Goal: Information Seeking & Learning: Learn about a topic

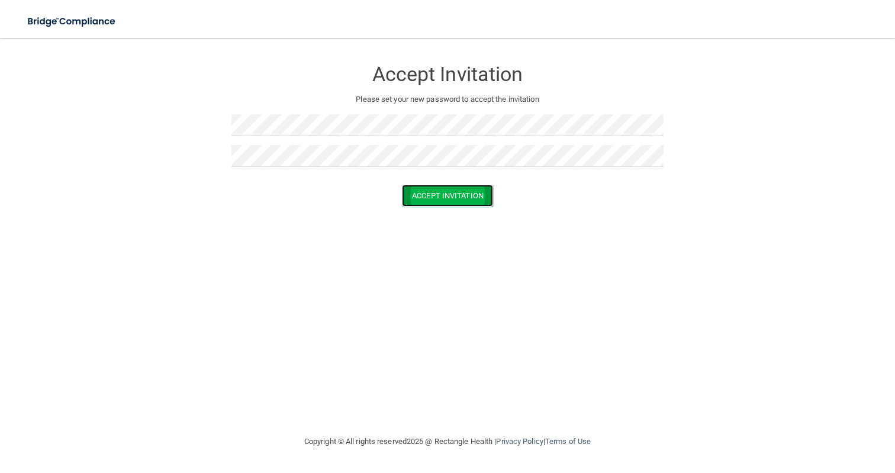
click at [442, 200] on button "Accept Invitation" at bounding box center [447, 196] width 91 height 22
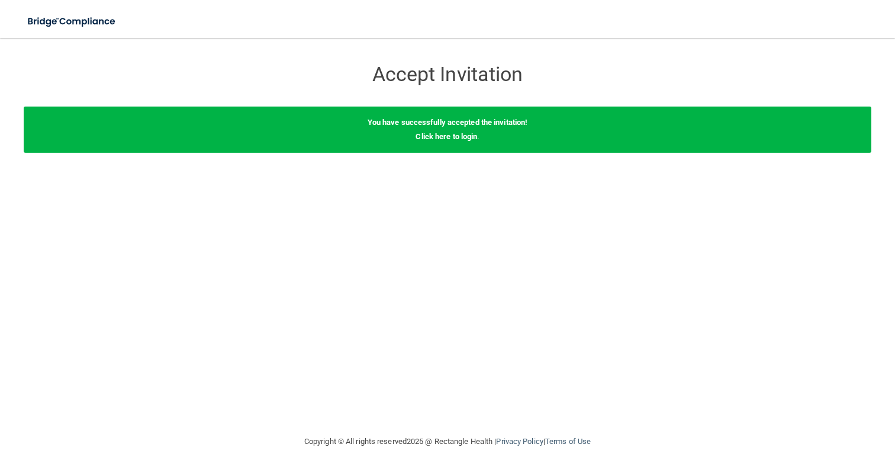
click at [448, 143] on div "You have successfully accepted the invitation! Click here to login ." at bounding box center [448, 130] width 848 height 46
click at [448, 137] on link "Click here to login" at bounding box center [447, 136] width 62 height 9
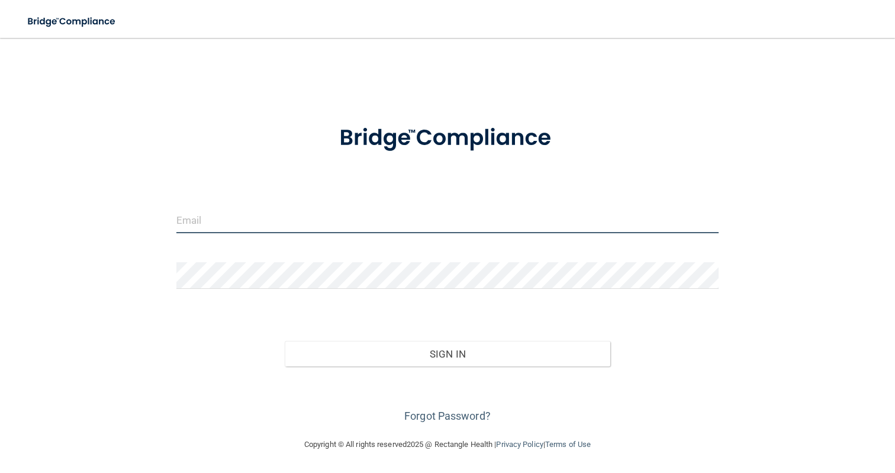
click at [417, 216] on input "email" at bounding box center [447, 220] width 543 height 27
type input "[EMAIL_ADDRESS][DOMAIN_NAME]"
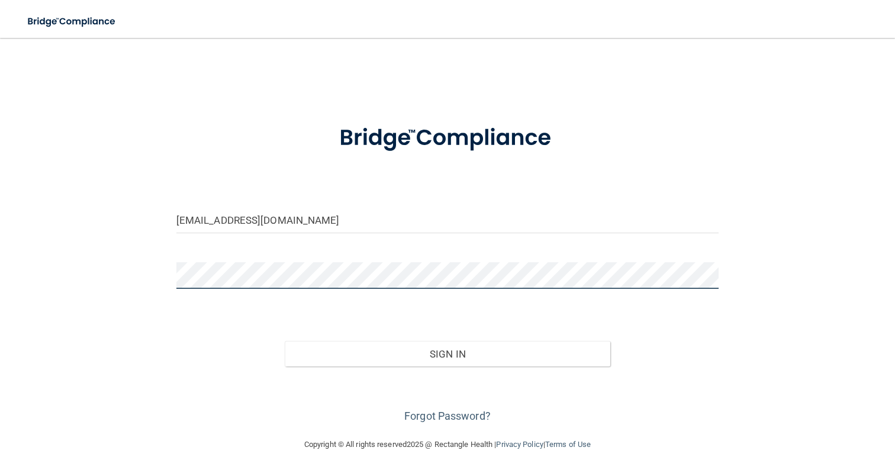
click at [285, 341] on button "Sign In" at bounding box center [448, 354] width 326 height 26
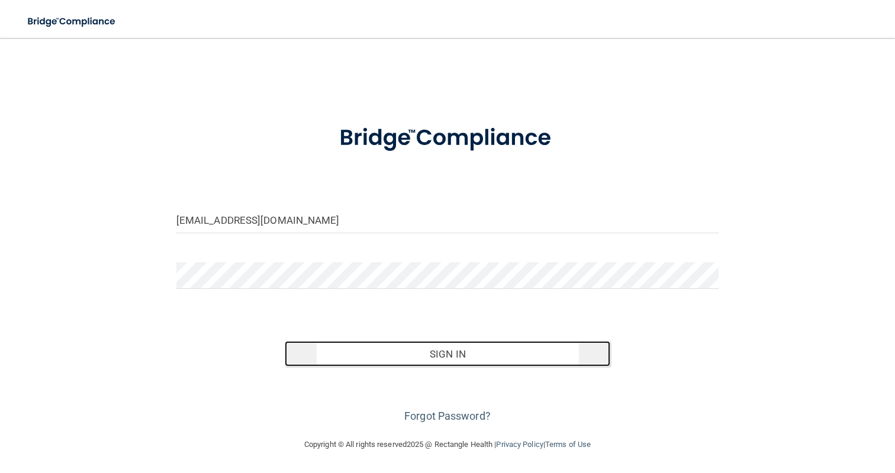
click at [376, 353] on button "Sign In" at bounding box center [448, 354] width 326 height 26
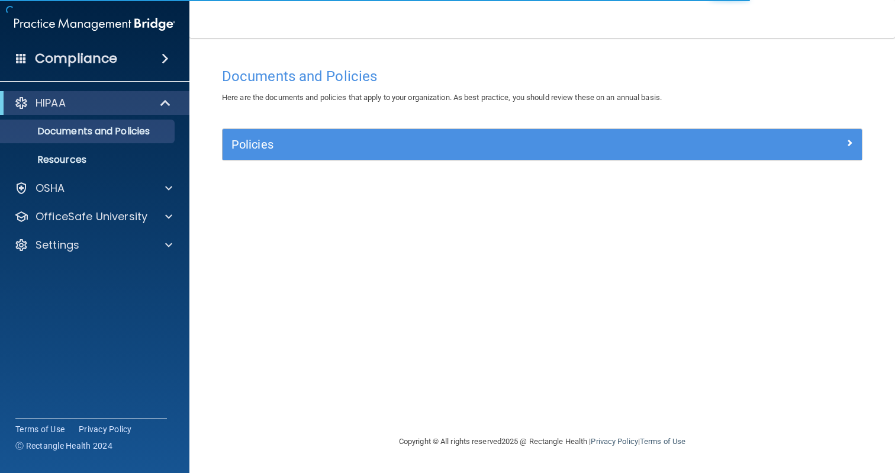
click at [646, 162] on div "Policies Select All (Unselect 0) Unselect All Print Selected (0) Acceptable Use…" at bounding box center [542, 151] width 658 height 46
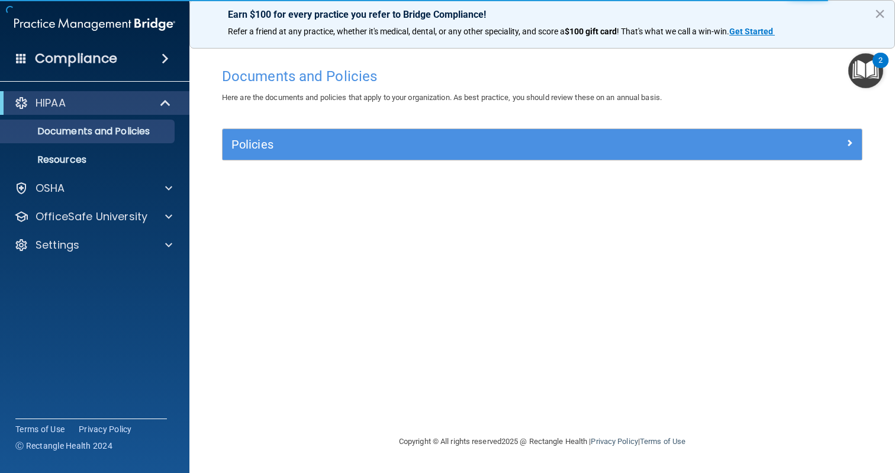
click at [870, 69] on img "Open Resource Center, 2 new notifications" at bounding box center [865, 70] width 35 height 35
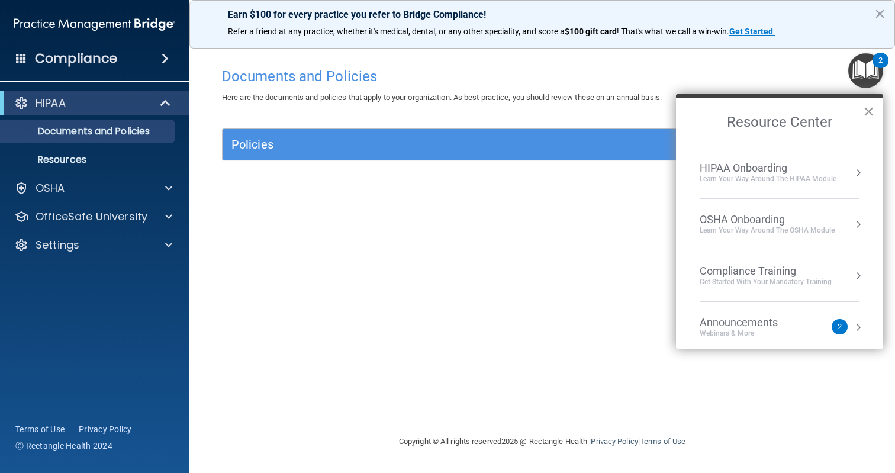
click at [871, 108] on button "×" at bounding box center [868, 111] width 11 height 19
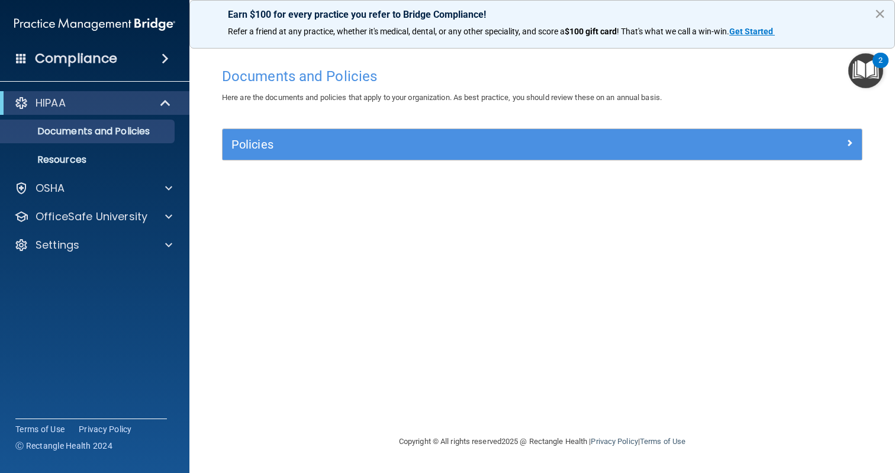
click at [880, 15] on button "×" at bounding box center [879, 13] width 11 height 19
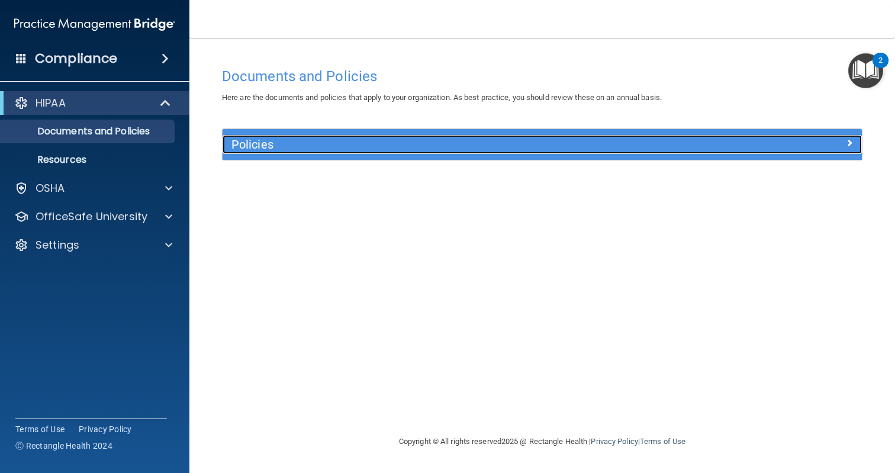
click at [272, 145] on h5 "Policies" at bounding box center [462, 144] width 462 height 13
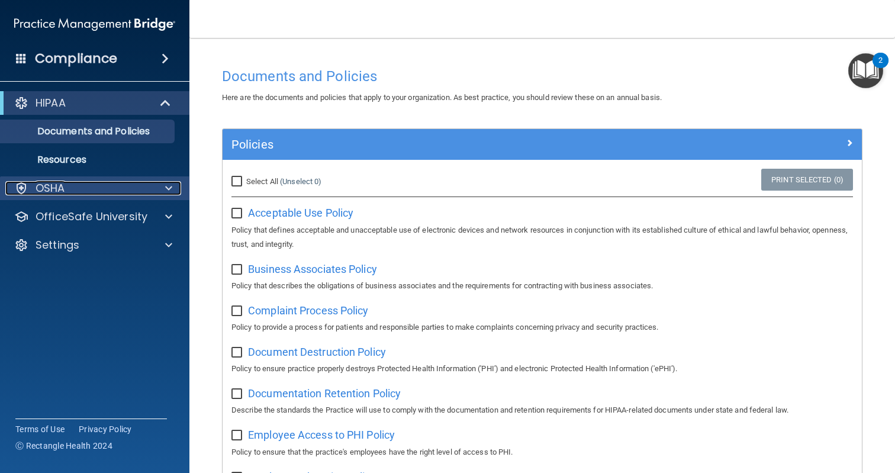
click at [105, 189] on div "OSHA" at bounding box center [78, 188] width 147 height 14
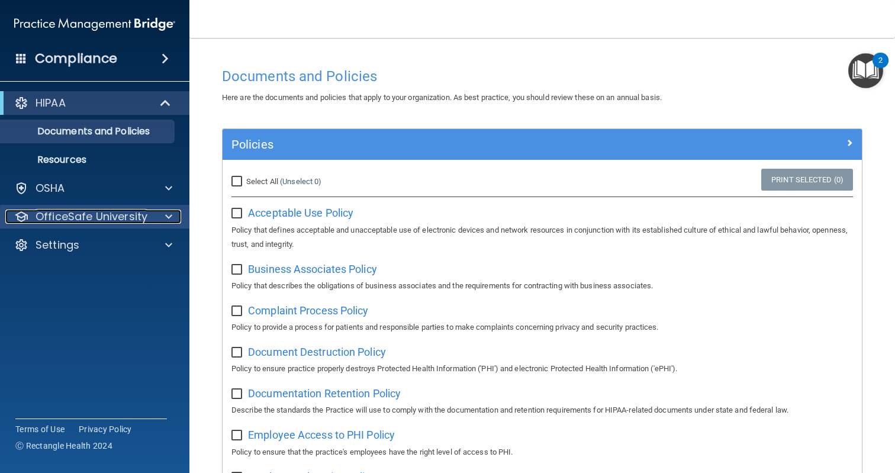
click at [114, 220] on p "OfficeSafe University" at bounding box center [92, 217] width 112 height 14
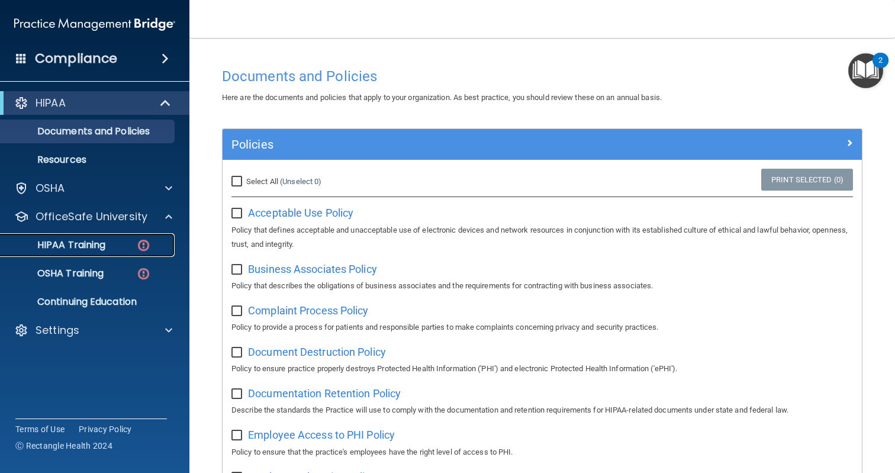
click at [121, 243] on div "HIPAA Training" at bounding box center [89, 245] width 162 height 12
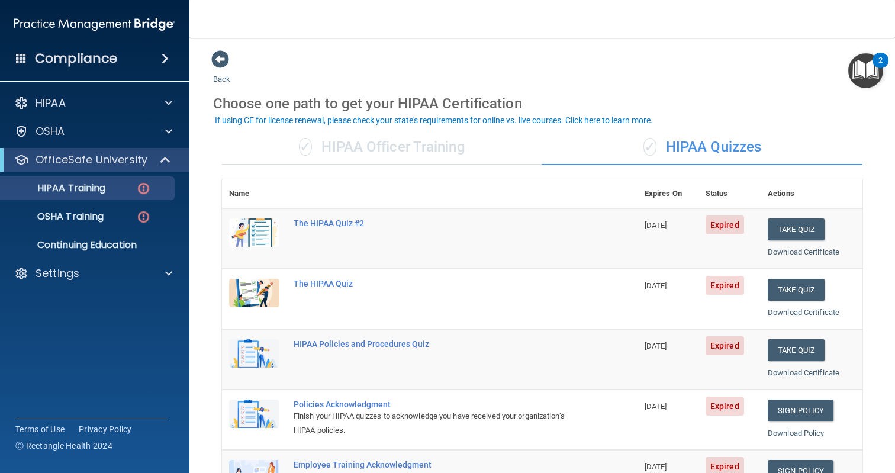
click at [455, 153] on div "✓ HIPAA Officer Training" at bounding box center [382, 148] width 320 height 36
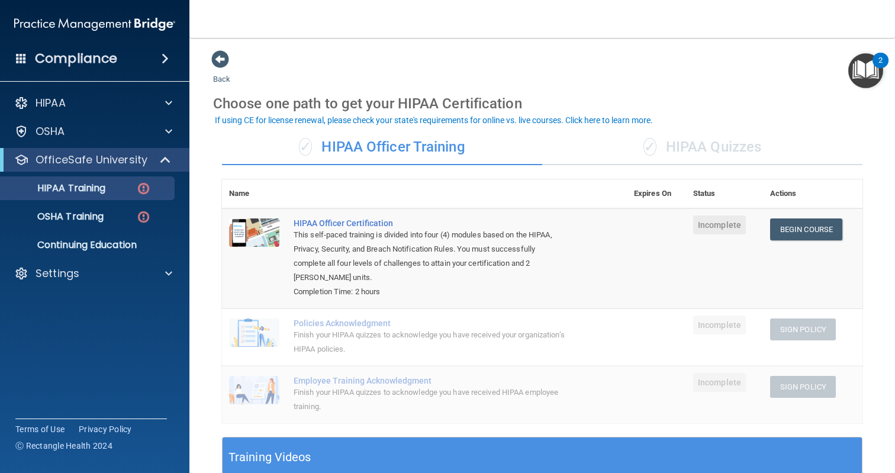
click at [615, 149] on div "✓ HIPAA Quizzes" at bounding box center [702, 148] width 320 height 36
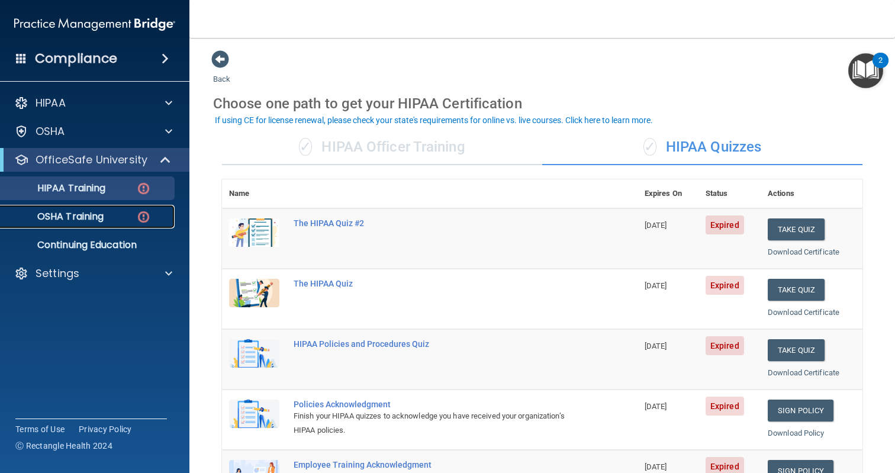
click at [109, 222] on div "OSHA Training" at bounding box center [89, 217] width 162 height 12
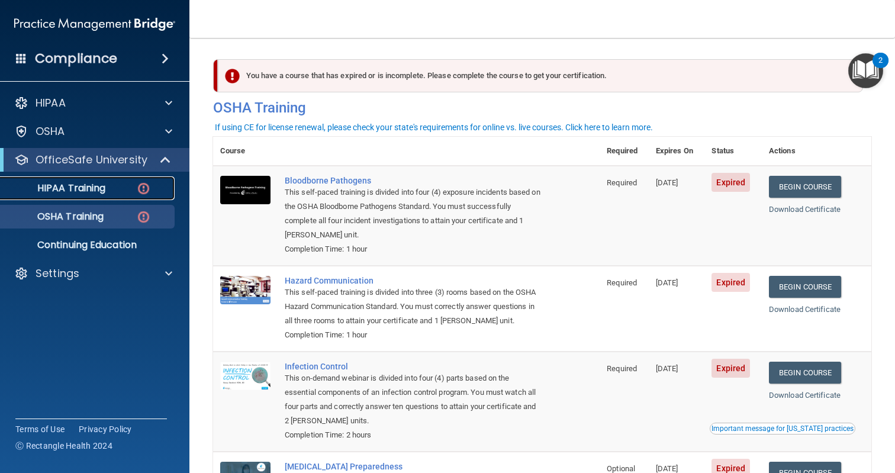
click at [94, 191] on p "HIPAA Training" at bounding box center [57, 188] width 98 height 12
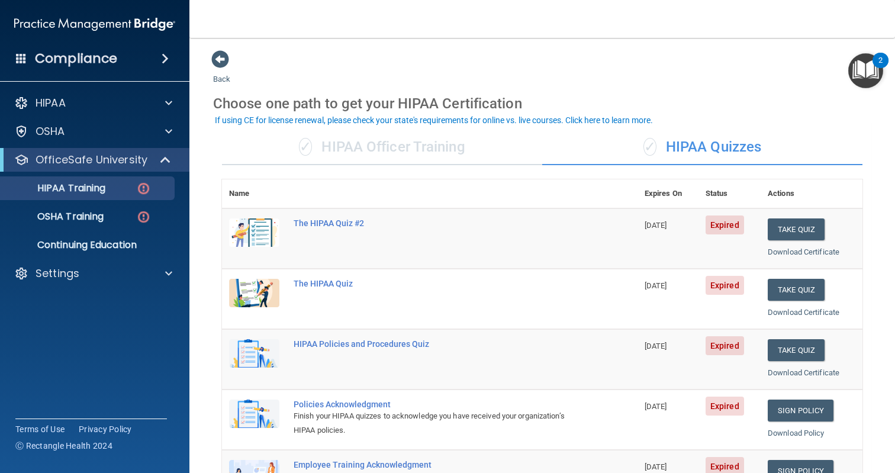
click at [411, 152] on div "✓ HIPAA Officer Training" at bounding box center [382, 148] width 320 height 36
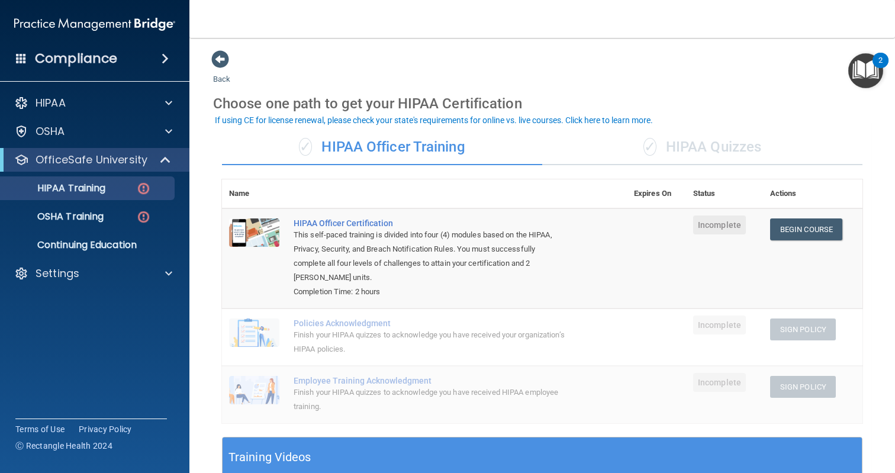
click at [856, 74] on img "Open Resource Center, 2 new notifications" at bounding box center [865, 70] width 35 height 35
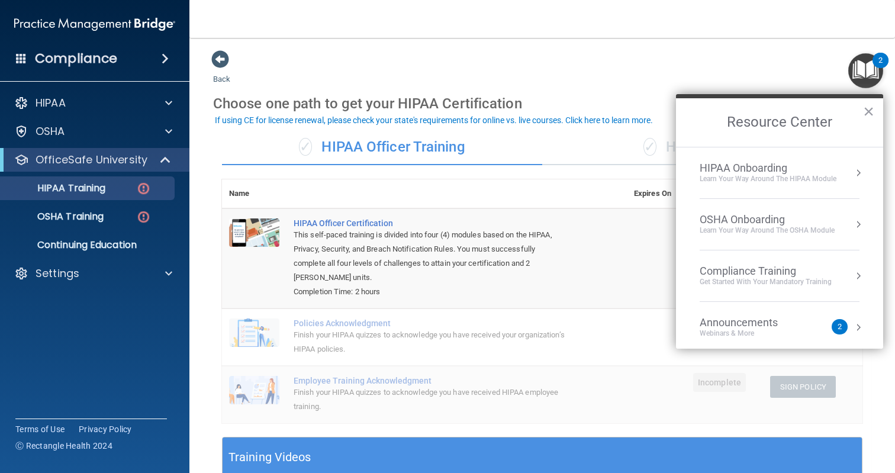
scroll to position [66, 0]
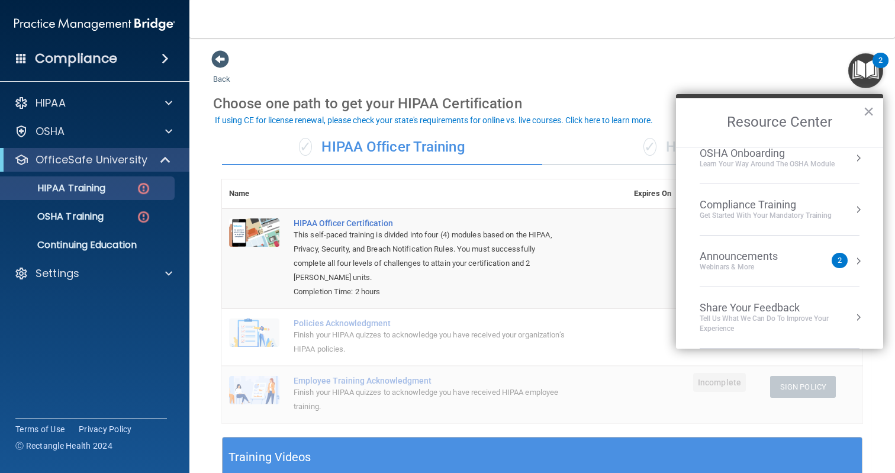
click at [813, 271] on div "Announcements Webinars & More" at bounding box center [763, 261] width 126 height 22
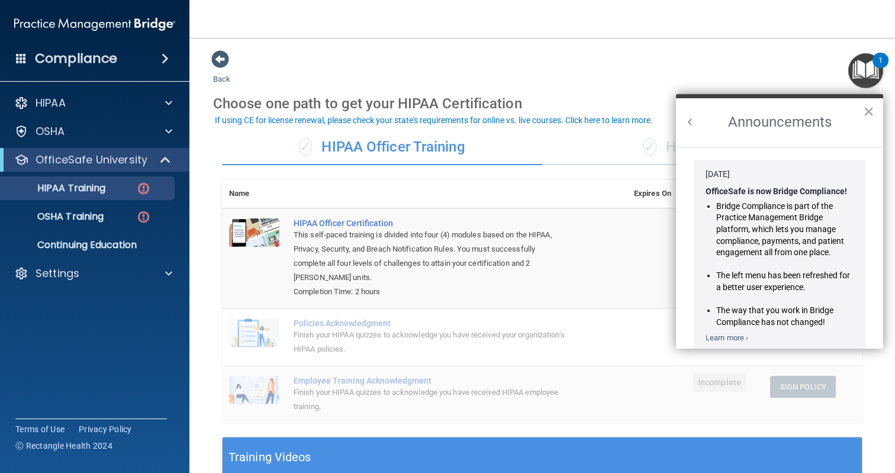
scroll to position [183, 0]
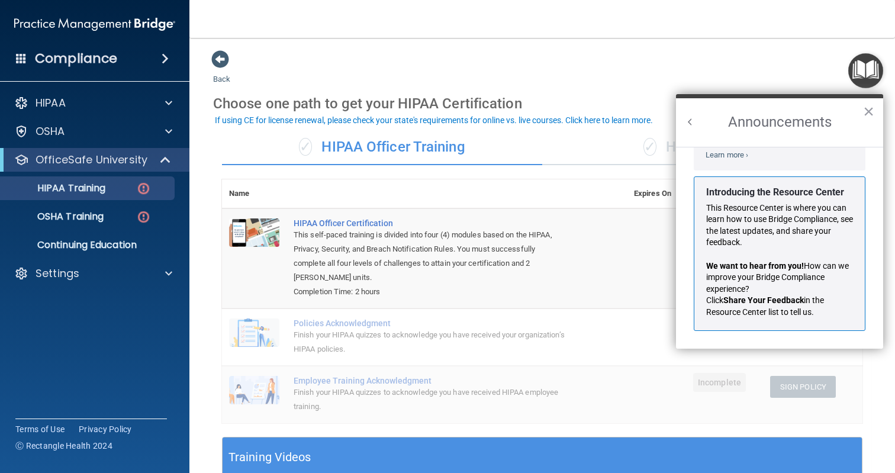
click at [690, 116] on button "Back to Resource Center Home" at bounding box center [690, 122] width 12 height 12
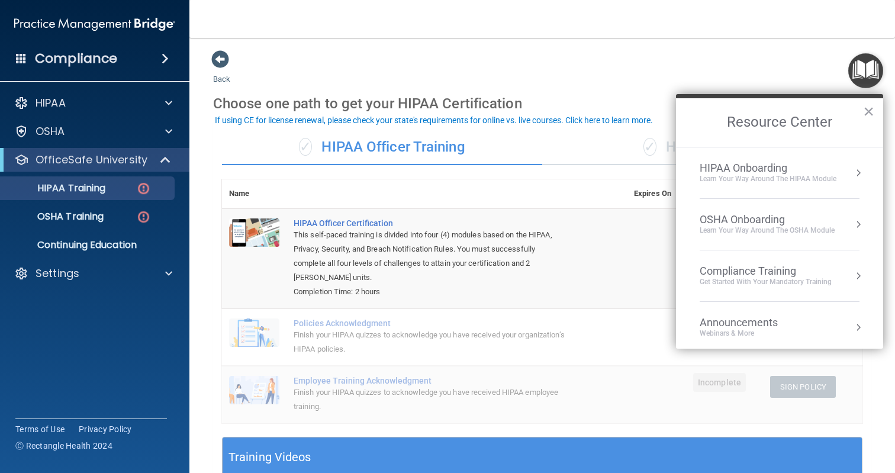
scroll to position [168, 0]
click at [879, 112] on h2 "Resource Center" at bounding box center [779, 122] width 207 height 49
click at [866, 110] on button "×" at bounding box center [868, 111] width 11 height 19
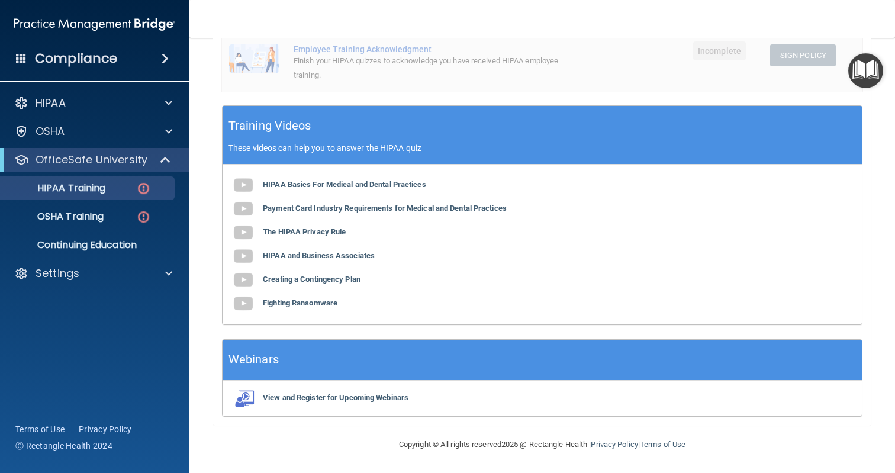
scroll to position [0, 0]
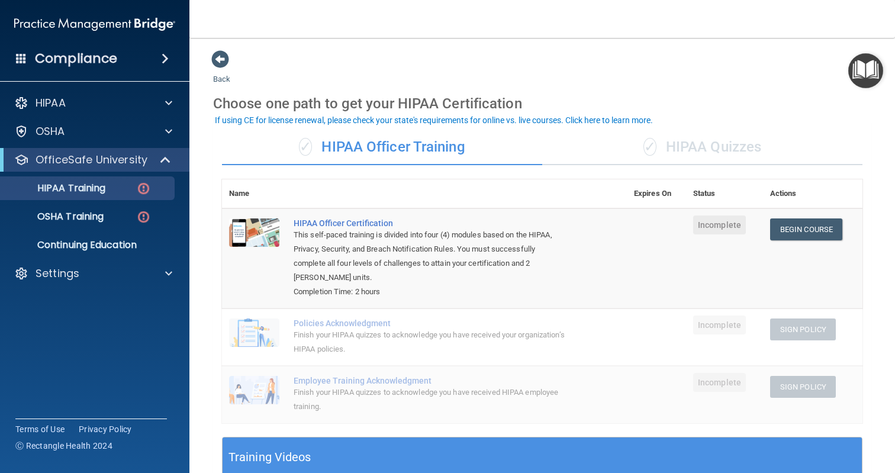
click at [770, 153] on div "✓ HIPAA Quizzes" at bounding box center [702, 148] width 320 height 36
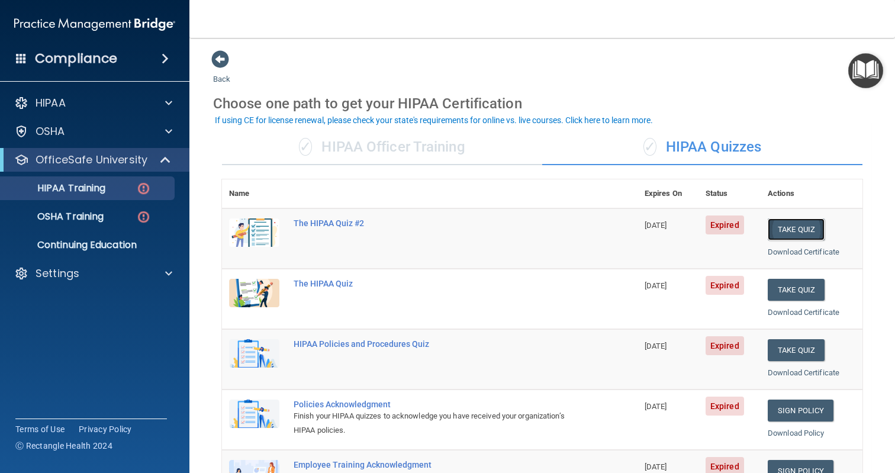
click at [802, 233] on button "Take Quiz" at bounding box center [796, 229] width 57 height 22
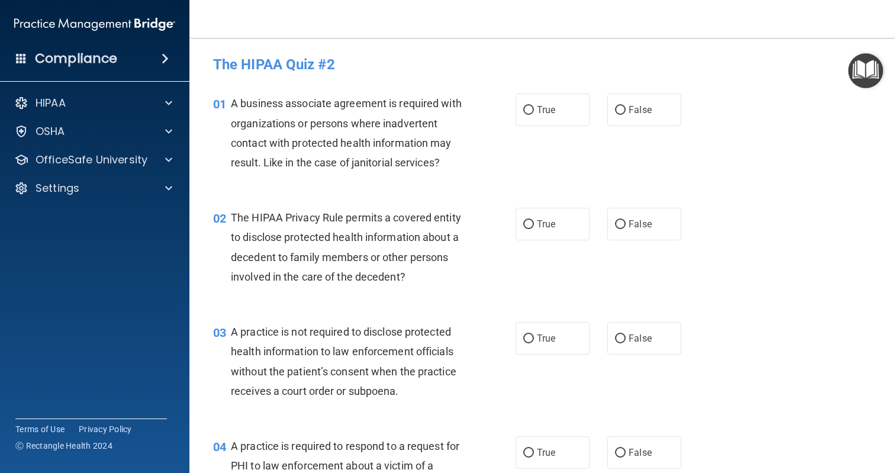
click at [214, 59] on h4 "The HIPAA Quiz #2" at bounding box center [542, 64] width 658 height 15
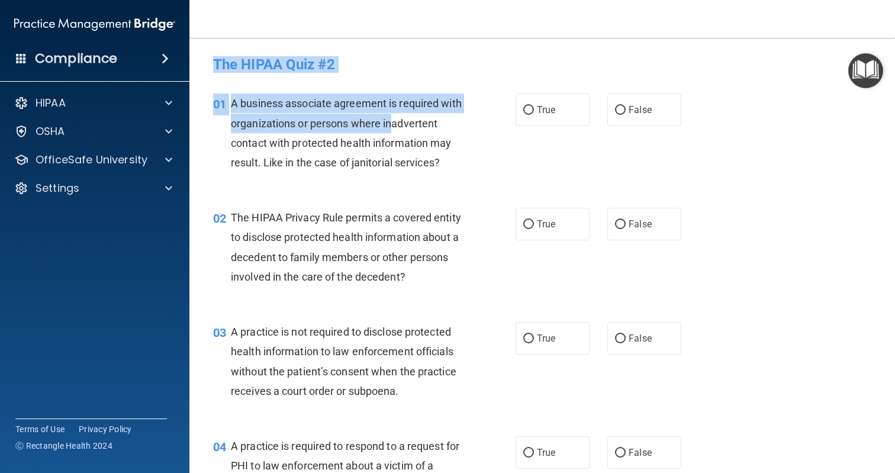
drag, startPoint x: 213, startPoint y: 58, endPoint x: 418, endPoint y: 121, distance: 215.0
click at [418, 121] on span "A business associate agreement is required with organizations or persons where …" at bounding box center [346, 133] width 231 height 72
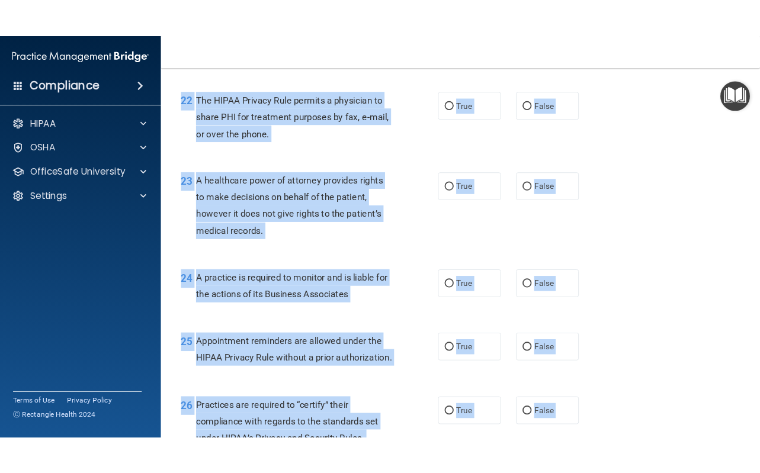
scroll to position [2814, 0]
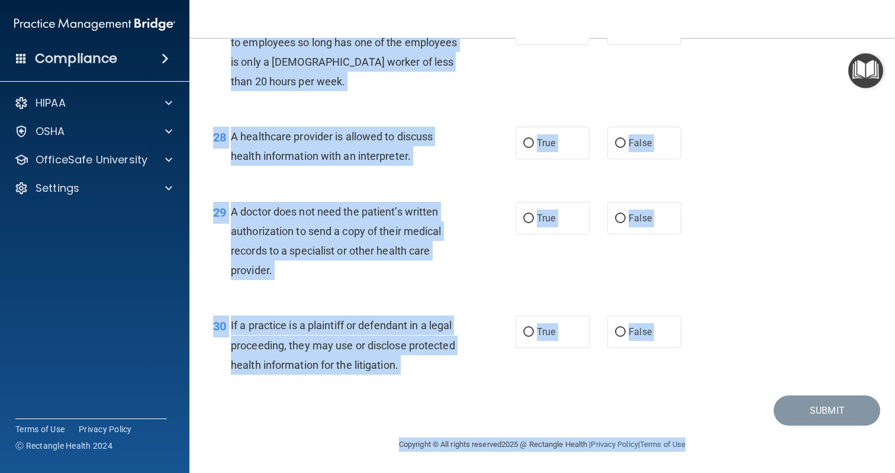
drag, startPoint x: 216, startPoint y: 62, endPoint x: 787, endPoint y: 507, distance: 724.3
click at [787, 472] on html "Compliance HIPAA Documents and Policies Report an Incident Business Associates …" at bounding box center [447, 236] width 895 height 473
copy main "The HIPAA Quiz #2 This quiz doesn’t expire until 09/10/2025. Are you sure you w…"
click at [683, 369] on div "30 If a practice is a plaintiff or defendant in a legal proceeding, they may us…" at bounding box center [542, 348] width 676 height 95
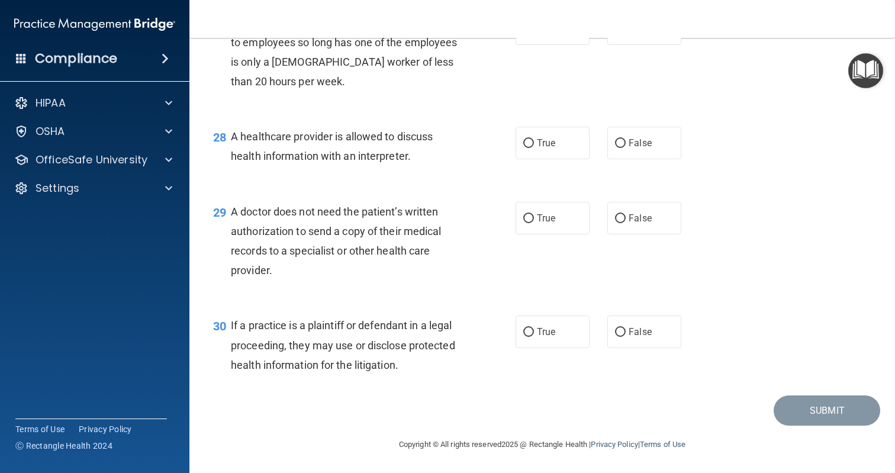
click at [3, 303] on accordion "HIPAA Documents and Policies Report an Incident Business Associates Emergency P…" at bounding box center [95, 202] width 190 height 233
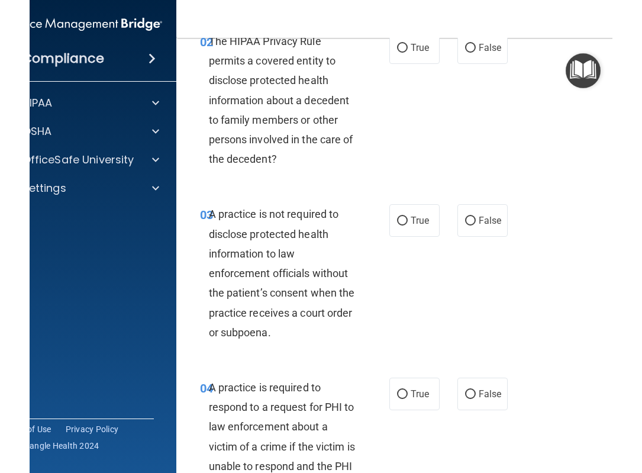
scroll to position [0, 0]
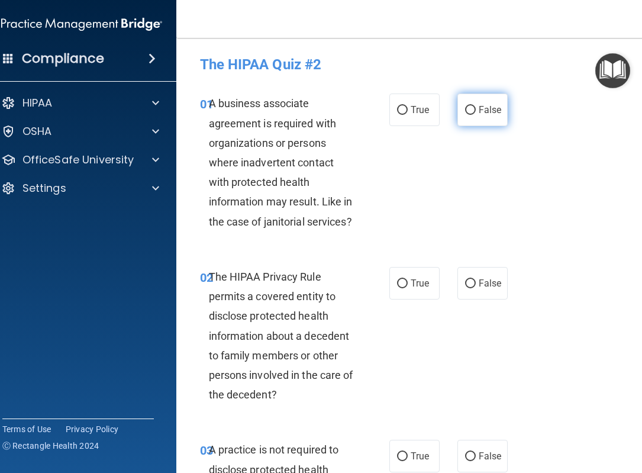
click at [490, 114] on span "False" at bounding box center [490, 109] width 23 height 11
click at [476, 114] on input "False" at bounding box center [470, 110] width 11 height 9
radio input "true"
click at [423, 273] on label "True" at bounding box center [415, 283] width 50 height 33
click at [408, 279] on input "True" at bounding box center [402, 283] width 11 height 9
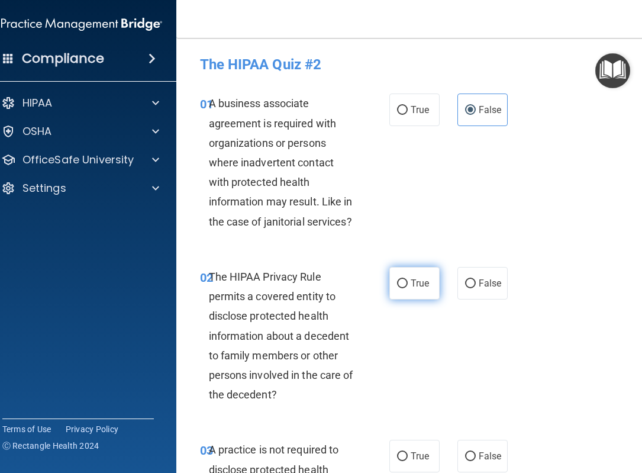
radio input "true"
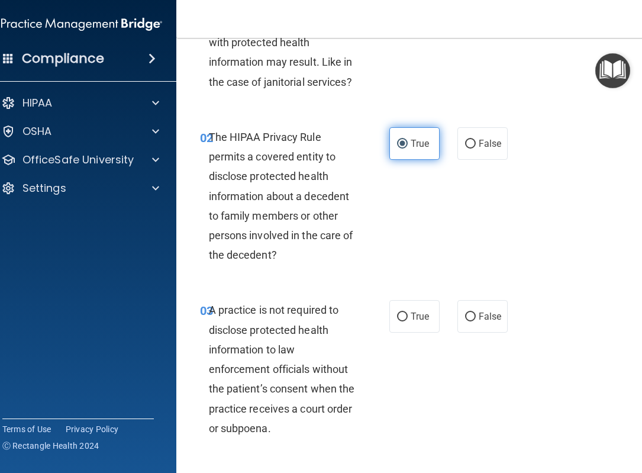
scroll to position [147, 0]
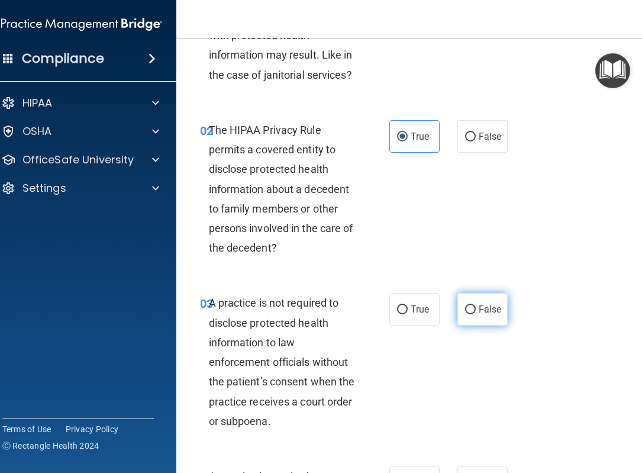
click at [477, 311] on label "False" at bounding box center [483, 309] width 50 height 33
click at [476, 311] on input "False" at bounding box center [470, 309] width 11 height 9
radio input "true"
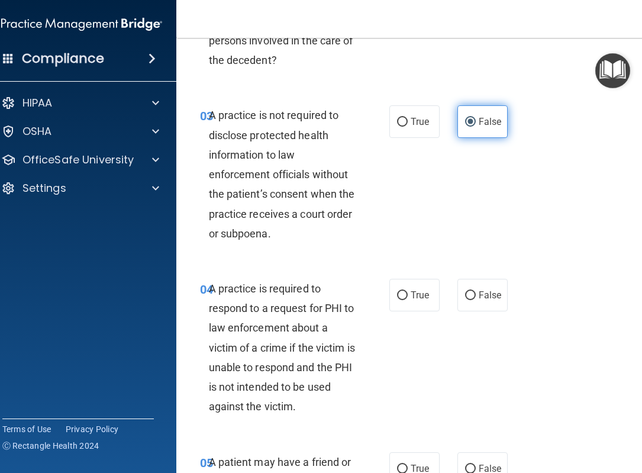
scroll to position [341, 0]
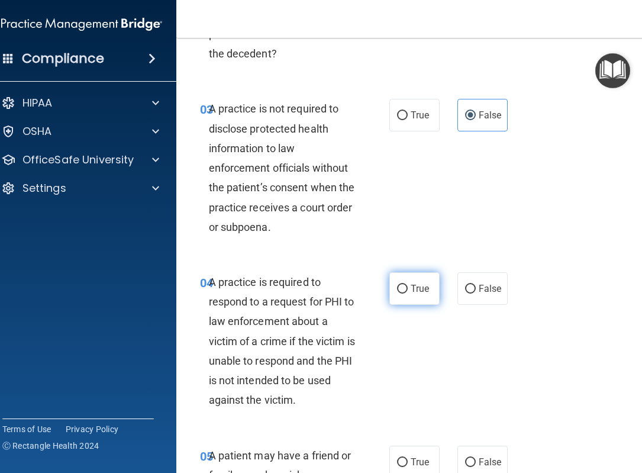
click at [420, 283] on span "True" at bounding box center [420, 288] width 18 height 11
click at [408, 285] on input "True" at bounding box center [402, 289] width 11 height 9
radio input "true"
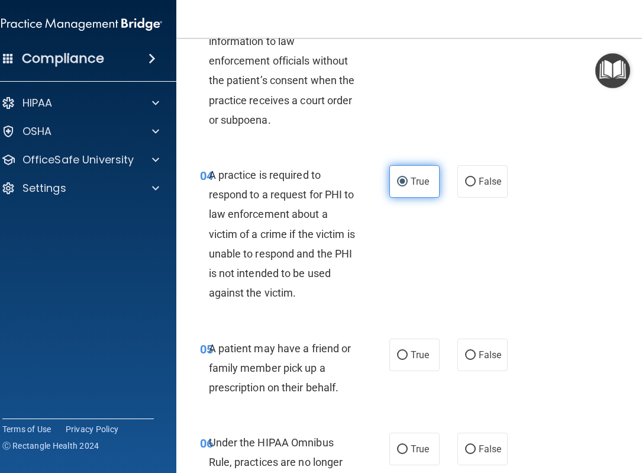
scroll to position [462, 0]
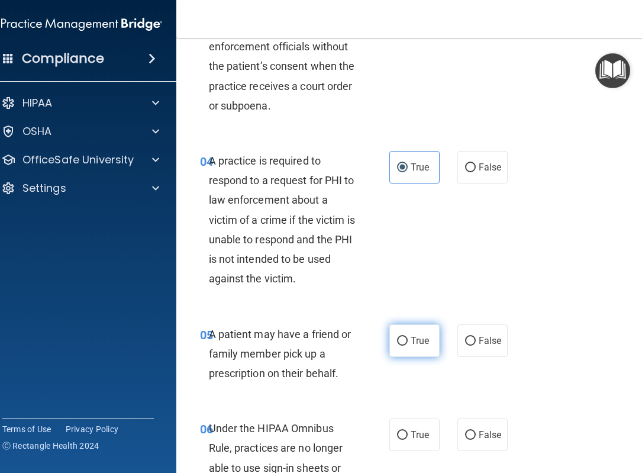
click at [417, 342] on span "True" at bounding box center [420, 340] width 18 height 11
click at [408, 342] on input "True" at bounding box center [402, 341] width 11 height 9
radio input "true"
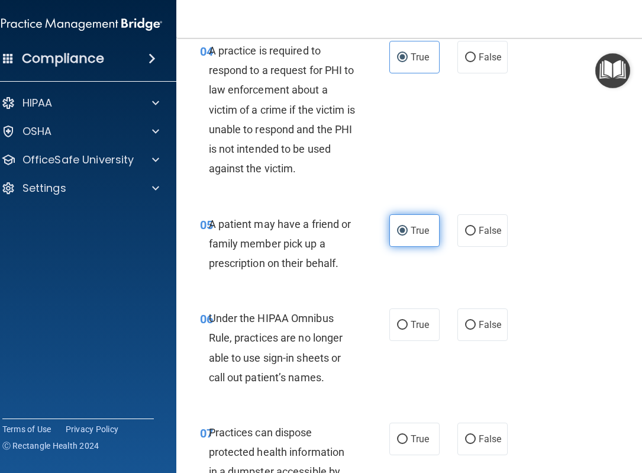
scroll to position [574, 0]
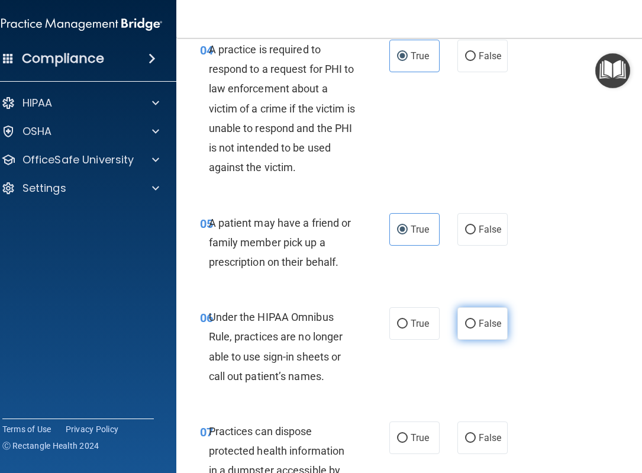
click at [485, 324] on span "False" at bounding box center [490, 323] width 23 height 11
click at [476, 324] on input "False" at bounding box center [470, 324] width 11 height 9
radio input "true"
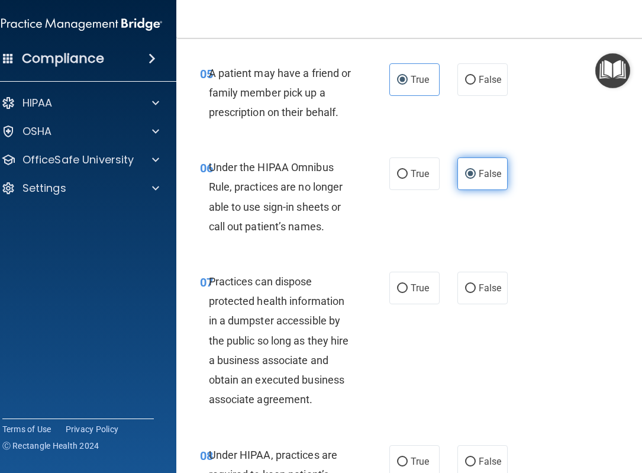
scroll to position [726, 0]
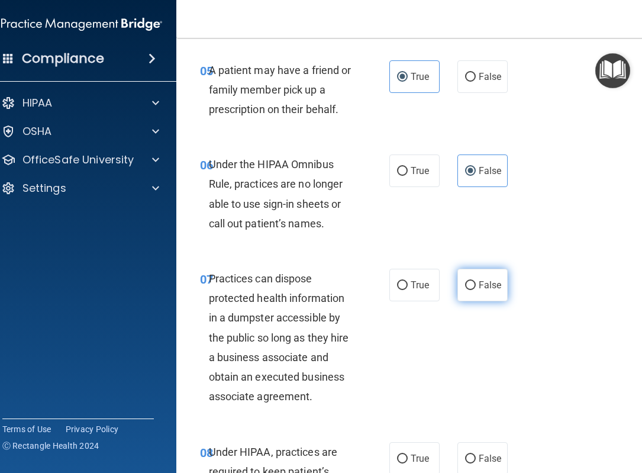
click at [481, 283] on span "False" at bounding box center [490, 284] width 23 height 11
click at [476, 283] on input "False" at bounding box center [470, 285] width 11 height 9
radio input "true"
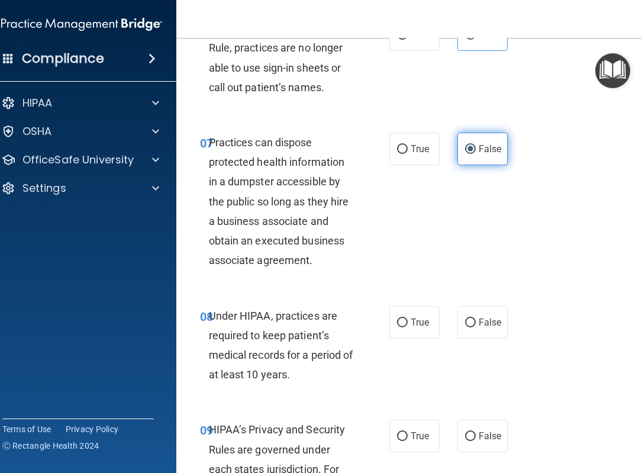
scroll to position [863, 0]
click at [481, 335] on label "False" at bounding box center [483, 321] width 50 height 33
click at [476, 327] on input "False" at bounding box center [470, 322] width 11 height 9
radio input "true"
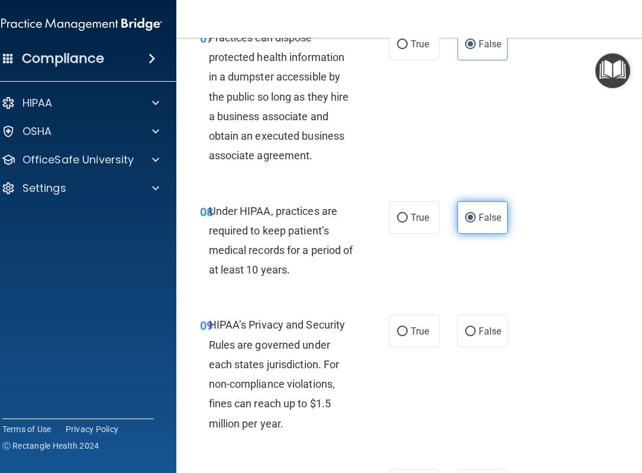
scroll to position [979, 0]
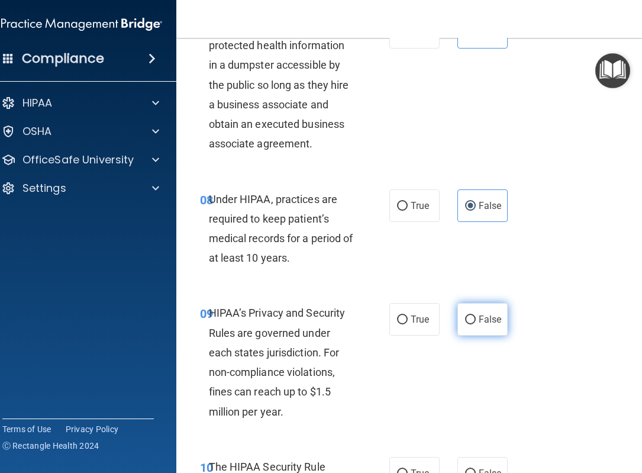
click at [481, 329] on label "False" at bounding box center [483, 319] width 50 height 33
click at [476, 324] on input "False" at bounding box center [470, 320] width 11 height 9
radio input "true"
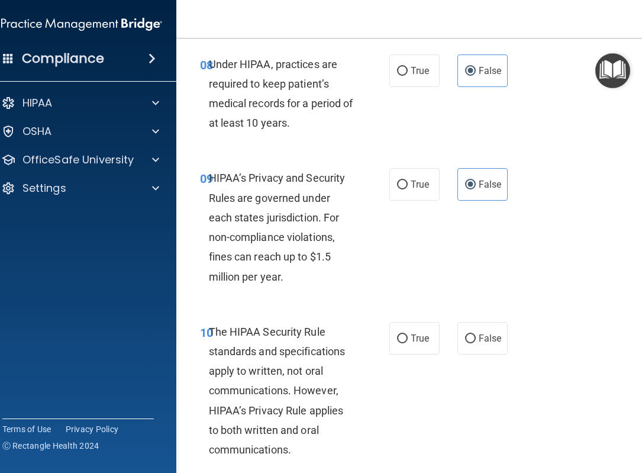
scroll to position [1123, 0]
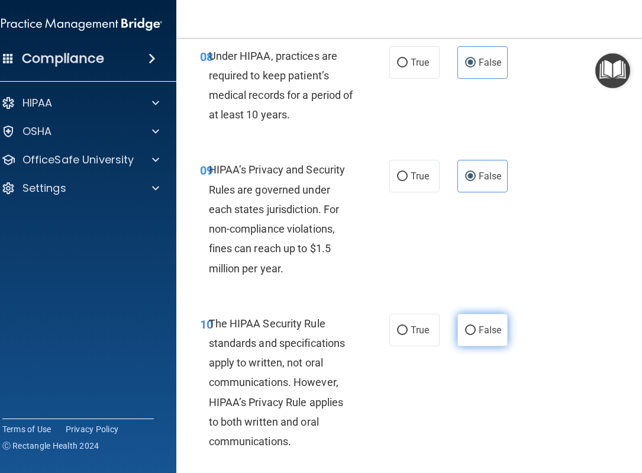
click at [485, 334] on span "False" at bounding box center [490, 329] width 23 height 11
click at [476, 334] on input "False" at bounding box center [470, 330] width 11 height 9
radio input "true"
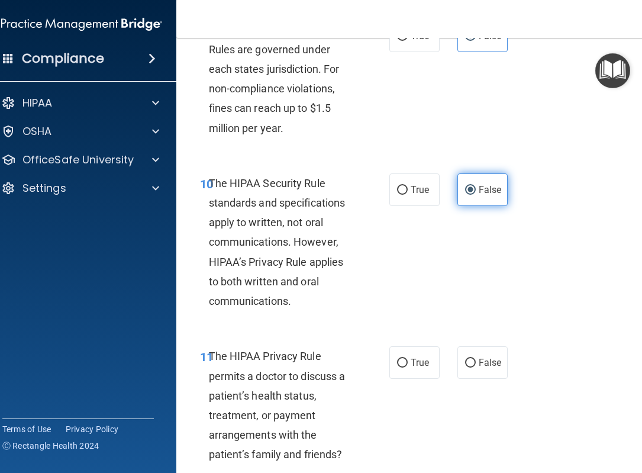
scroll to position [1271, 0]
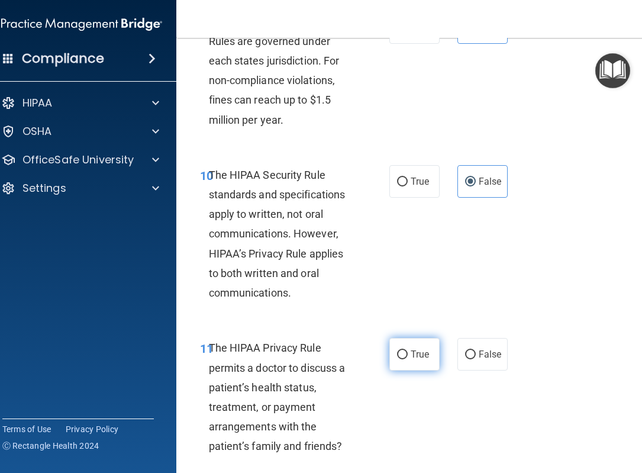
click at [420, 356] on span "True" at bounding box center [420, 354] width 18 height 11
click at [408, 356] on input "True" at bounding box center [402, 354] width 11 height 9
radio input "true"
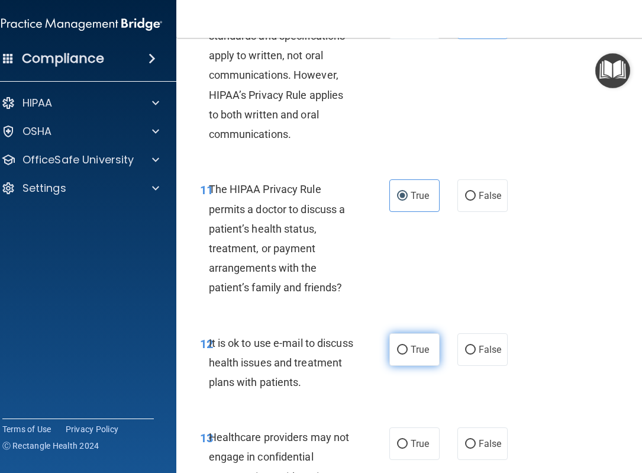
click at [420, 355] on label "True" at bounding box center [415, 349] width 50 height 33
click at [408, 355] on input "True" at bounding box center [402, 350] width 11 height 9
radio input "true"
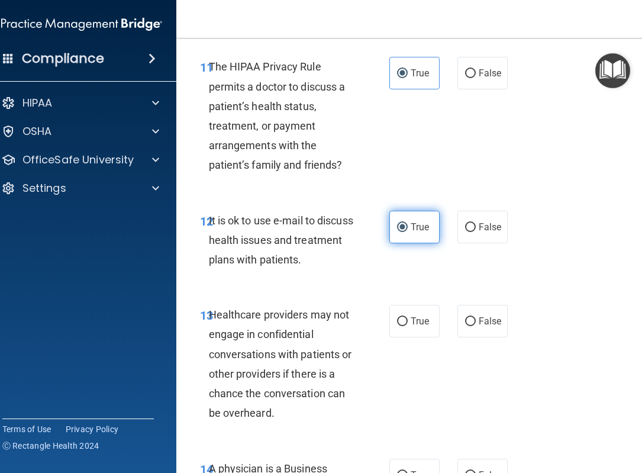
scroll to position [1554, 0]
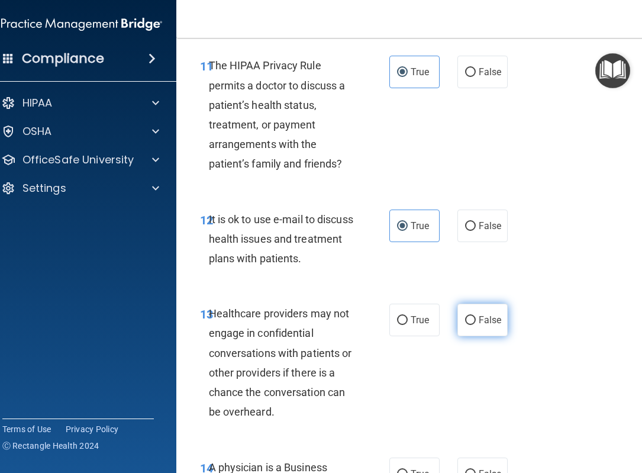
click at [502, 322] on label "False" at bounding box center [483, 320] width 50 height 33
click at [476, 322] on input "False" at bounding box center [470, 320] width 11 height 9
radio input "true"
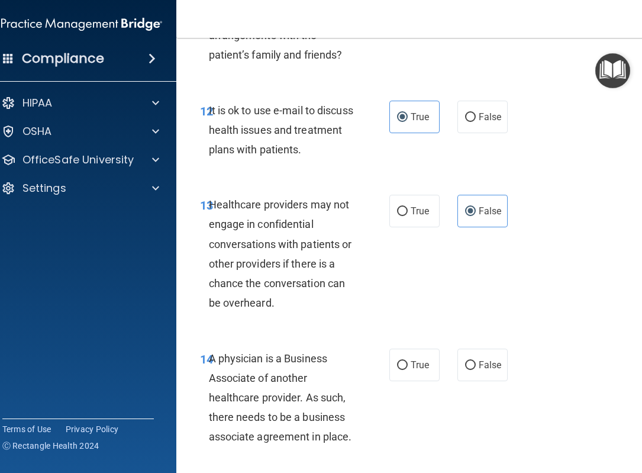
scroll to position [1686, 0]
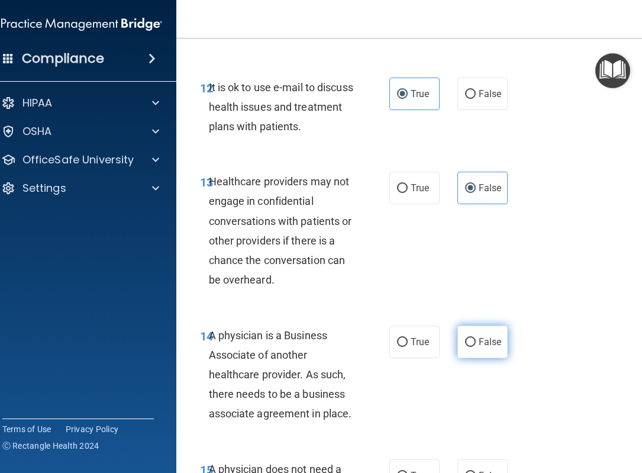
click at [468, 347] on input "False" at bounding box center [470, 342] width 11 height 9
radio input "true"
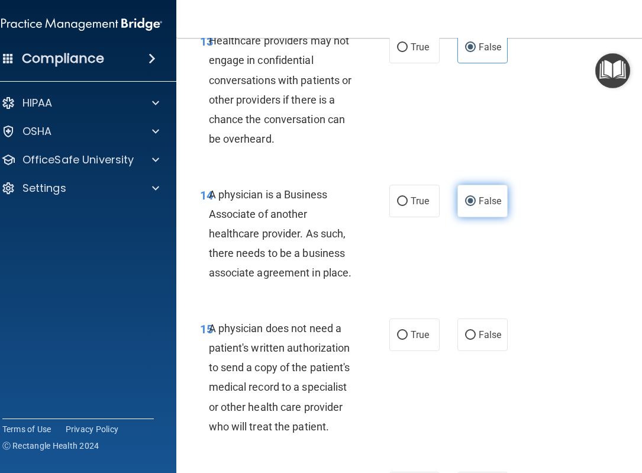
scroll to position [1827, 0]
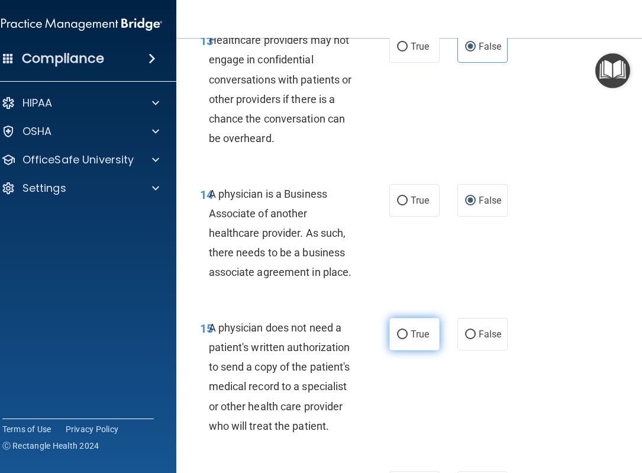
click at [417, 333] on span "True" at bounding box center [420, 334] width 18 height 11
click at [408, 333] on input "True" at bounding box center [402, 334] width 11 height 9
radio input "true"
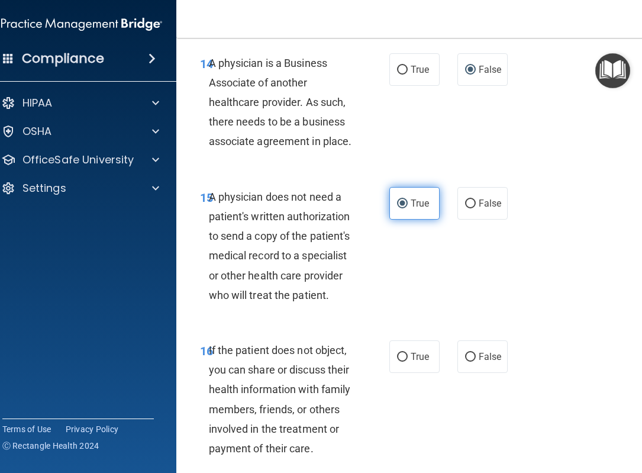
scroll to position [1968, 0]
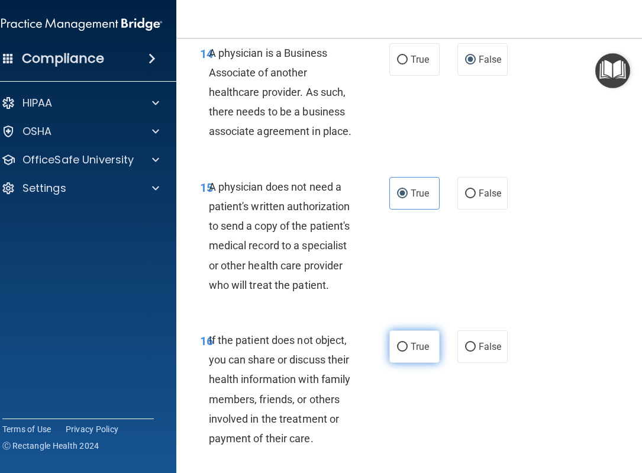
click at [422, 353] on label "True" at bounding box center [415, 346] width 50 height 33
click at [408, 352] on input "True" at bounding box center [402, 347] width 11 height 9
radio input "true"
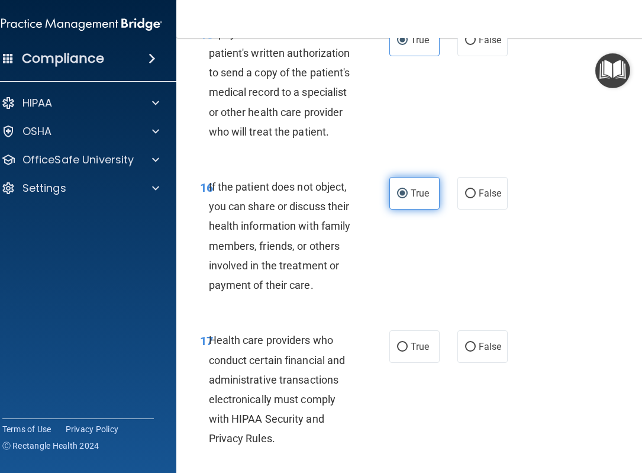
click at [422, 353] on label "True" at bounding box center [415, 346] width 50 height 33
click at [408, 352] on input "True" at bounding box center [402, 347] width 11 height 9
radio input "true"
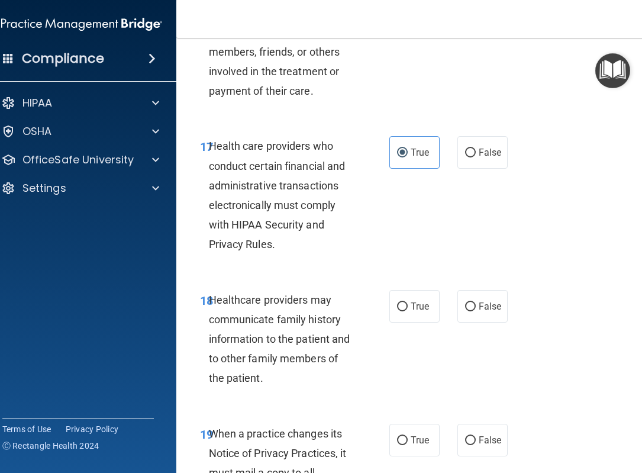
scroll to position [2317, 0]
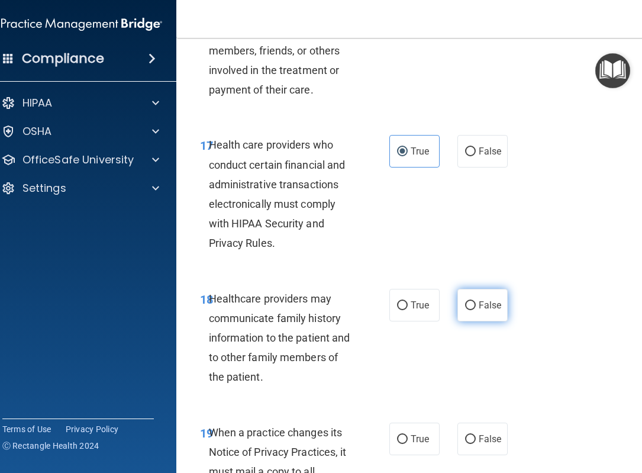
click at [485, 320] on label "False" at bounding box center [483, 305] width 50 height 33
click at [476, 310] on input "False" at bounding box center [470, 305] width 11 height 9
radio input "true"
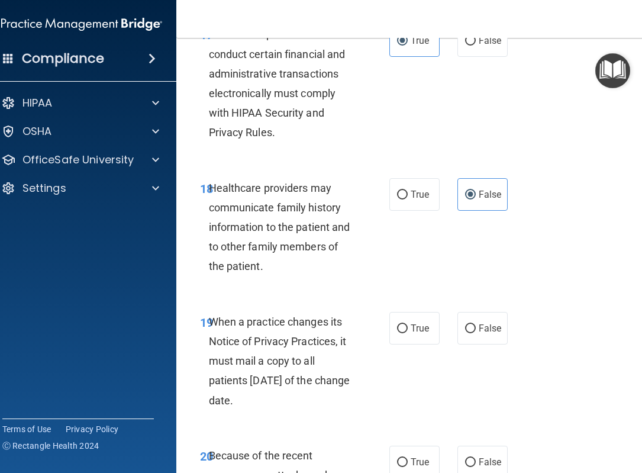
scroll to position [2439, 0]
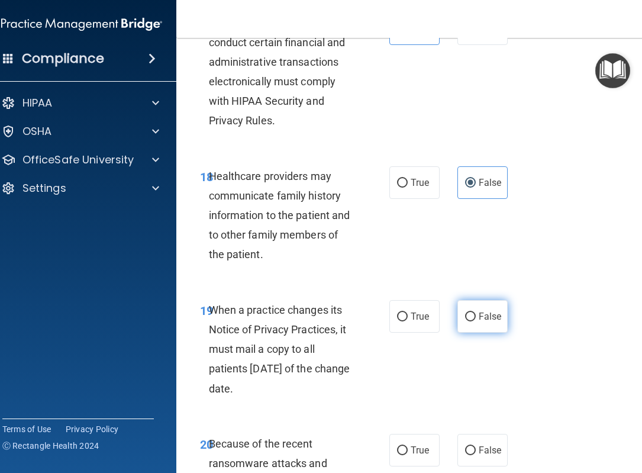
click at [478, 305] on label "False" at bounding box center [483, 316] width 50 height 33
click at [476, 313] on input "False" at bounding box center [470, 317] width 11 height 9
radio input "true"
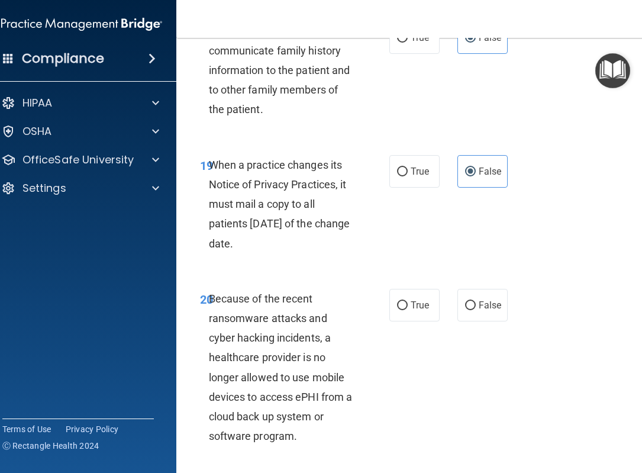
scroll to position [2590, 0]
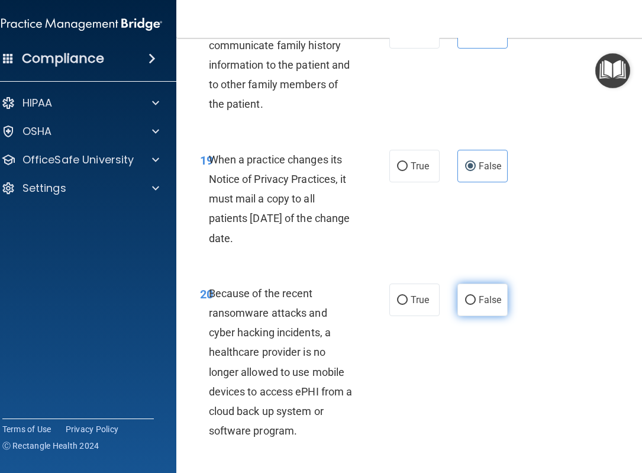
click at [474, 301] on input "False" at bounding box center [470, 300] width 11 height 9
radio input "true"
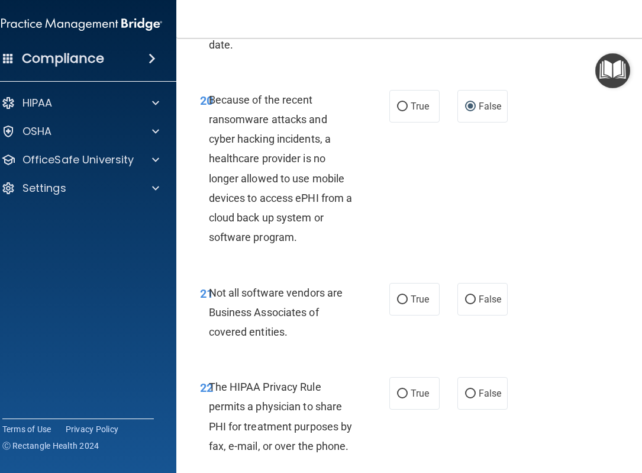
scroll to position [2784, 0]
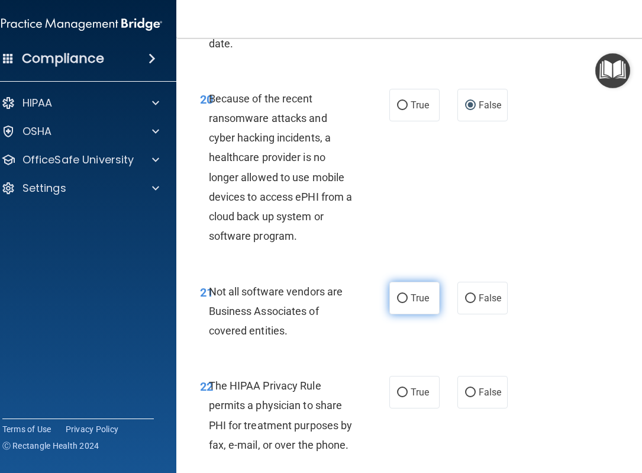
click at [413, 305] on label "True" at bounding box center [415, 298] width 50 height 33
click at [408, 303] on input "True" at bounding box center [402, 298] width 11 height 9
radio input "true"
click at [409, 378] on label "True" at bounding box center [415, 392] width 50 height 33
click at [408, 388] on input "True" at bounding box center [402, 392] width 11 height 9
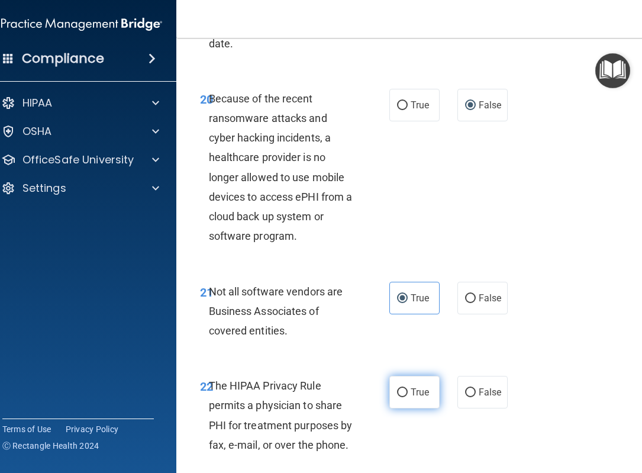
radio input "true"
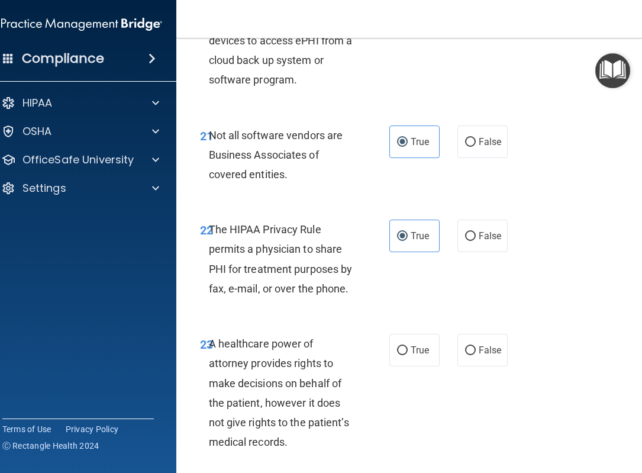
scroll to position [2940, 0]
click at [473, 358] on label "False" at bounding box center [483, 351] width 50 height 33
click at [473, 356] on input "False" at bounding box center [470, 351] width 11 height 9
radio input "true"
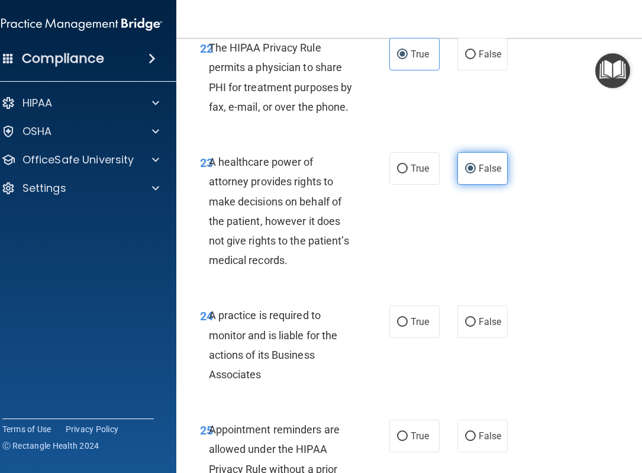
scroll to position [3125, 0]
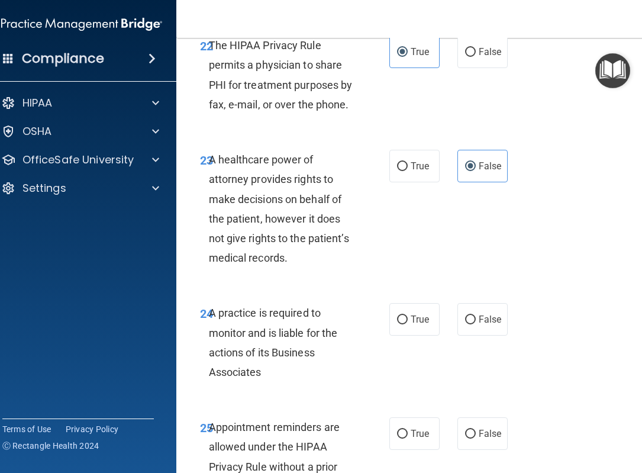
click at [472, 338] on div "24 A practice is required to monitor and is liable for the actions of its Busin…" at bounding box center [416, 345] width 450 height 114
click at [472, 330] on label "False" at bounding box center [483, 319] width 50 height 33
click at [472, 324] on input "False" at bounding box center [470, 320] width 11 height 9
radio input "true"
click at [418, 427] on label "True" at bounding box center [415, 433] width 50 height 33
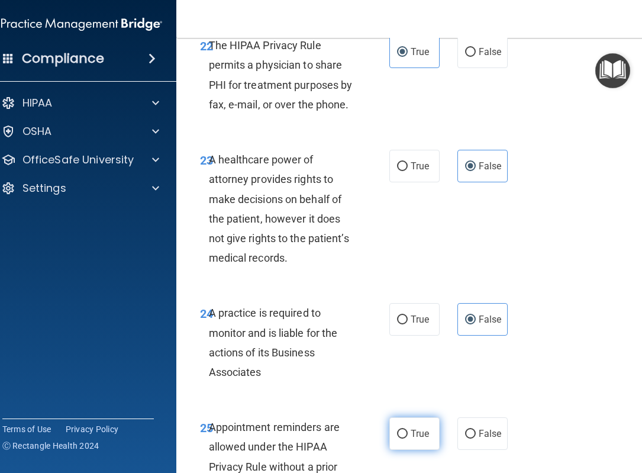
click at [408, 430] on input "True" at bounding box center [402, 434] width 11 height 9
radio input "true"
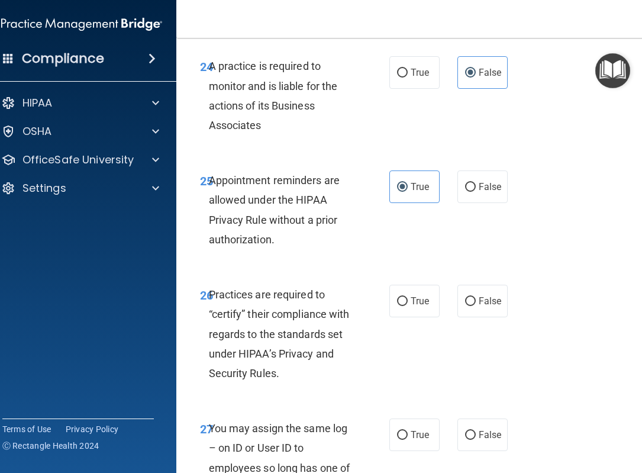
scroll to position [3374, 0]
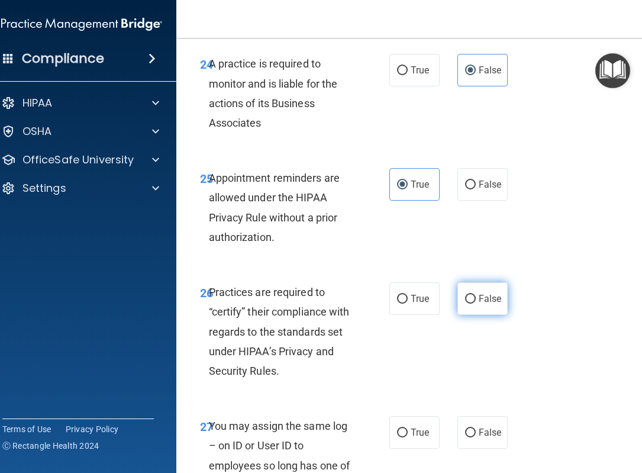
click at [486, 300] on span "False" at bounding box center [490, 298] width 23 height 11
click at [476, 300] on input "False" at bounding box center [470, 299] width 11 height 9
radio input "true"
click at [484, 424] on label "False" at bounding box center [483, 432] width 50 height 33
click at [476, 429] on input "False" at bounding box center [470, 433] width 11 height 9
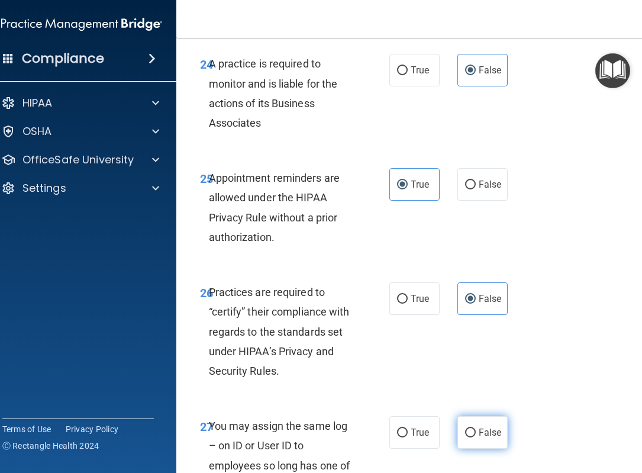
radio input "true"
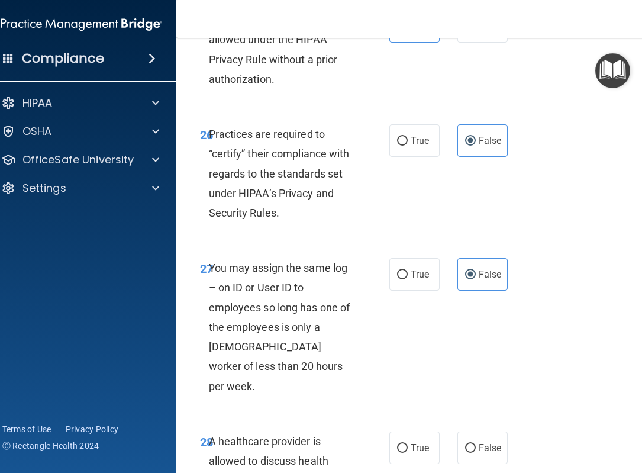
scroll to position [3544, 0]
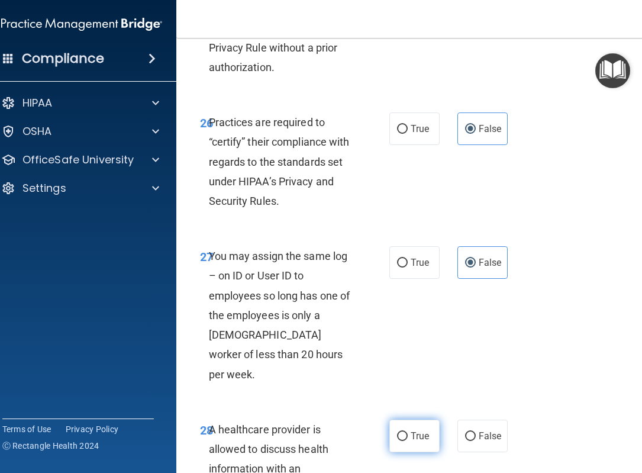
click at [427, 430] on span "True" at bounding box center [420, 435] width 18 height 11
click at [408, 432] on input "True" at bounding box center [402, 436] width 11 height 9
radio input "true"
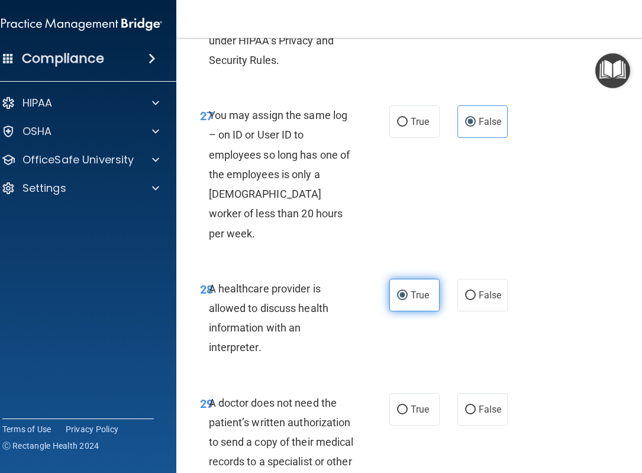
scroll to position [3687, 0]
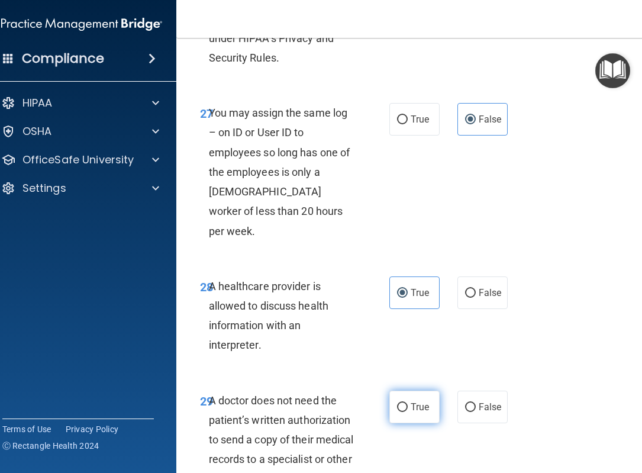
click at [417, 401] on span "True" at bounding box center [420, 406] width 18 height 11
click at [408, 403] on input "True" at bounding box center [402, 407] width 11 height 9
radio input "true"
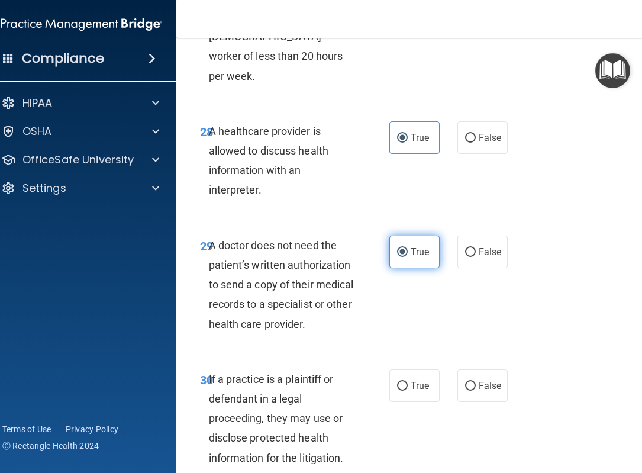
scroll to position [3848, 0]
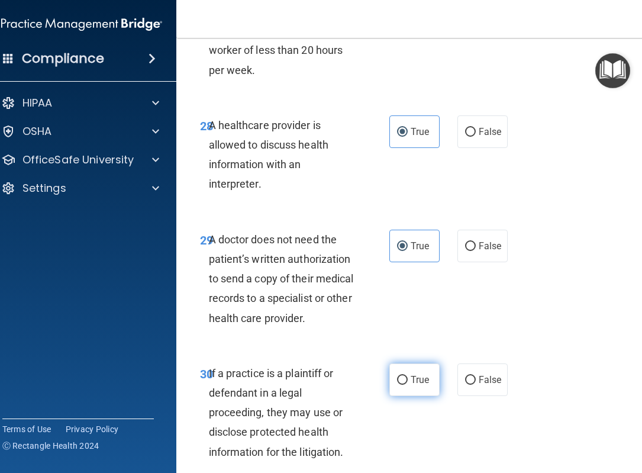
click at [419, 374] on span "True" at bounding box center [420, 379] width 18 height 11
click at [408, 376] on input "True" at bounding box center [402, 380] width 11 height 9
radio input "true"
click at [419, 392] on div "30 If a practice is a plaintiff or defendant in a legal proceeding, they may us…" at bounding box center [416, 416] width 450 height 134
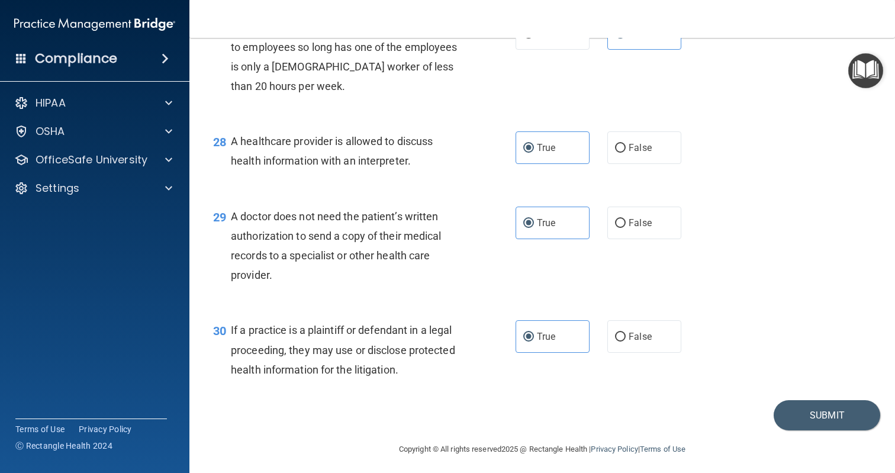
scroll to position [2814, 0]
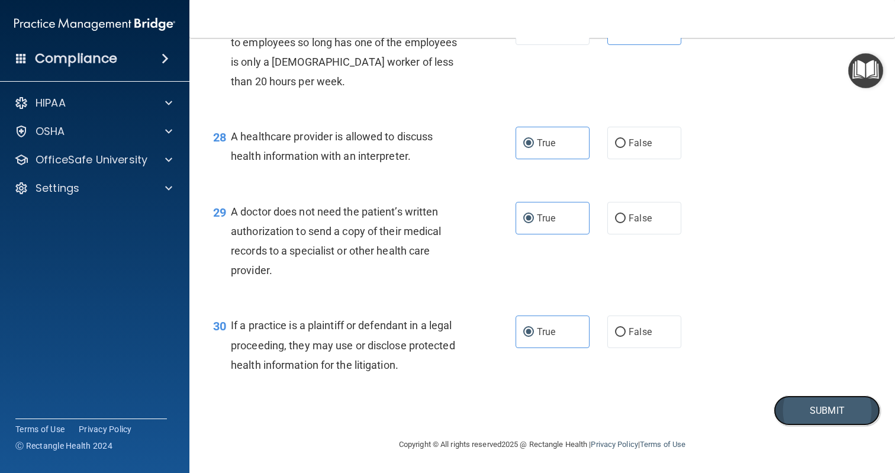
click at [784, 408] on button "Submit" at bounding box center [827, 410] width 107 height 30
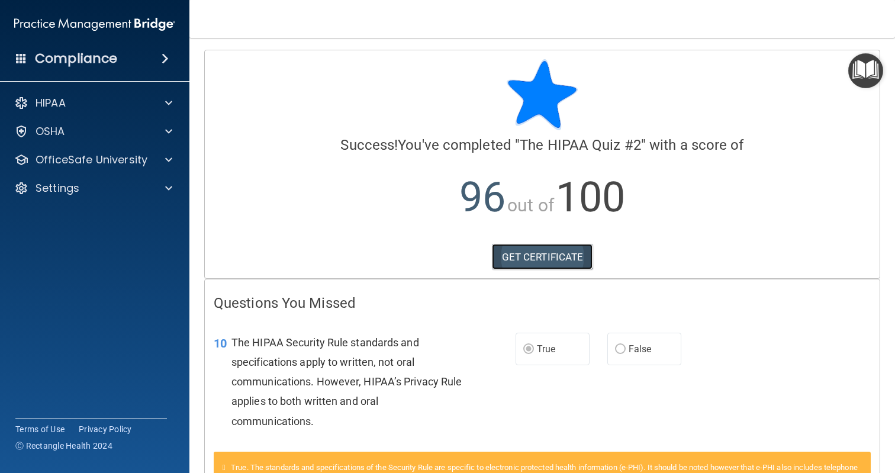
click at [565, 255] on link "GET CERTIFICATE" at bounding box center [542, 257] width 101 height 26
click at [92, 113] on div "HIPAA" at bounding box center [95, 103] width 190 height 24
click at [160, 96] on div at bounding box center [167, 103] width 30 height 14
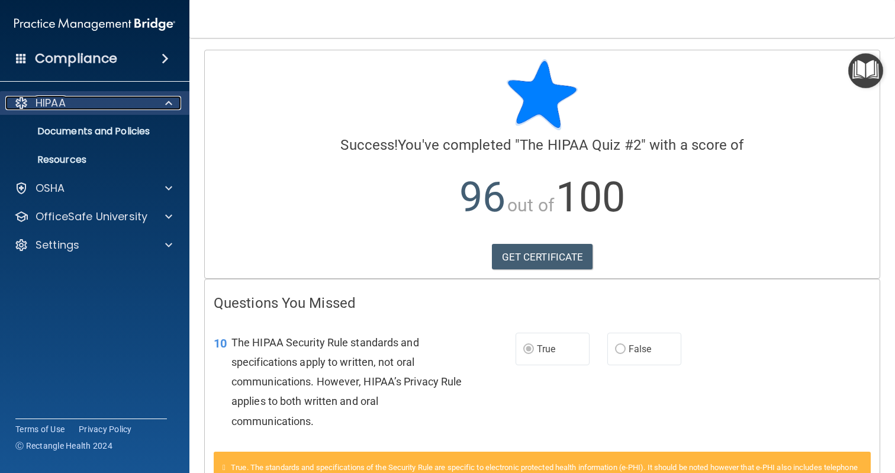
click at [162, 108] on div at bounding box center [167, 103] width 30 height 14
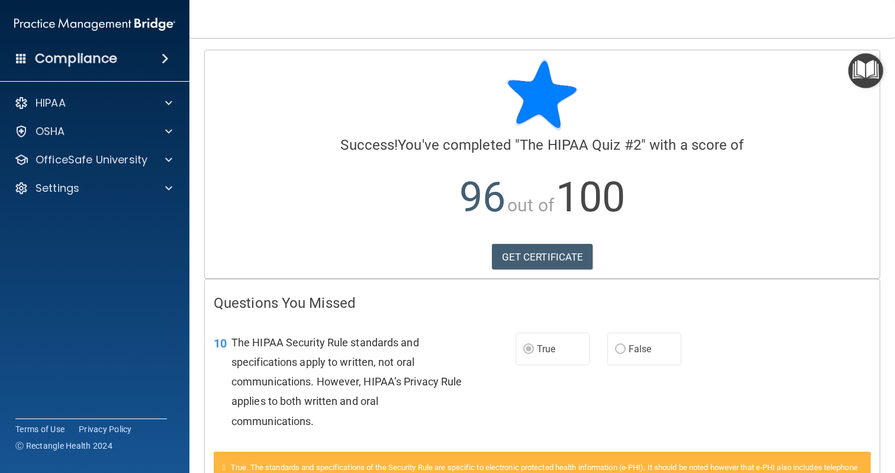
click at [152, 62] on div "Compliance" at bounding box center [94, 59] width 189 height 26
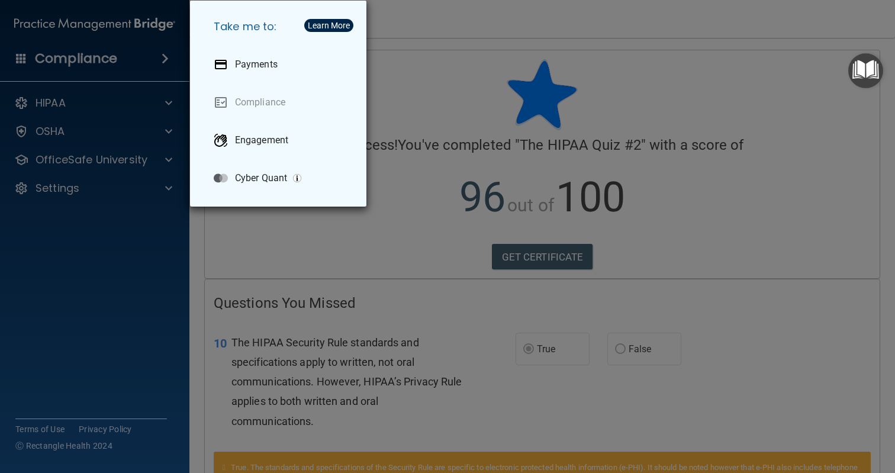
click at [152, 62] on div "Take me to: Payments Compliance Engagement Cyber Quant" at bounding box center [447, 236] width 895 height 473
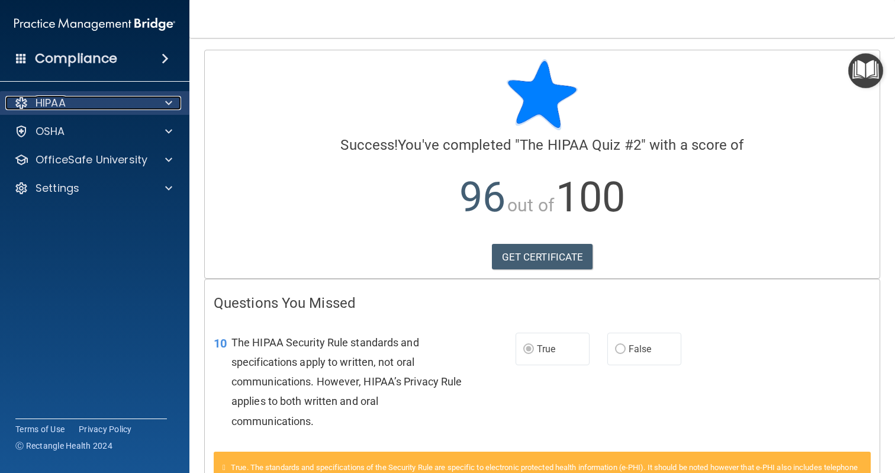
click at [21, 106] on div at bounding box center [21, 103] width 14 height 14
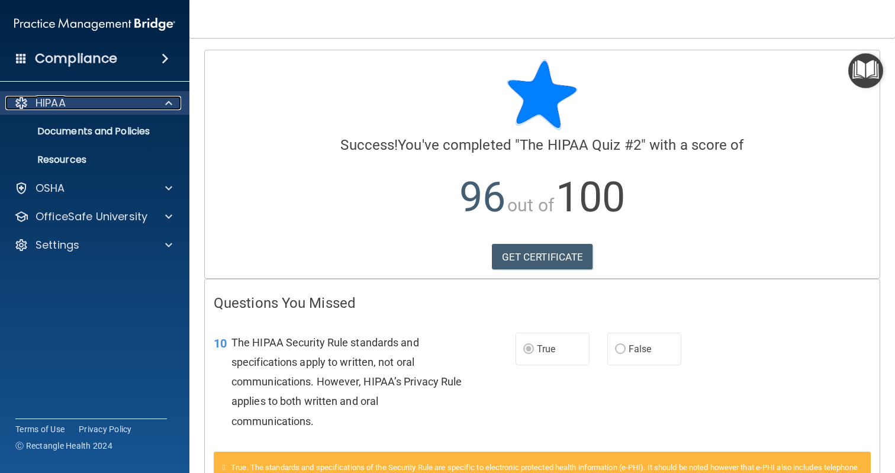
click at [21, 106] on div at bounding box center [21, 103] width 14 height 14
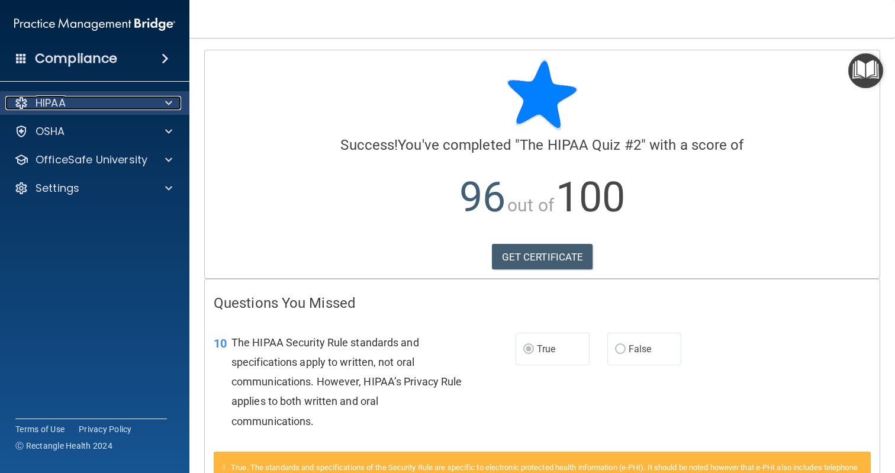
click at [21, 106] on div at bounding box center [21, 103] width 14 height 14
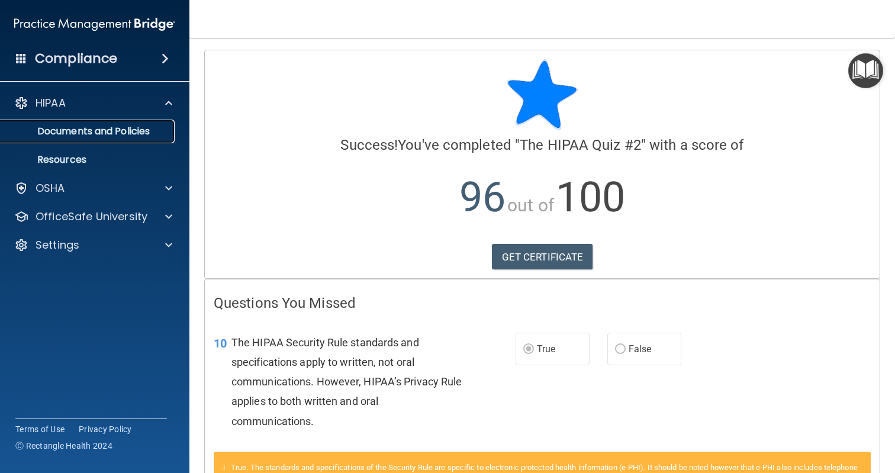
click at [41, 132] on p "Documents and Policies" at bounding box center [89, 132] width 162 height 12
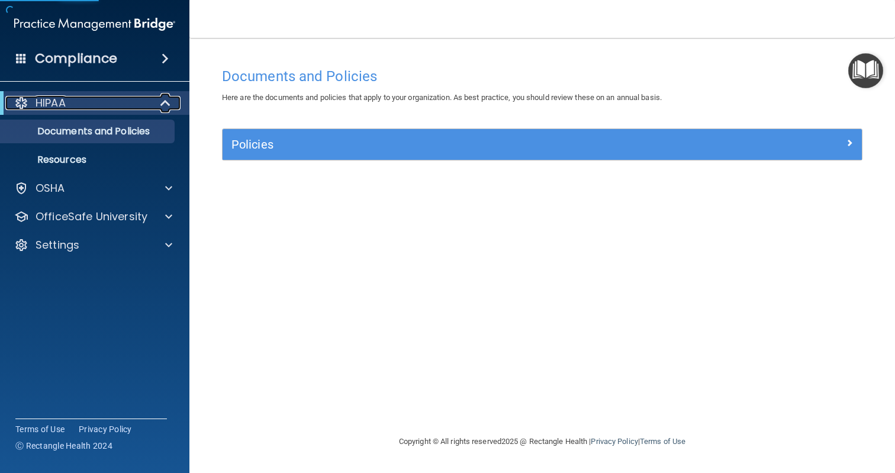
click at [32, 106] on div "HIPAA" at bounding box center [78, 103] width 146 height 14
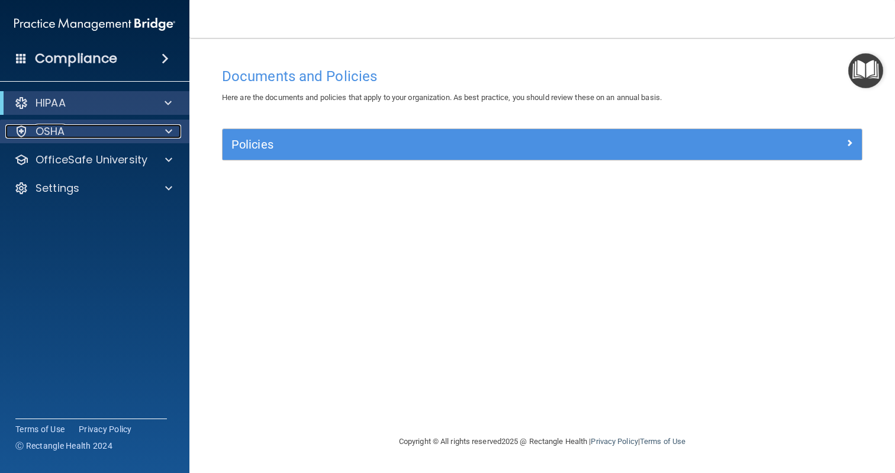
click at [46, 137] on p "OSHA" at bounding box center [51, 131] width 30 height 14
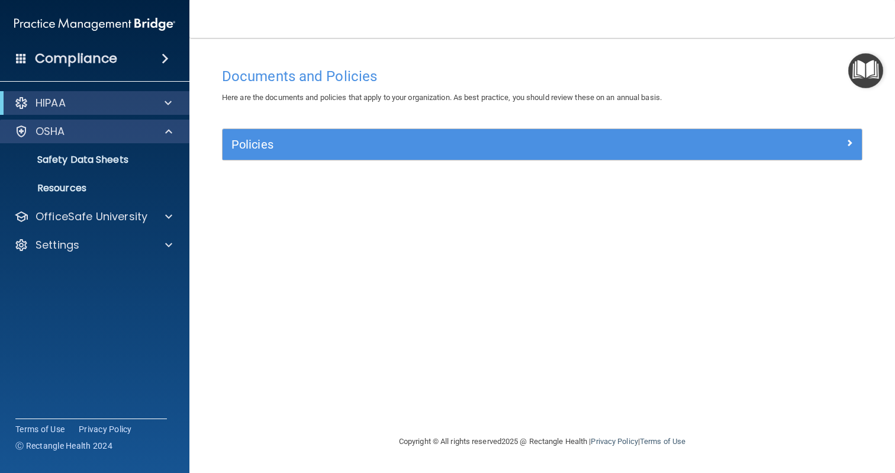
click at [47, 139] on div "OSHA" at bounding box center [95, 132] width 190 height 24
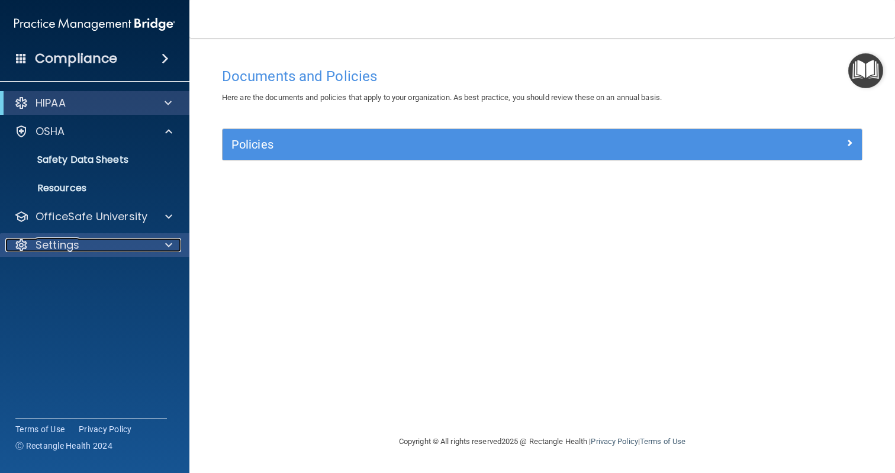
click at [60, 245] on p "Settings" at bounding box center [58, 245] width 44 height 14
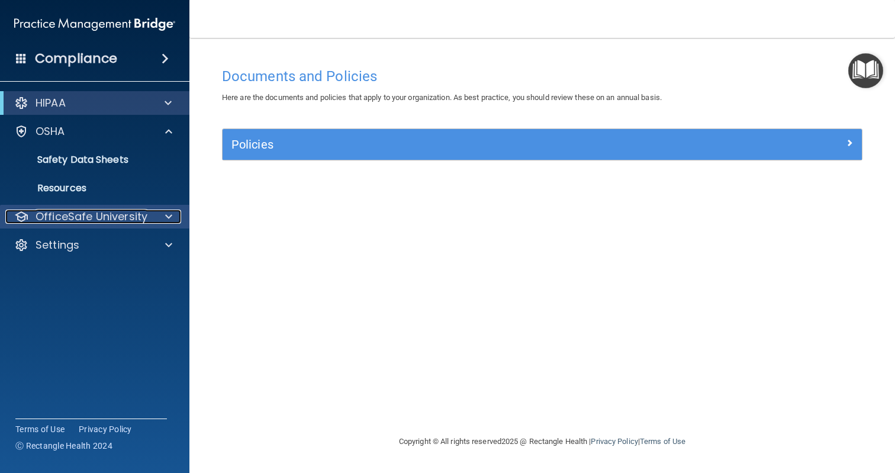
click at [63, 213] on p "OfficeSafe University" at bounding box center [92, 217] width 112 height 14
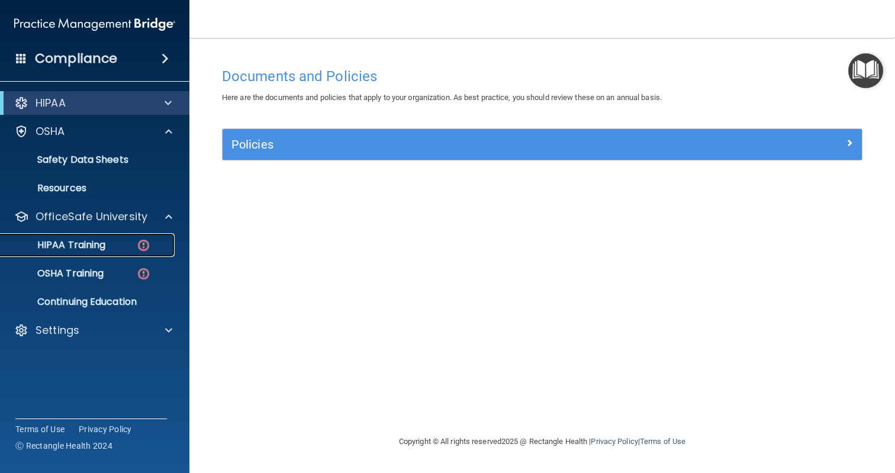
click at [80, 246] on p "HIPAA Training" at bounding box center [57, 245] width 98 height 12
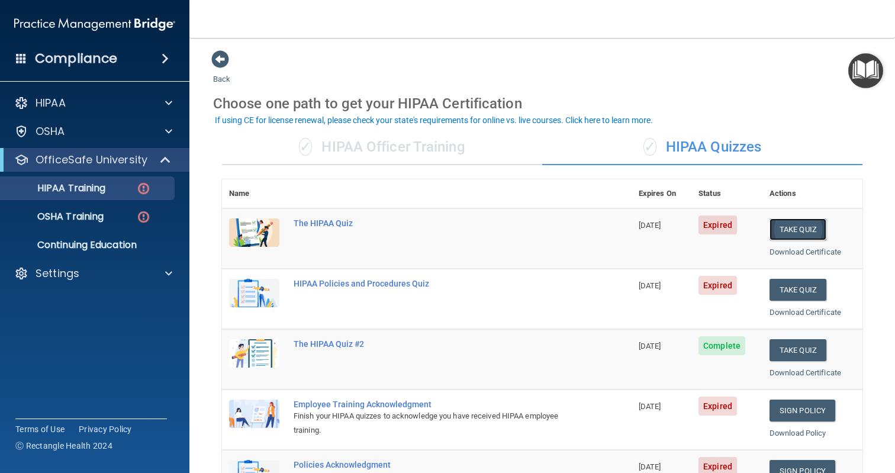
click at [794, 227] on button "Take Quiz" at bounding box center [798, 229] width 57 height 22
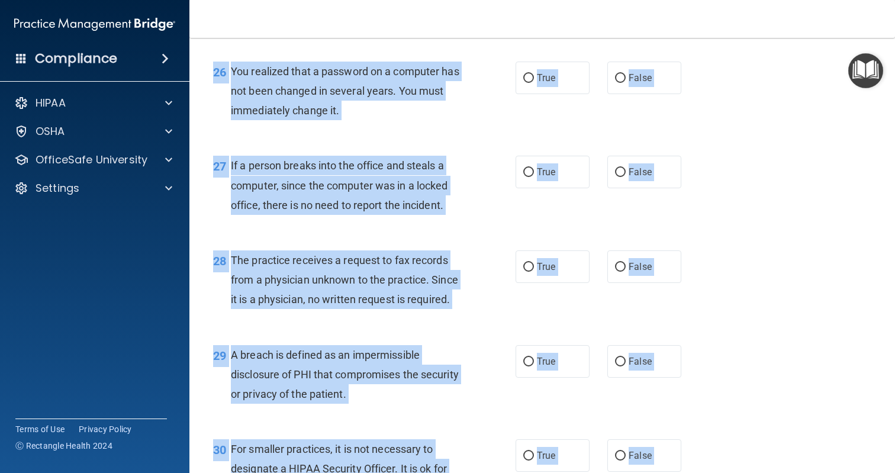
scroll to position [2794, 0]
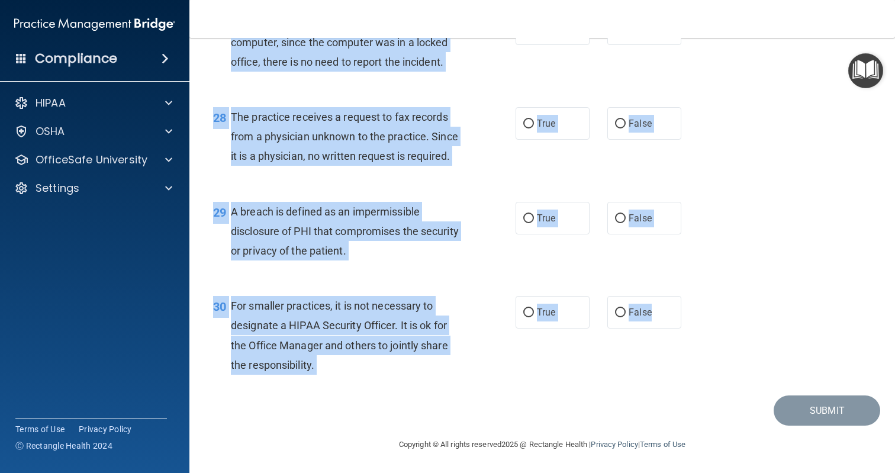
drag, startPoint x: 213, startPoint y: 63, endPoint x: 690, endPoint y: 314, distance: 539.2
copy form "The HIPAA Quiz This quiz doesn’t expire until 09/10/2025. Are you sure you want…"
click at [329, 202] on div "A breach is defined as an impermissible disclosure of PHI that compromises the …" at bounding box center [351, 231] width 240 height 59
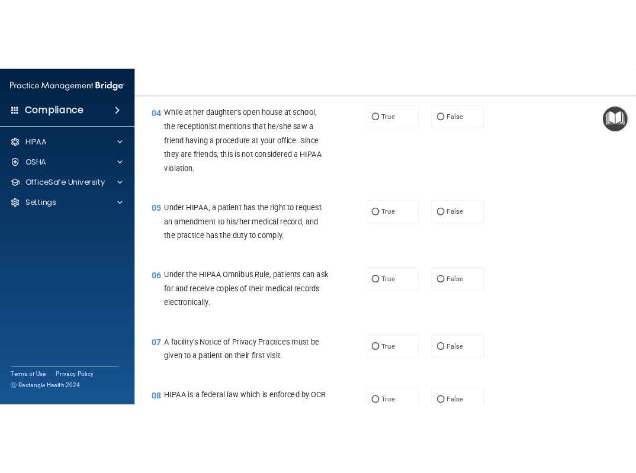
scroll to position [0, 0]
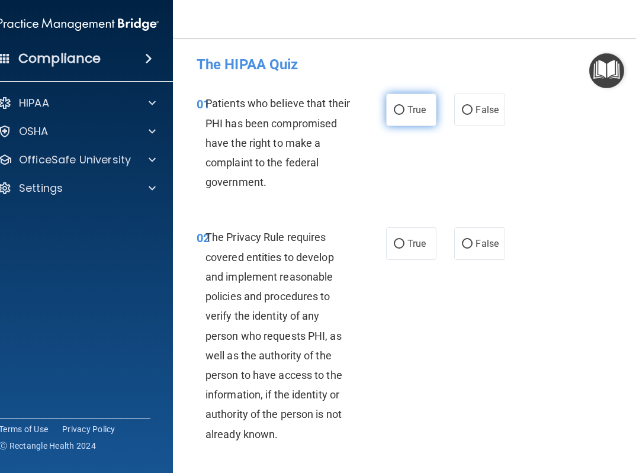
click at [409, 107] on span "True" at bounding box center [416, 109] width 18 height 11
click at [404, 107] on input "True" at bounding box center [399, 110] width 11 height 9
radio input "true"
click at [413, 247] on span "True" at bounding box center [416, 243] width 18 height 11
click at [404, 247] on input "True" at bounding box center [399, 244] width 11 height 9
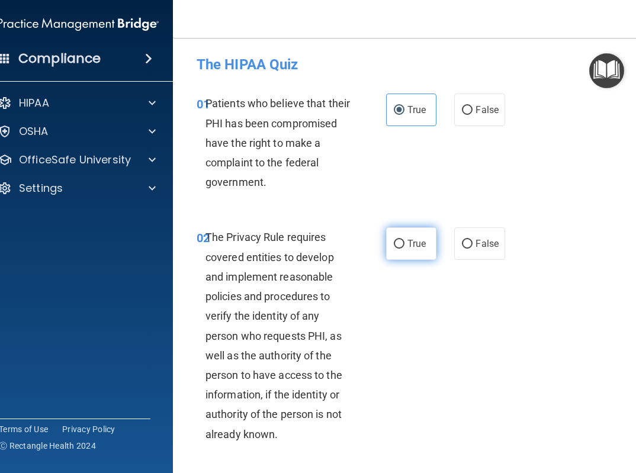
radio input "true"
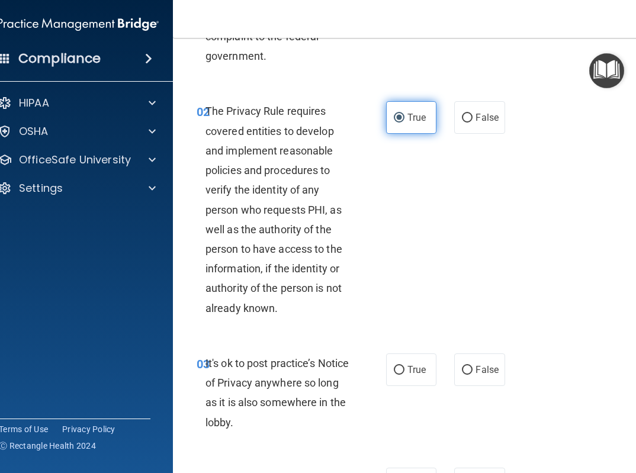
scroll to position [129, 0]
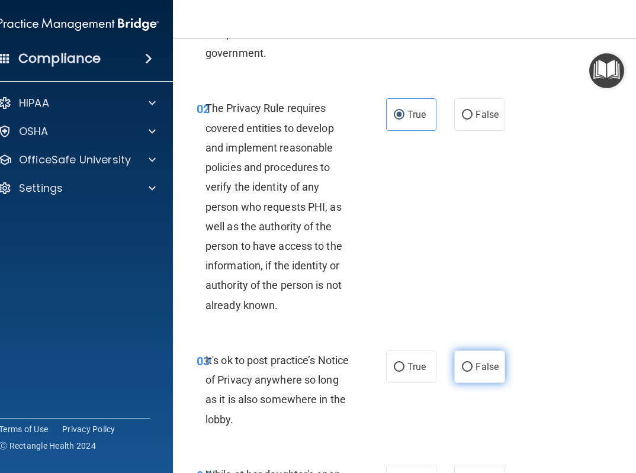
click at [470, 363] on input "False" at bounding box center [467, 367] width 11 height 9
radio input "true"
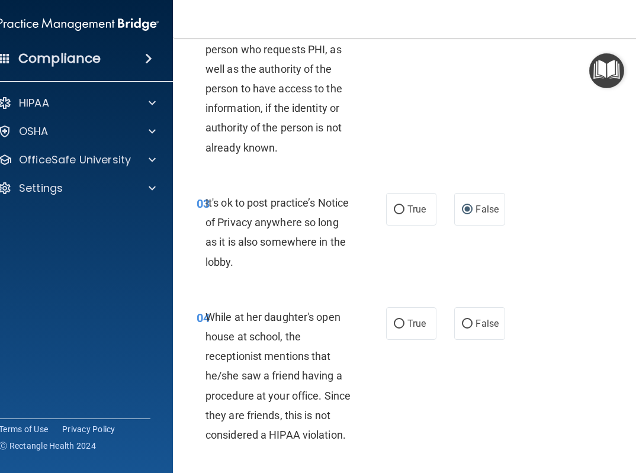
scroll to position [300, 0]
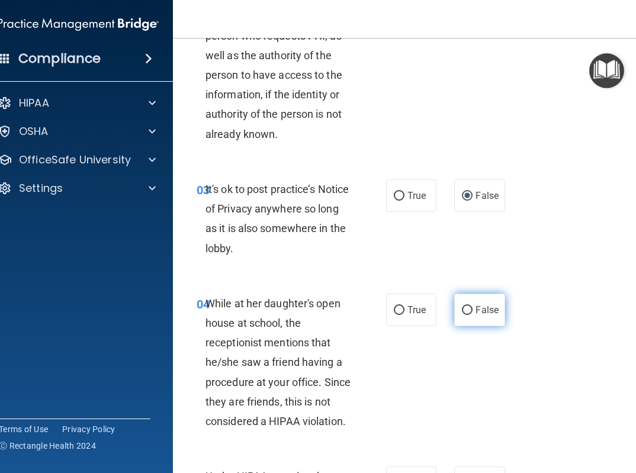
click at [468, 315] on label "False" at bounding box center [479, 310] width 50 height 33
click at [468, 315] on input "False" at bounding box center [467, 310] width 11 height 9
radio input "true"
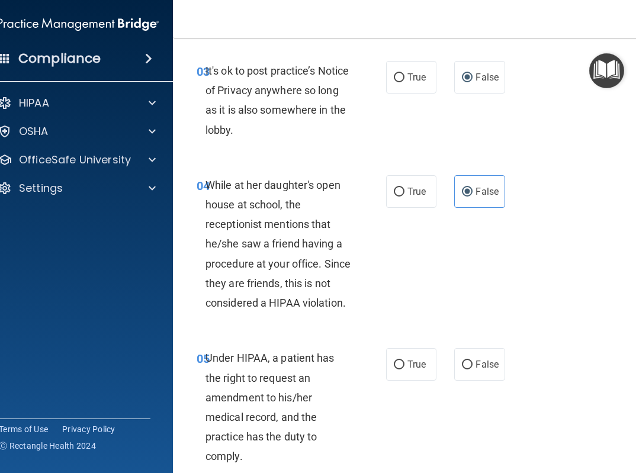
scroll to position [432, 0]
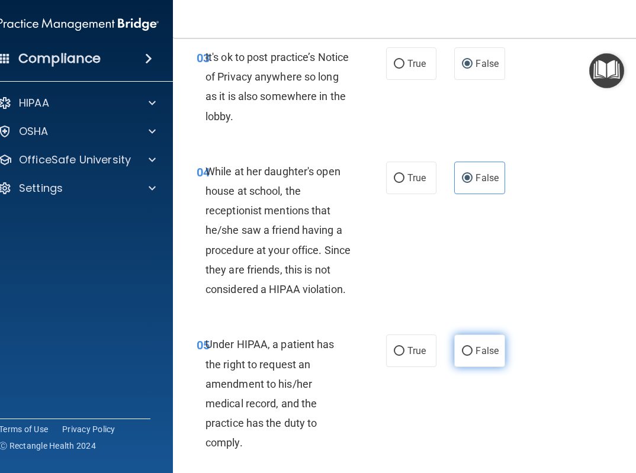
click at [467, 343] on label "False" at bounding box center [479, 351] width 50 height 33
click at [467, 347] on input "False" at bounding box center [467, 351] width 11 height 9
radio input "true"
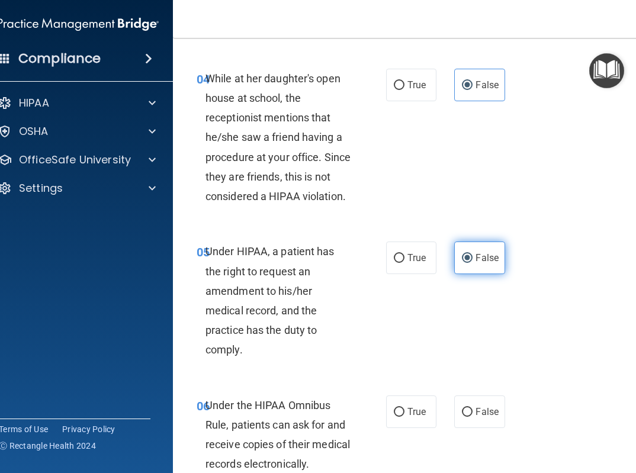
scroll to position [534, 0]
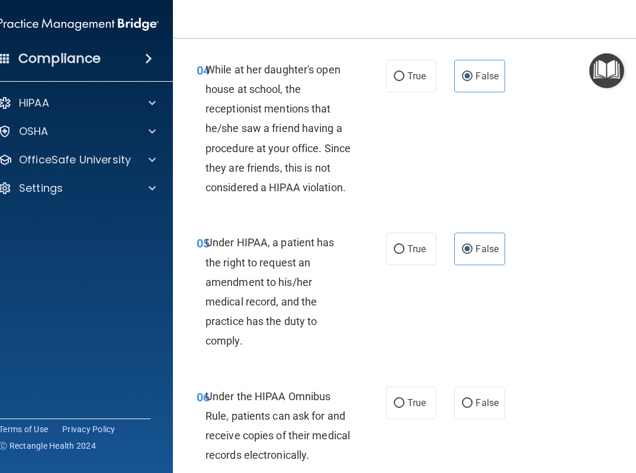
click at [423, 382] on div "06 Under the HIPAA Omnibus Rule, patients can ask for and receive copies of the…" at bounding box center [413, 429] width 450 height 114
click at [419, 389] on label "True" at bounding box center [411, 403] width 50 height 33
click at [404, 399] on input "True" at bounding box center [399, 403] width 11 height 9
radio input "true"
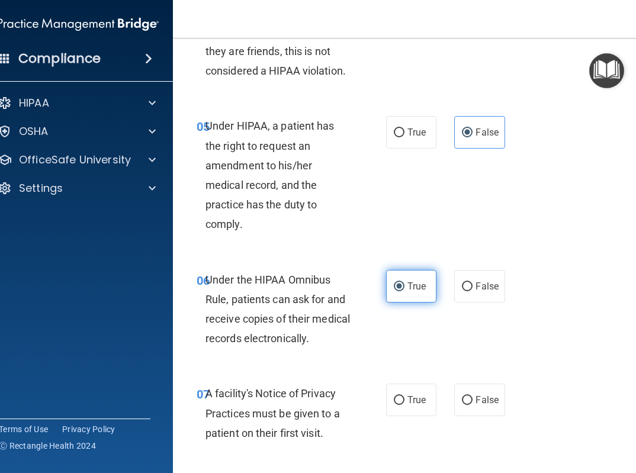
scroll to position [655, 0]
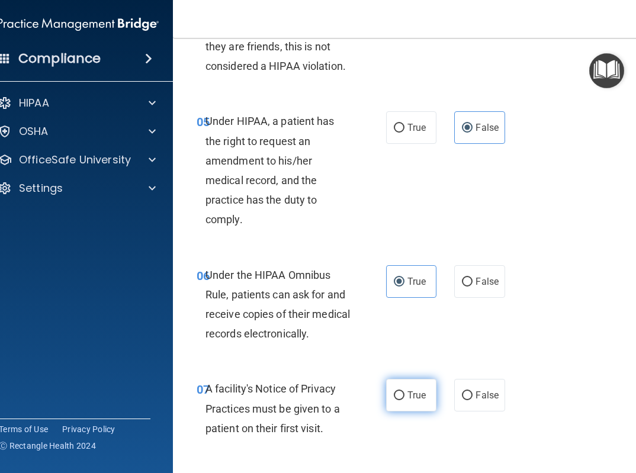
click at [414, 396] on span "True" at bounding box center [416, 395] width 18 height 11
click at [404, 396] on input "True" at bounding box center [399, 395] width 11 height 9
radio input "true"
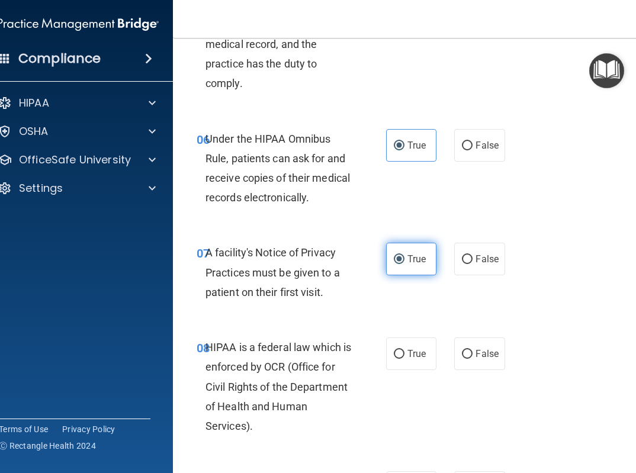
scroll to position [793, 0]
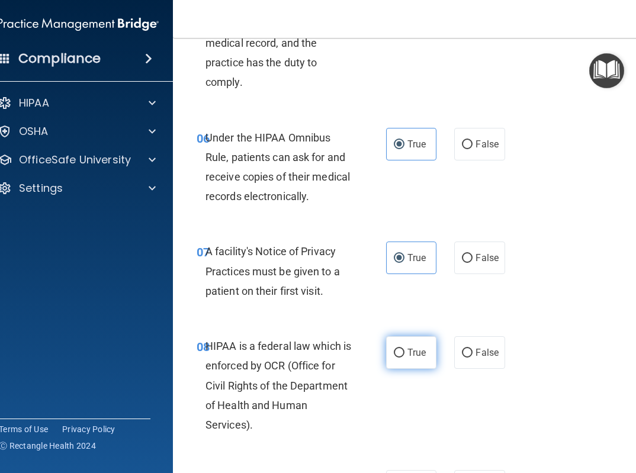
click at [409, 360] on label "True" at bounding box center [411, 352] width 50 height 33
click at [404, 358] on input "True" at bounding box center [399, 353] width 11 height 9
radio input "true"
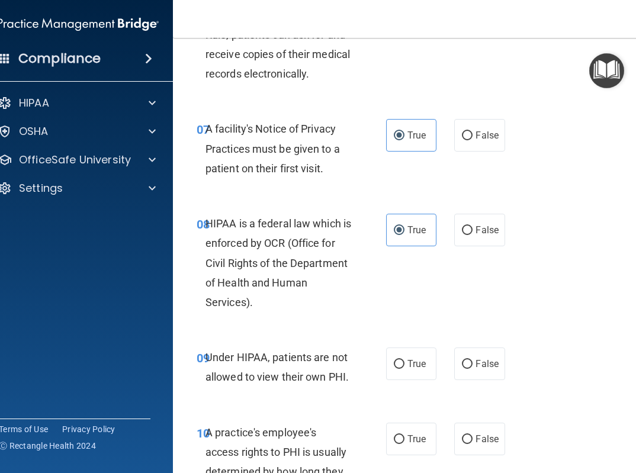
scroll to position [926, 0]
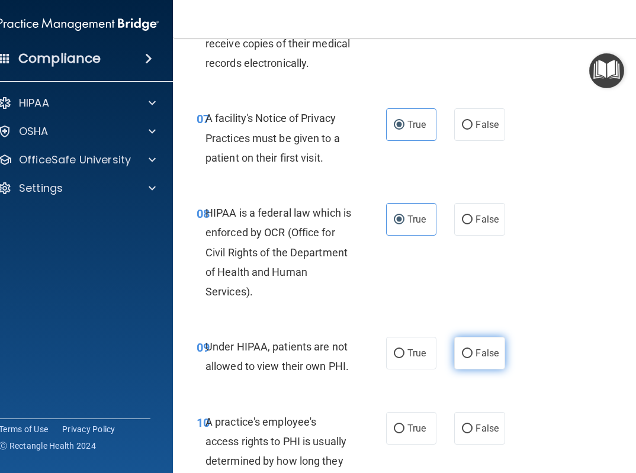
click at [483, 364] on label "False" at bounding box center [479, 353] width 50 height 33
click at [472, 358] on input "False" at bounding box center [467, 353] width 11 height 9
radio input "true"
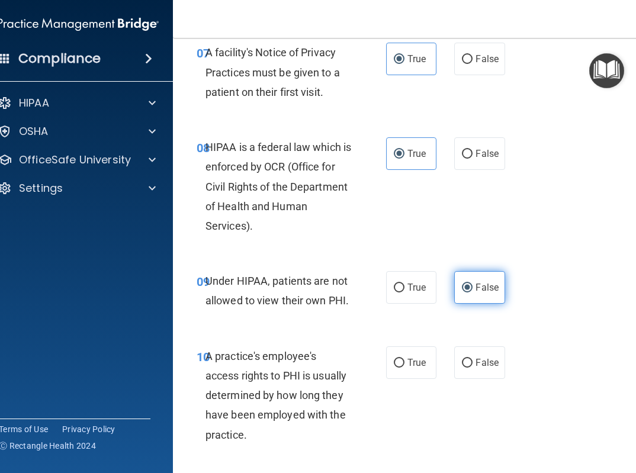
scroll to position [1009, 0]
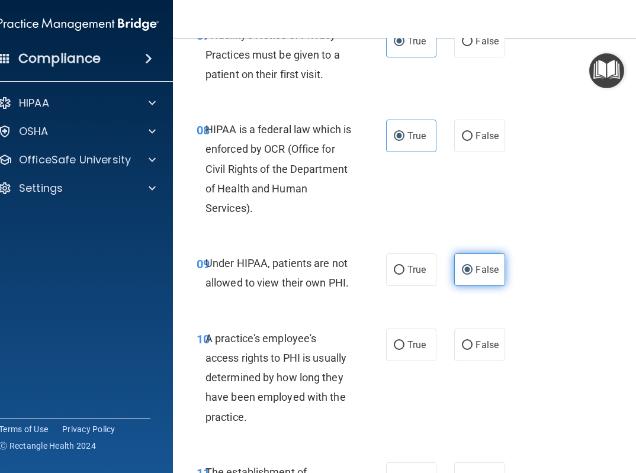
click at [484, 362] on div "10 A practice's employee's access rights to PHI is usually determined by how lo…" at bounding box center [413, 381] width 450 height 134
click at [484, 352] on label "False" at bounding box center [479, 345] width 50 height 33
click at [472, 350] on input "False" at bounding box center [467, 345] width 11 height 9
radio input "true"
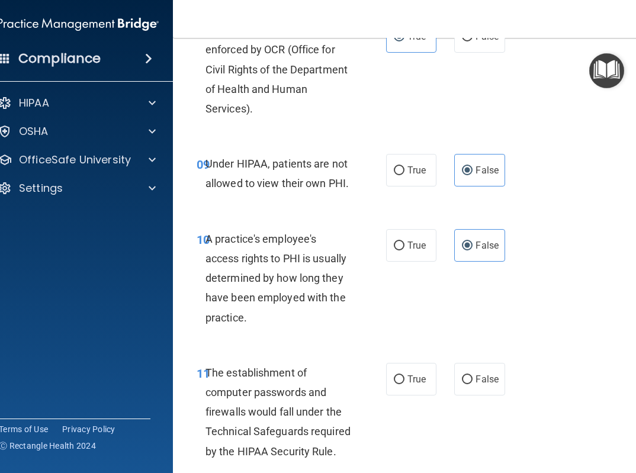
scroll to position [1122, 0]
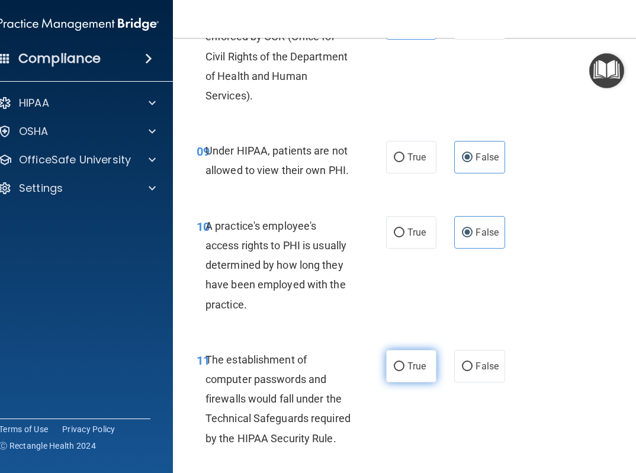
click at [413, 362] on span "True" at bounding box center [416, 366] width 18 height 11
click at [404, 362] on input "True" at bounding box center [399, 366] width 11 height 9
radio input "true"
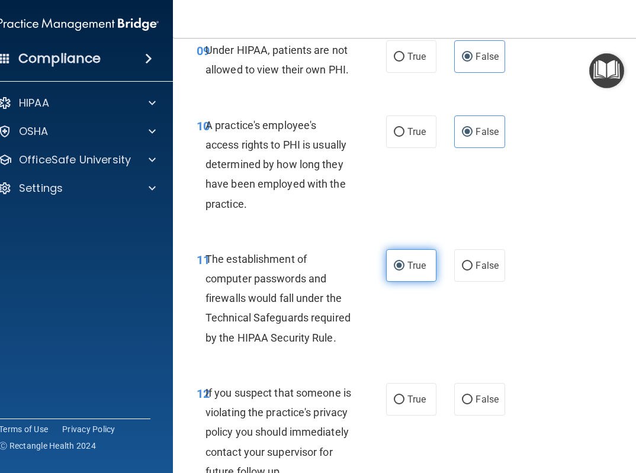
scroll to position [1228, 0]
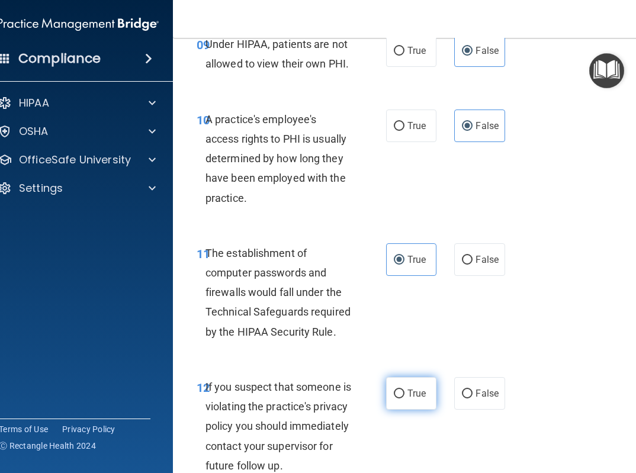
click at [410, 384] on label "True" at bounding box center [411, 393] width 50 height 33
click at [404, 390] on input "True" at bounding box center [399, 394] width 11 height 9
radio input "true"
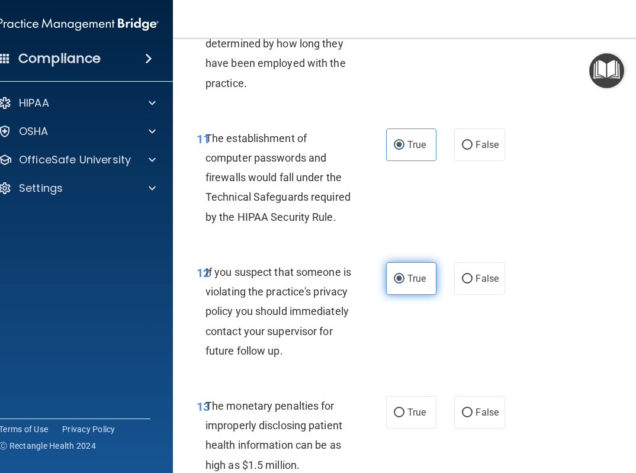
scroll to position [1352, 0]
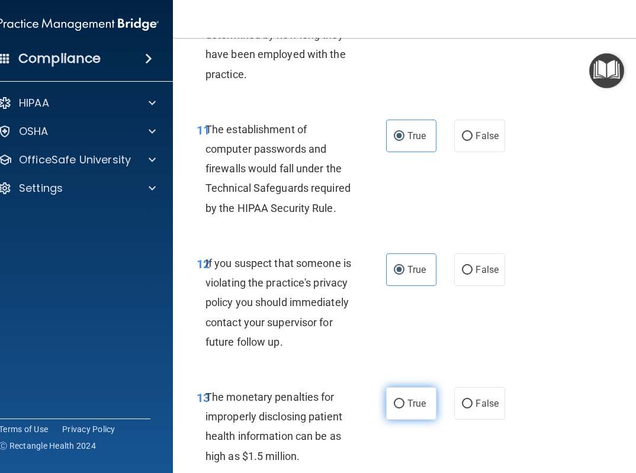
click at [409, 413] on label "True" at bounding box center [411, 403] width 50 height 33
click at [404, 409] on input "True" at bounding box center [399, 404] width 11 height 9
radio input "true"
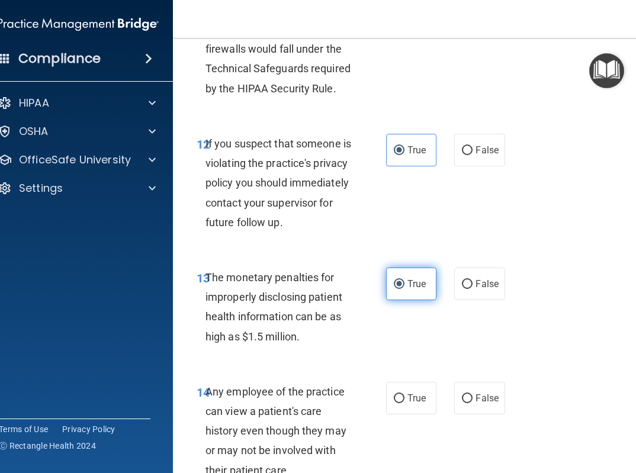
scroll to position [1482, 0]
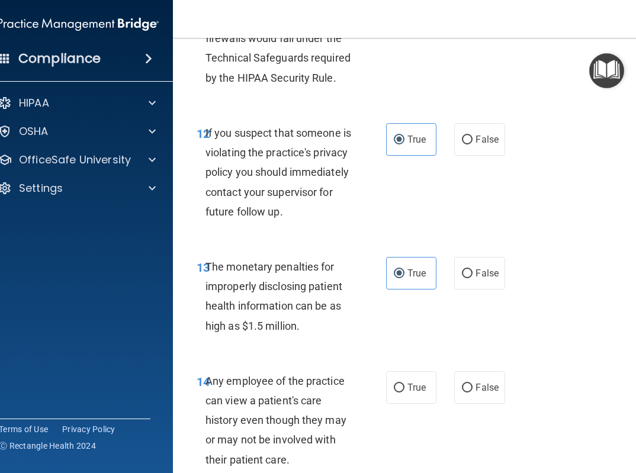
click at [513, 406] on div "14 Any employee of the practice can view a patient's care history even though t…" at bounding box center [413, 423] width 450 height 134
click at [483, 393] on span "False" at bounding box center [486, 387] width 23 height 11
click at [472, 393] on input "False" at bounding box center [467, 388] width 11 height 9
radio input "true"
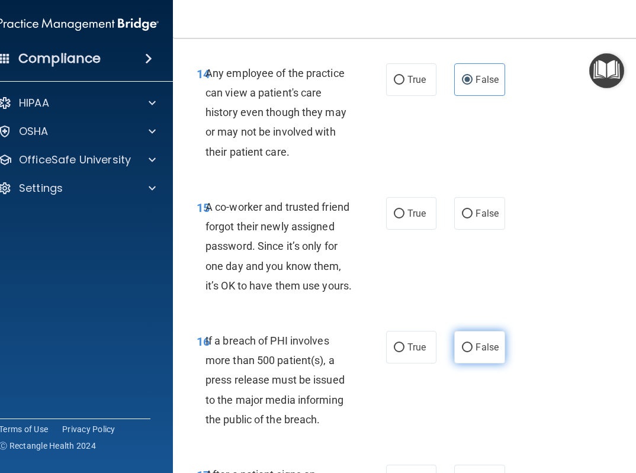
scroll to position [1798, 0]
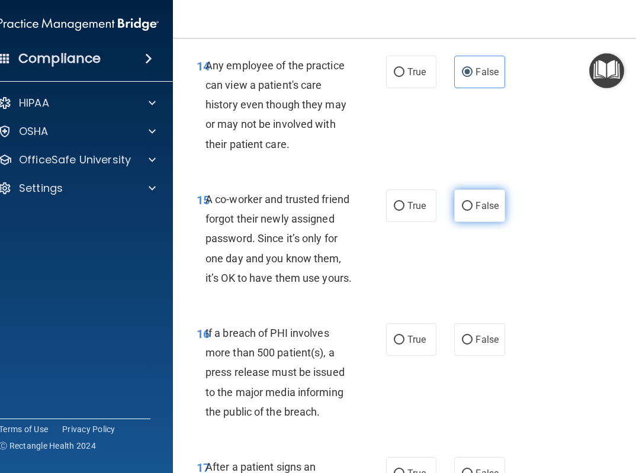
click at [475, 222] on label "False" at bounding box center [479, 205] width 50 height 33
click at [472, 211] on input "False" at bounding box center [467, 206] width 11 height 9
radio input "true"
click at [410, 345] on span "True" at bounding box center [416, 339] width 18 height 11
click at [404, 345] on input "True" at bounding box center [399, 340] width 11 height 9
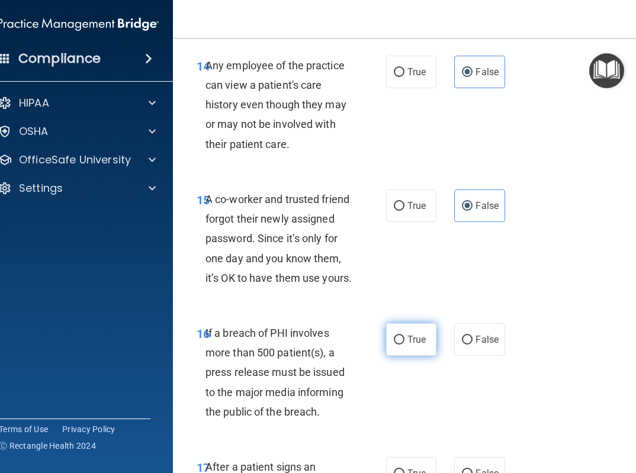
radio input "true"
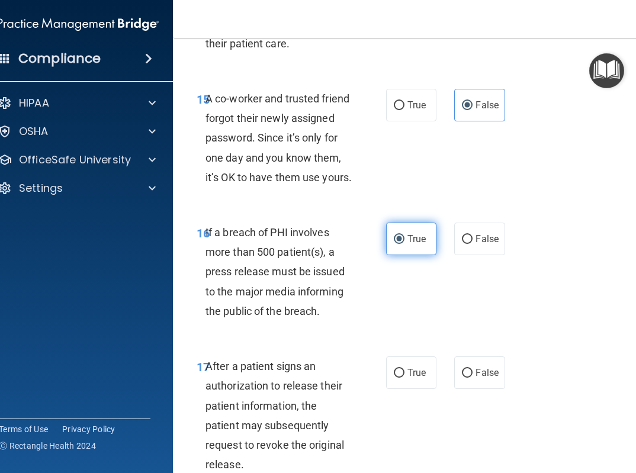
scroll to position [1930, 0]
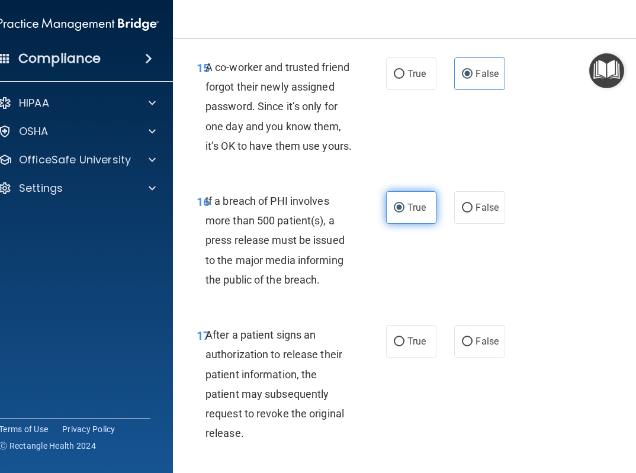
click at [410, 347] on span "True" at bounding box center [416, 341] width 18 height 11
click at [404, 346] on input "True" at bounding box center [399, 341] width 11 height 9
radio input "true"
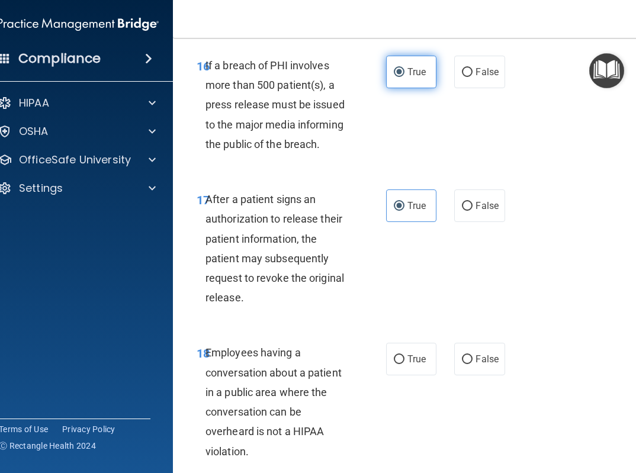
scroll to position [2101, 0]
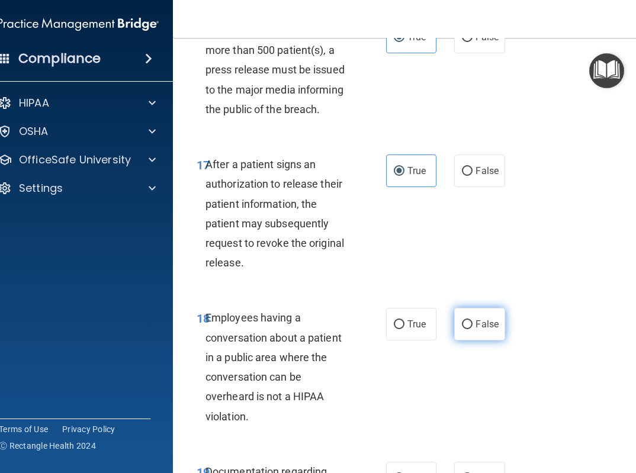
click at [466, 340] on label "False" at bounding box center [479, 324] width 50 height 33
click at [466, 329] on input "False" at bounding box center [467, 324] width 11 height 9
radio input "true"
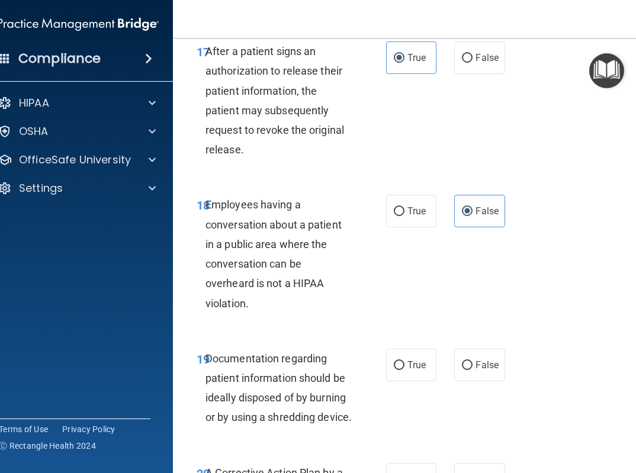
scroll to position [2250, 0]
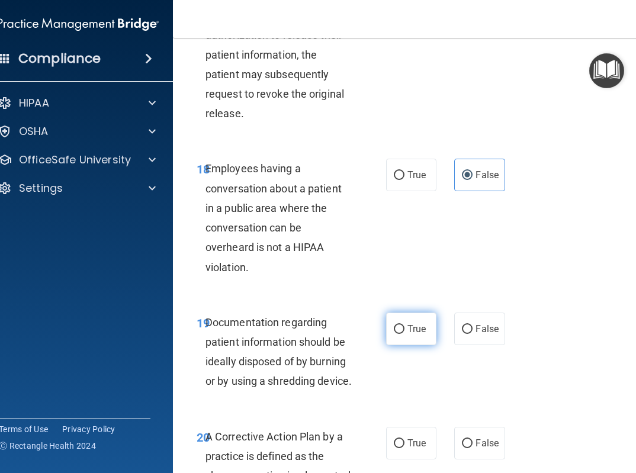
click at [416, 335] on span "True" at bounding box center [416, 328] width 18 height 11
click at [404, 334] on input "True" at bounding box center [399, 329] width 11 height 9
radio input "true"
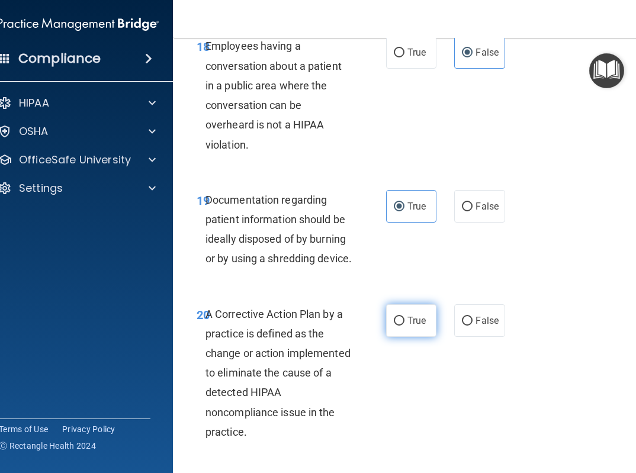
click at [416, 326] on span "True" at bounding box center [416, 320] width 18 height 11
click at [404, 326] on input "True" at bounding box center [399, 321] width 11 height 9
radio input "true"
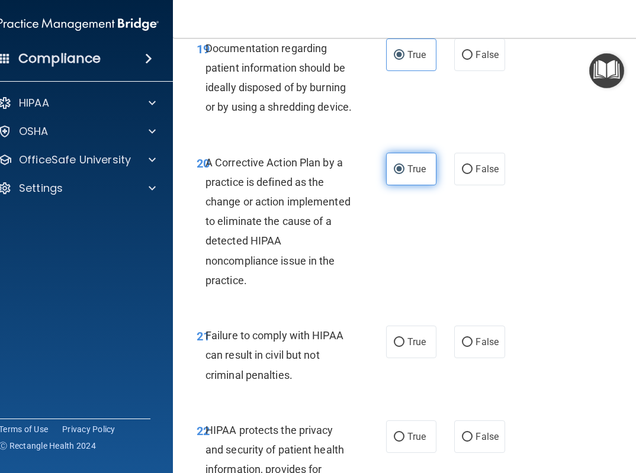
scroll to position [2560, 0]
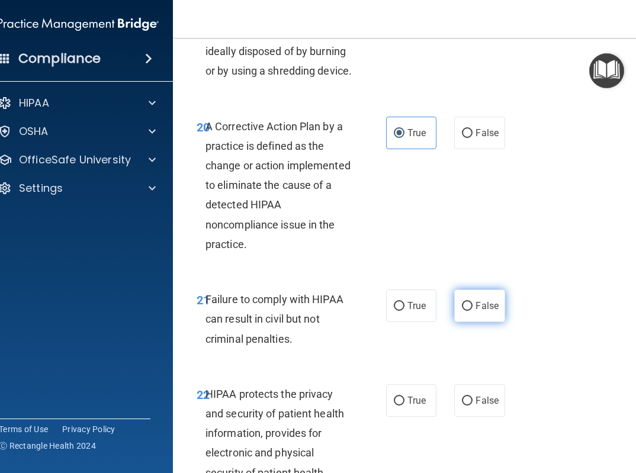
click at [493, 311] on span "False" at bounding box center [486, 305] width 23 height 11
click at [472, 311] on input "False" at bounding box center [467, 306] width 11 height 9
radio input "true"
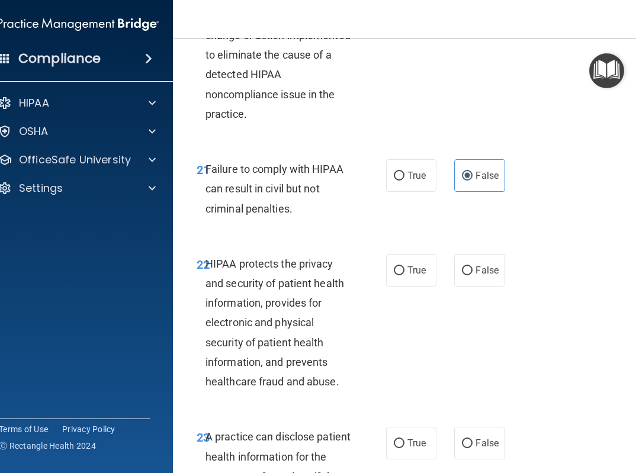
scroll to position [2691, 0]
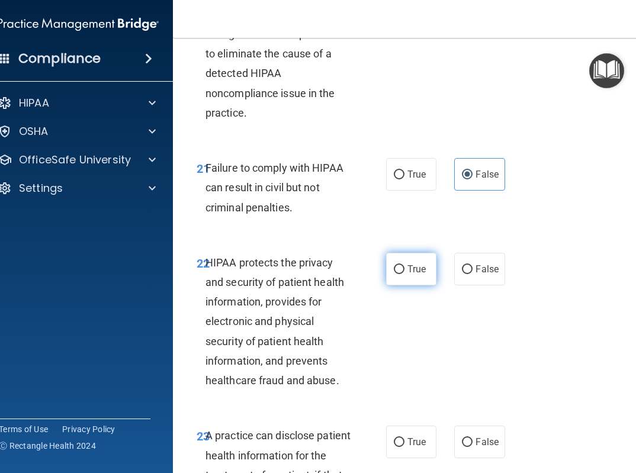
click at [403, 285] on label "True" at bounding box center [411, 269] width 50 height 33
click at [403, 274] on input "True" at bounding box center [399, 269] width 11 height 9
radio input "true"
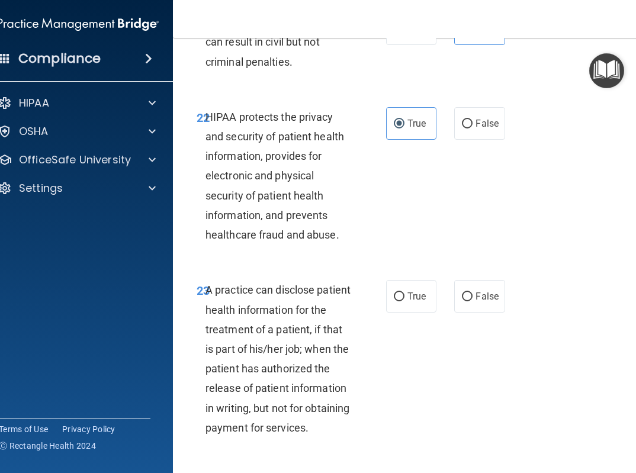
scroll to position [2846, 0]
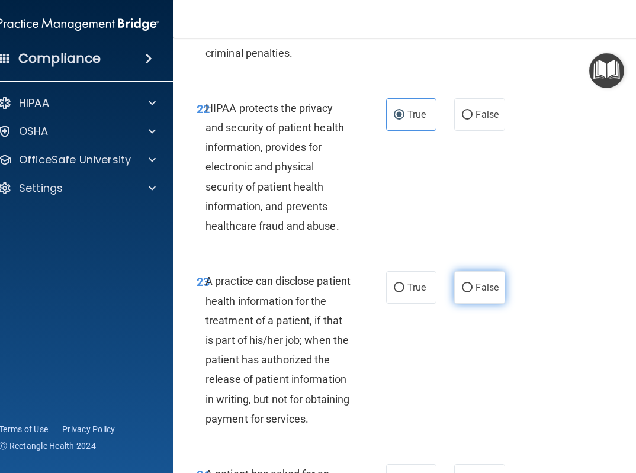
click at [467, 292] on input "False" at bounding box center [467, 288] width 11 height 9
radio input "true"
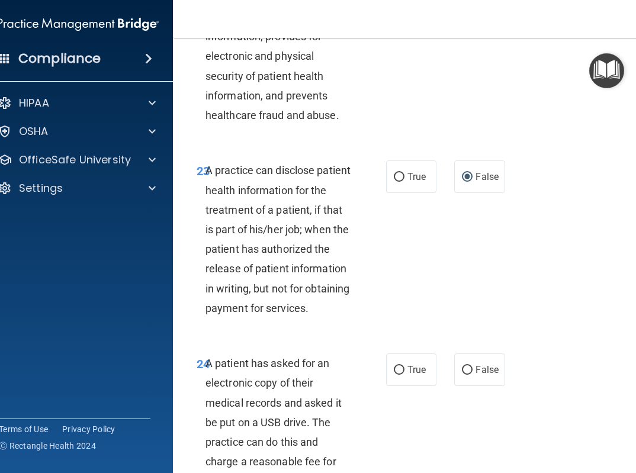
scroll to position [2961, 0]
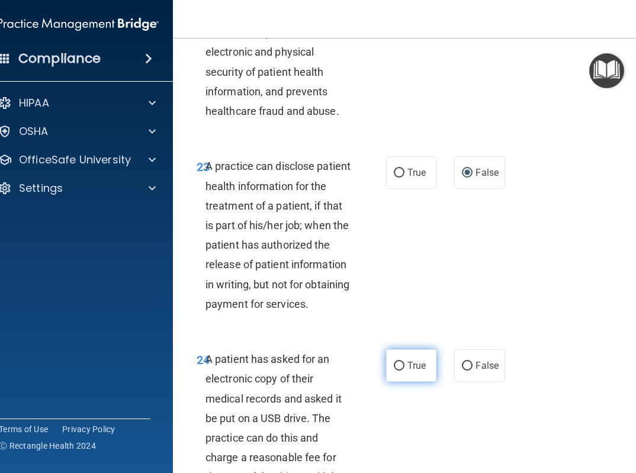
click at [411, 382] on label "True" at bounding box center [411, 365] width 50 height 33
click at [404, 371] on input "True" at bounding box center [399, 366] width 11 height 9
radio input "true"
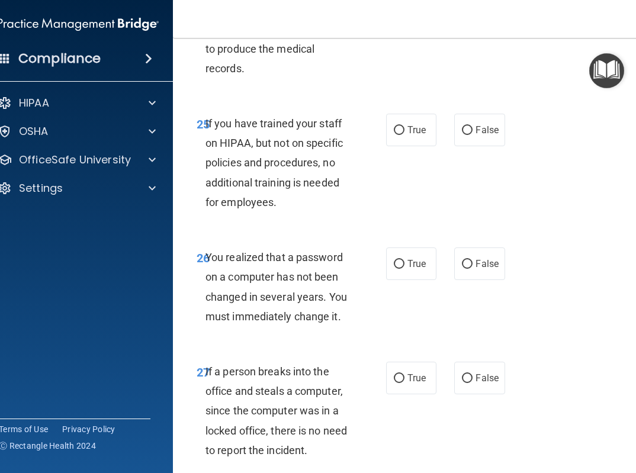
scroll to position [3426, 0]
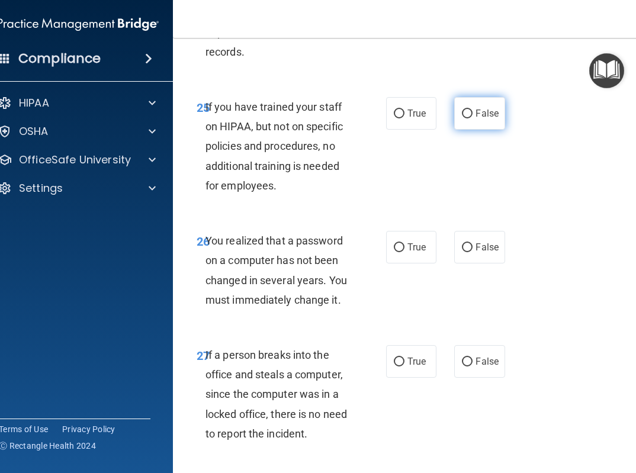
click at [467, 130] on label "False" at bounding box center [479, 113] width 50 height 33
click at [467, 118] on input "False" at bounding box center [467, 114] width 11 height 9
radio input "true"
click at [412, 253] on span "True" at bounding box center [416, 247] width 18 height 11
click at [404, 252] on input "True" at bounding box center [399, 247] width 11 height 9
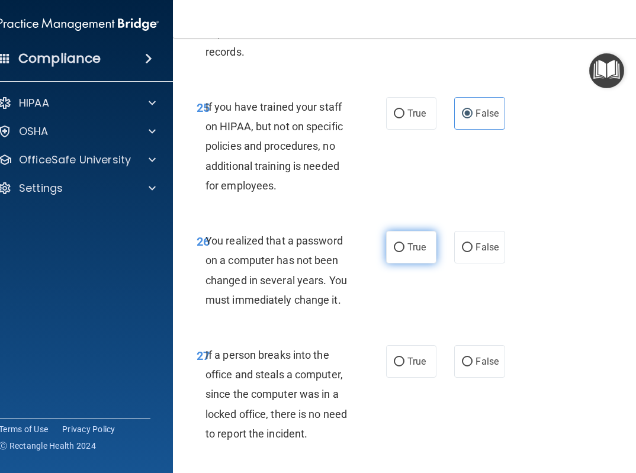
radio input "true"
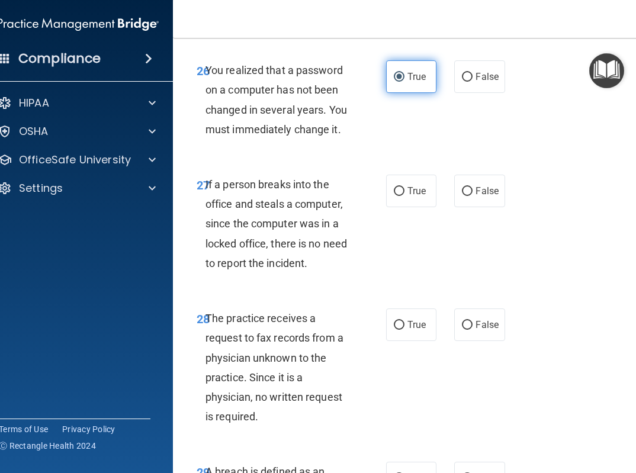
scroll to position [3597, 0]
click at [475, 207] on label "False" at bounding box center [479, 190] width 50 height 33
click at [472, 195] on input "False" at bounding box center [467, 190] width 11 height 9
radio input "true"
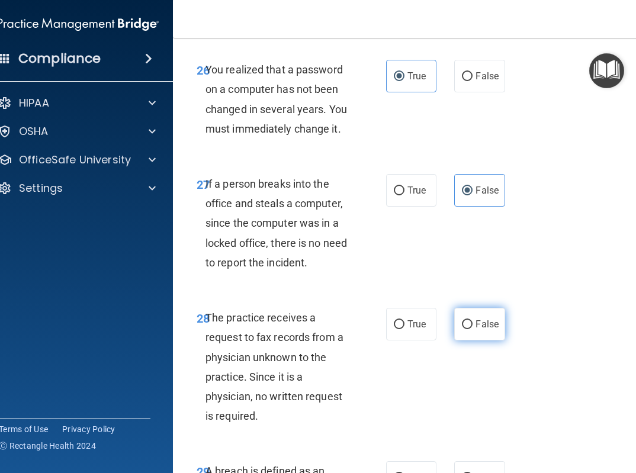
click at [491, 340] on label "False" at bounding box center [479, 324] width 50 height 33
click at [472, 329] on input "False" at bounding box center [467, 324] width 11 height 9
radio input "true"
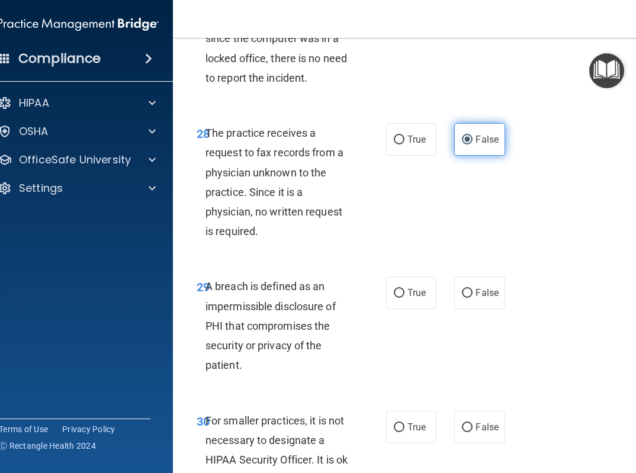
scroll to position [3787, 0]
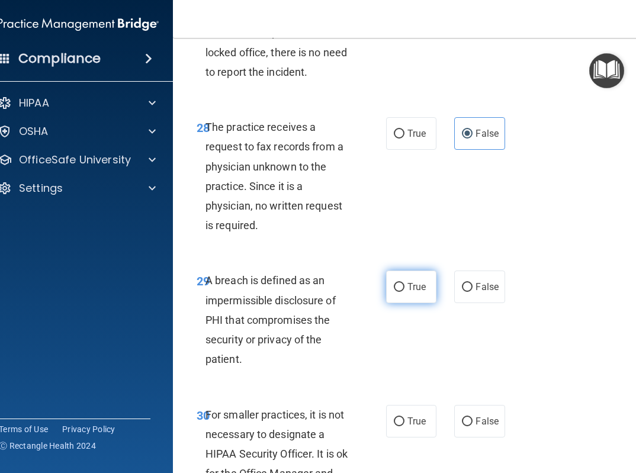
click at [429, 303] on label "True" at bounding box center [411, 287] width 50 height 33
click at [404, 292] on input "True" at bounding box center [399, 287] width 11 height 9
radio input "true"
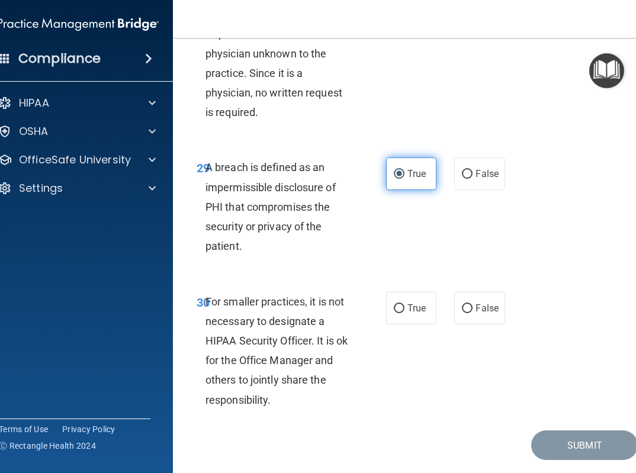
scroll to position [3901, 0]
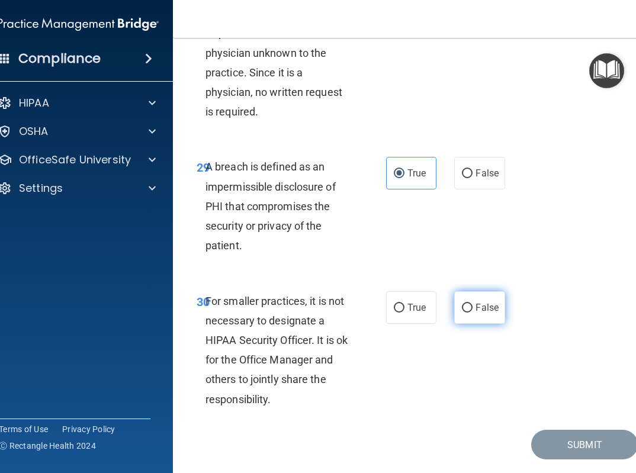
click at [489, 324] on label "False" at bounding box center [479, 307] width 50 height 33
click at [472, 313] on input "False" at bounding box center [467, 308] width 11 height 9
radio input "true"
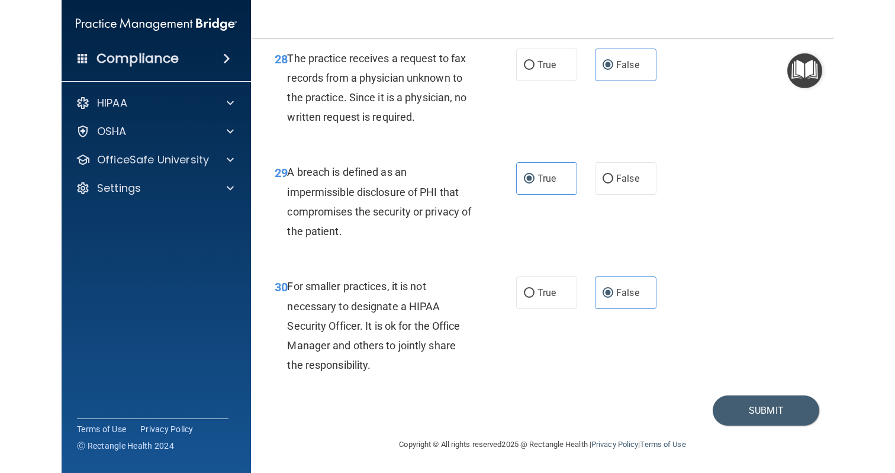
scroll to position [2794, 0]
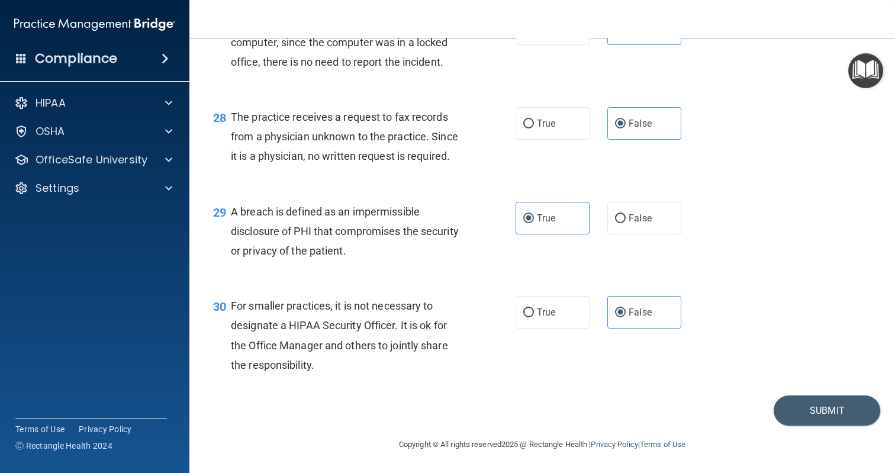
click at [684, 368] on div "30 For smaller practices, it is not necessary to designate a HIPAA Security Off…" at bounding box center [542, 338] width 676 height 114
click at [822, 410] on button "Submit" at bounding box center [827, 410] width 107 height 30
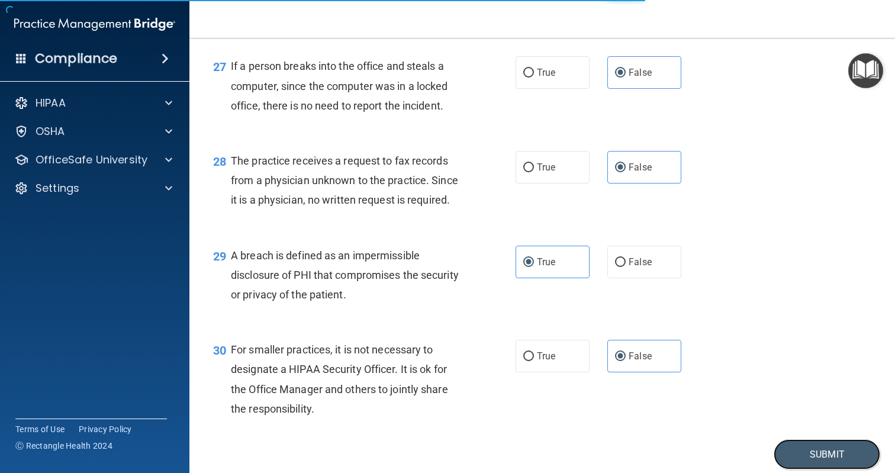
scroll to position [2758, 0]
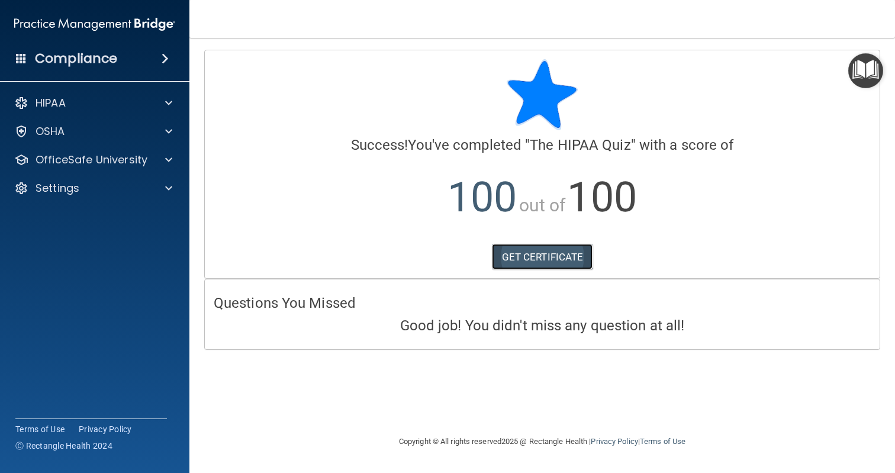
click at [535, 250] on link "GET CERTIFICATE" at bounding box center [542, 257] width 101 height 26
click at [111, 170] on div "OfficeSafe University" at bounding box center [95, 160] width 190 height 24
click at [112, 166] on p "OfficeSafe University" at bounding box center [92, 160] width 112 height 14
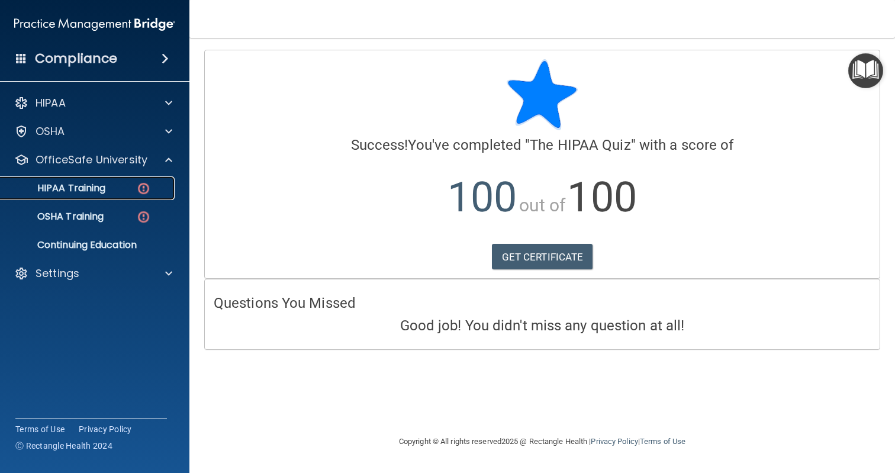
click at [111, 187] on div "HIPAA Training" at bounding box center [89, 188] width 162 height 12
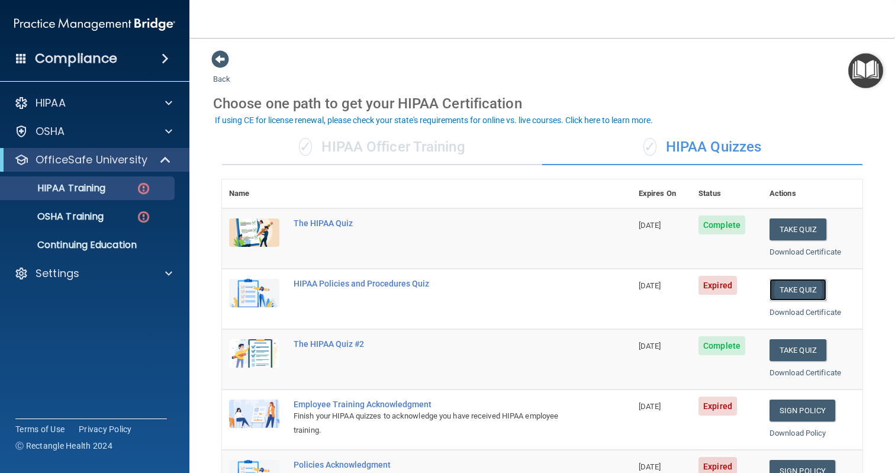
click at [795, 284] on button "Take Quiz" at bounding box center [798, 290] width 57 height 22
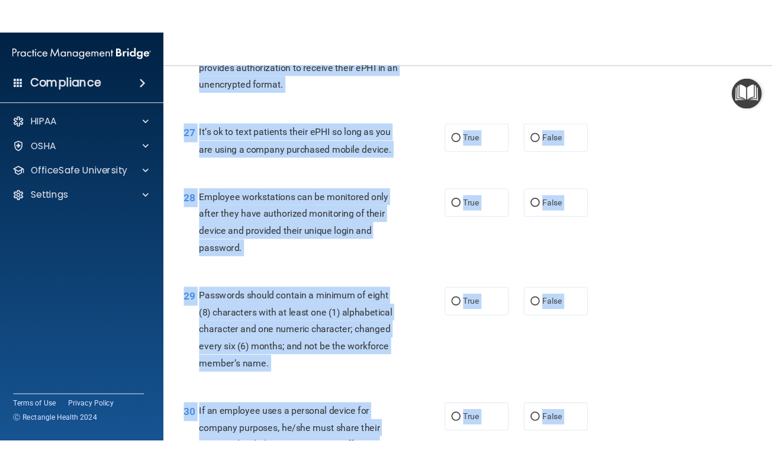
scroll to position [3050, 0]
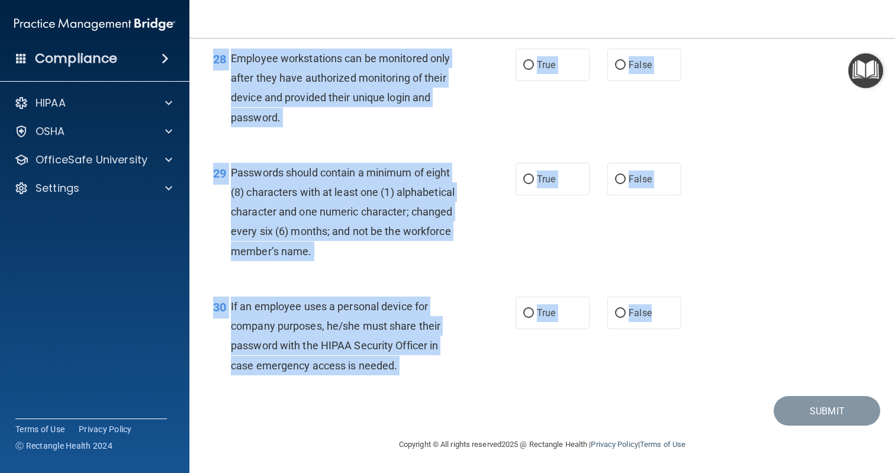
drag, startPoint x: 212, startPoint y: 64, endPoint x: 689, endPoint y: 317, distance: 539.8
copy form "HIPAA Policies and Procedures Quiz This quiz doesn’t expire until 09/10/2025. A…"
click at [223, 221] on div "29 Passwords should contain a minimum of eight (8) characters with at least one…" at bounding box center [364, 215] width 338 height 104
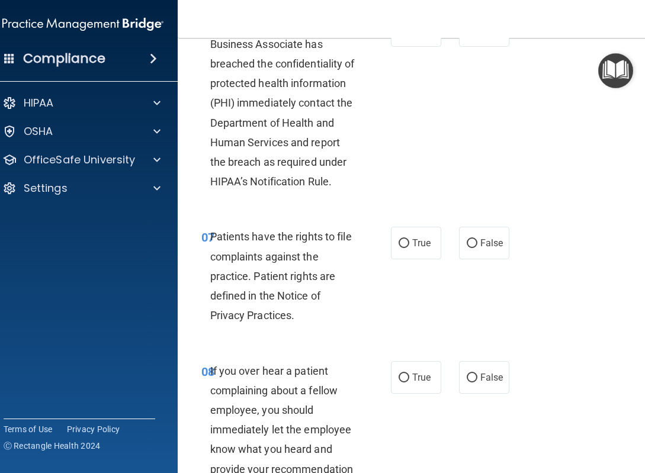
scroll to position [0, 0]
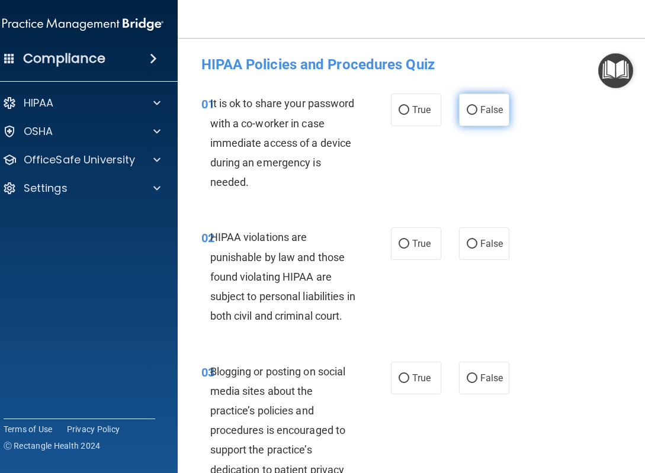
click at [503, 117] on label "False" at bounding box center [484, 110] width 50 height 33
click at [477, 115] on input "False" at bounding box center [472, 110] width 11 height 9
radio input "true"
click at [429, 234] on label "True" at bounding box center [416, 243] width 50 height 33
click at [409, 240] on input "True" at bounding box center [403, 244] width 11 height 9
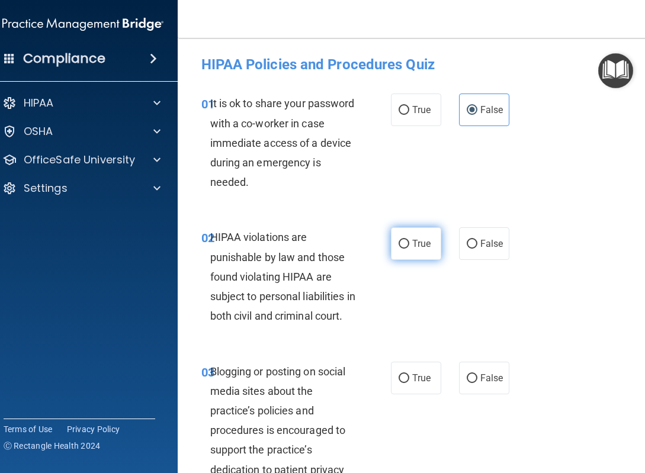
radio input "true"
click at [477, 388] on label "False" at bounding box center [484, 378] width 50 height 33
click at [477, 383] on input "False" at bounding box center [472, 378] width 11 height 9
radio input "true"
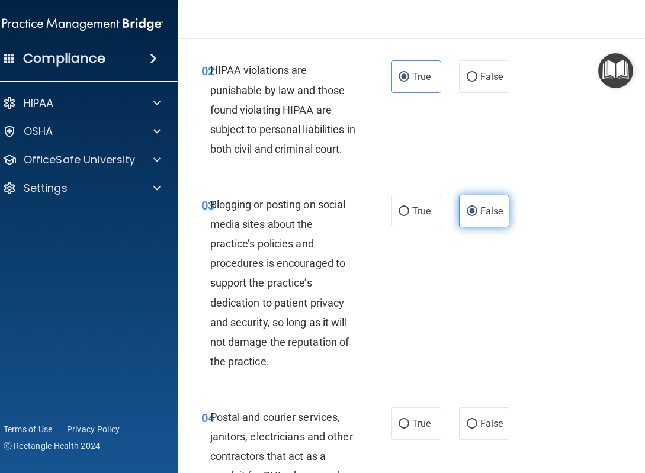
scroll to position [170, 0]
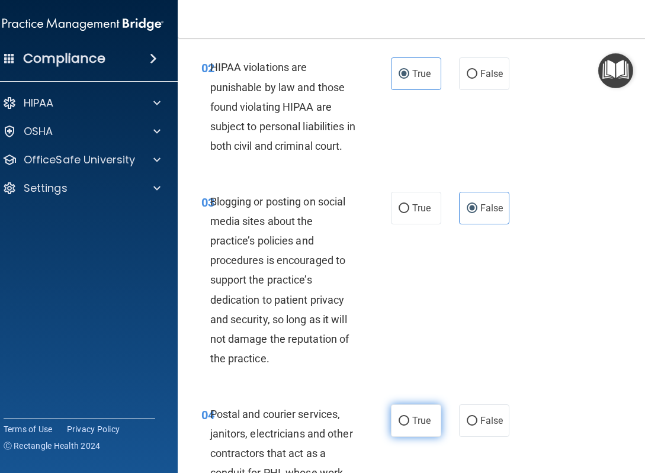
click at [420, 432] on label "True" at bounding box center [416, 420] width 50 height 33
click at [409, 426] on input "True" at bounding box center [403, 421] width 11 height 9
radio input "true"
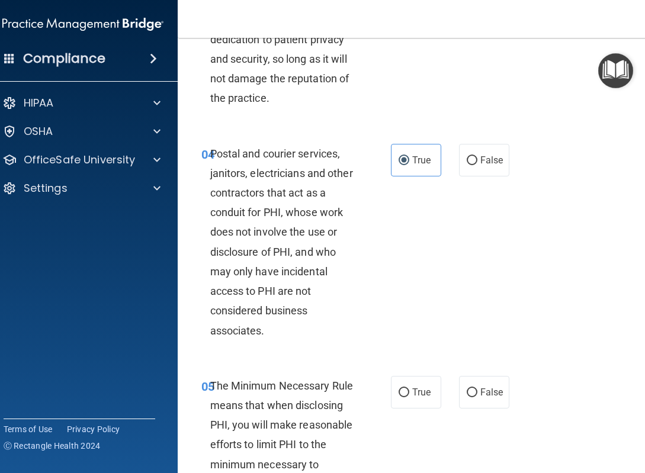
scroll to position [456, 0]
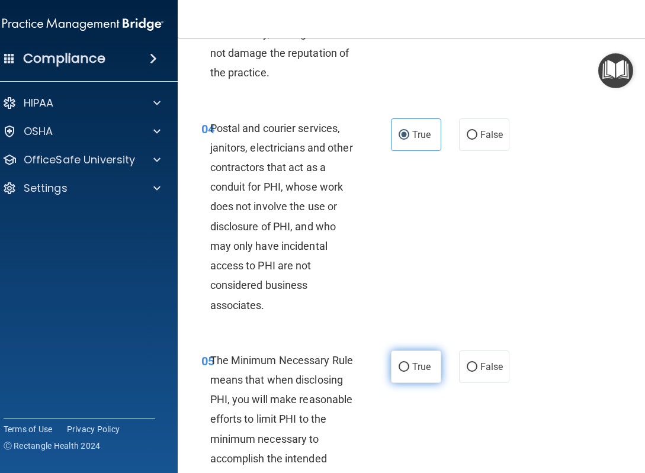
click at [414, 372] on span "True" at bounding box center [421, 366] width 18 height 11
click at [409, 372] on input "True" at bounding box center [403, 367] width 11 height 9
radio input "true"
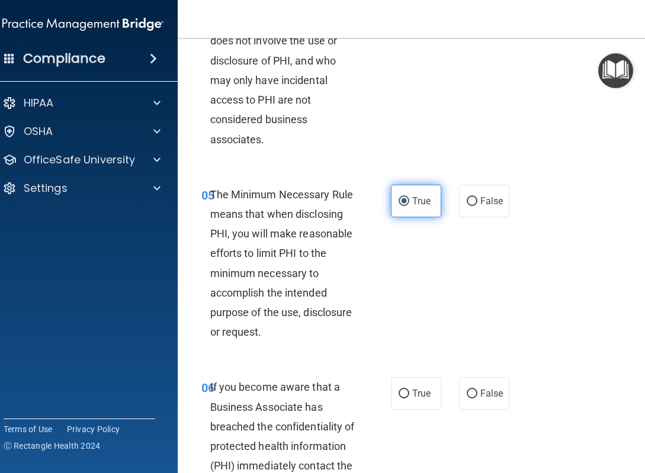
scroll to position [626, 0]
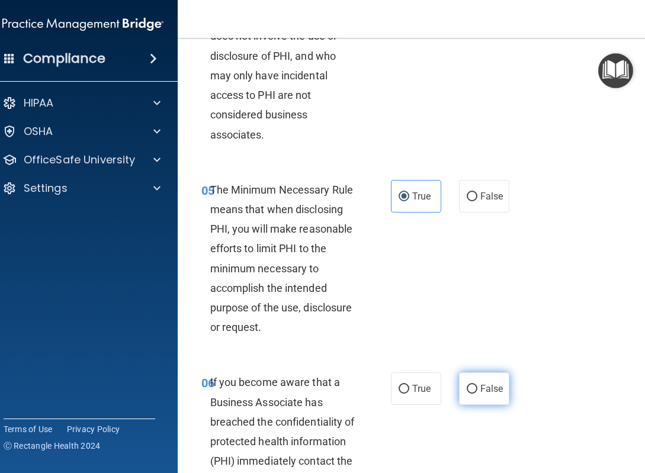
click at [478, 405] on label "False" at bounding box center [484, 388] width 50 height 33
click at [477, 394] on input "False" at bounding box center [472, 389] width 11 height 9
radio input "true"
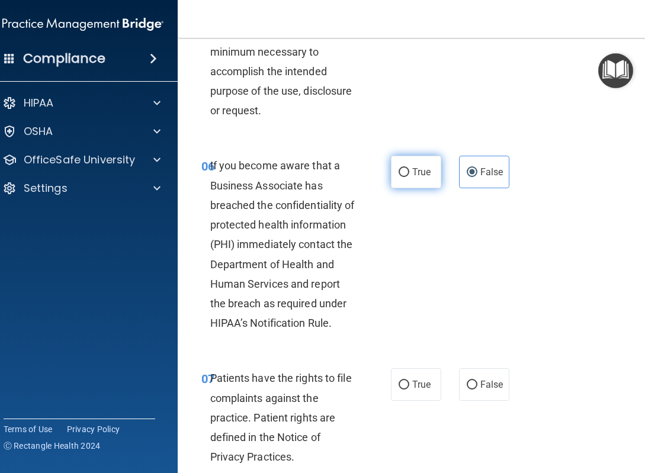
scroll to position [849, 0]
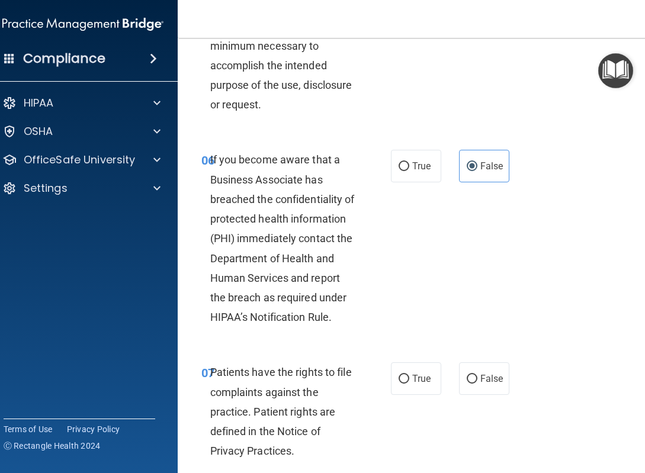
click at [427, 415] on div "07 Patients have the rights to file complaints against the practice. Patient ri…" at bounding box center [417, 415] width 450 height 134
click at [422, 384] on span "True" at bounding box center [421, 378] width 18 height 11
click at [409, 384] on input "True" at bounding box center [403, 379] width 11 height 9
radio input "true"
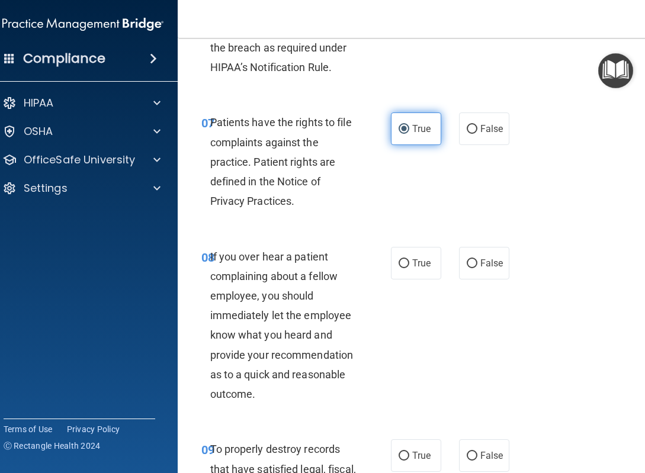
scroll to position [1101, 0]
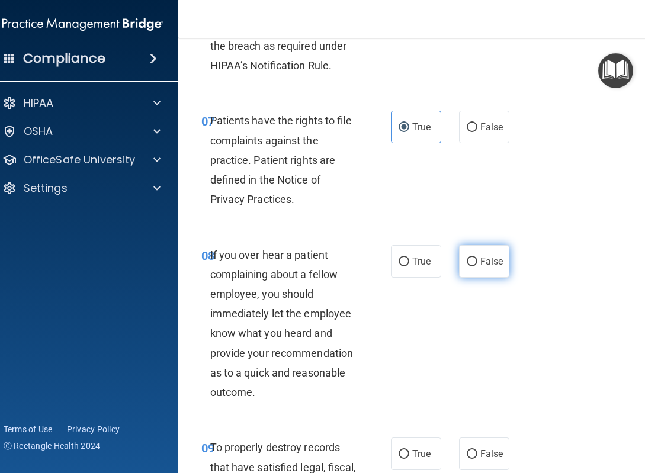
click at [469, 278] on label "False" at bounding box center [484, 261] width 50 height 33
click at [469, 266] on input "False" at bounding box center [472, 262] width 11 height 9
radio input "true"
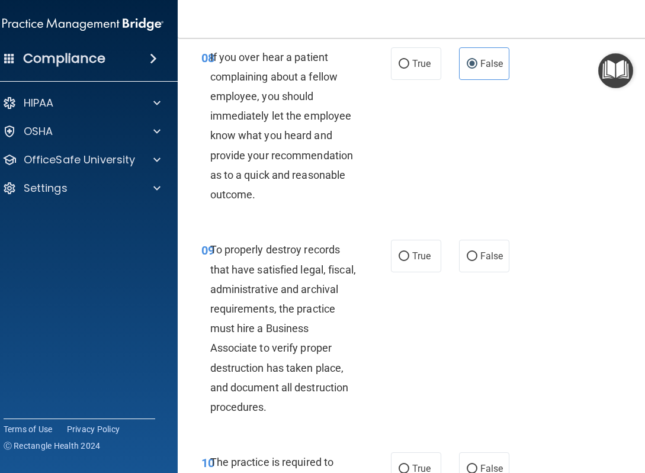
scroll to position [1302, 0]
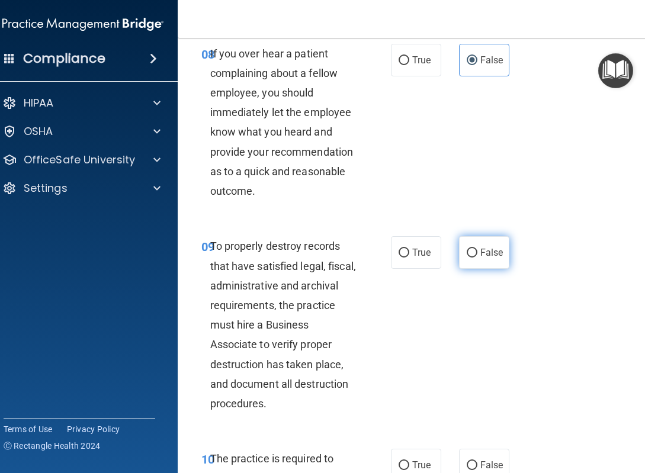
click at [474, 258] on input "False" at bounding box center [472, 253] width 11 height 9
radio input "true"
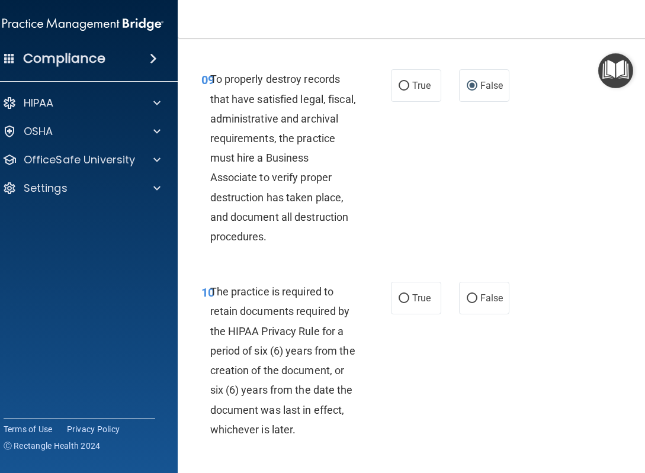
scroll to position [1495, 0]
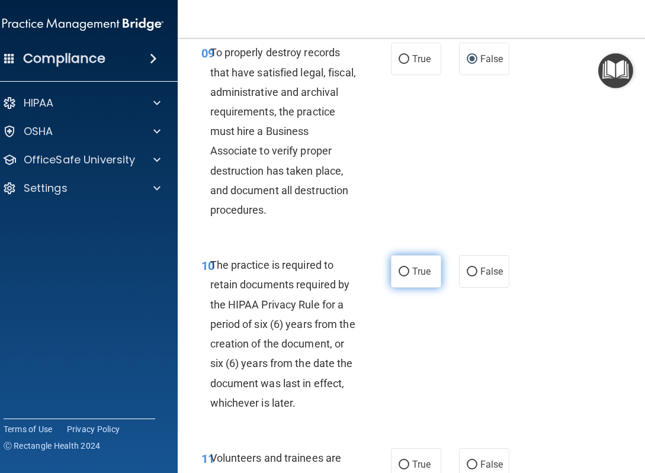
click at [420, 277] on span "True" at bounding box center [421, 271] width 18 height 11
click at [409, 276] on input "True" at bounding box center [403, 272] width 11 height 9
radio input "true"
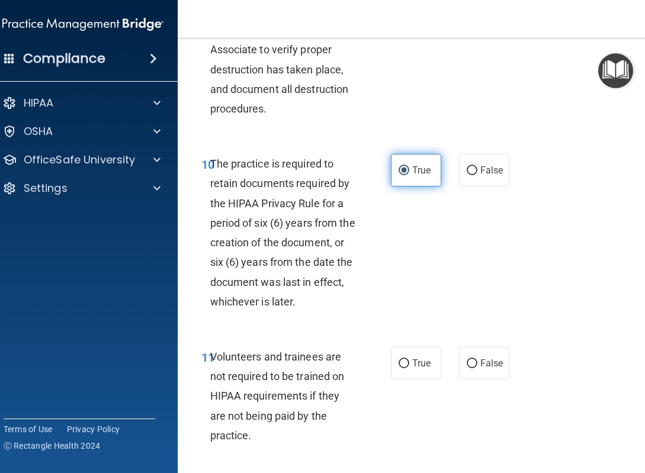
scroll to position [1626, 0]
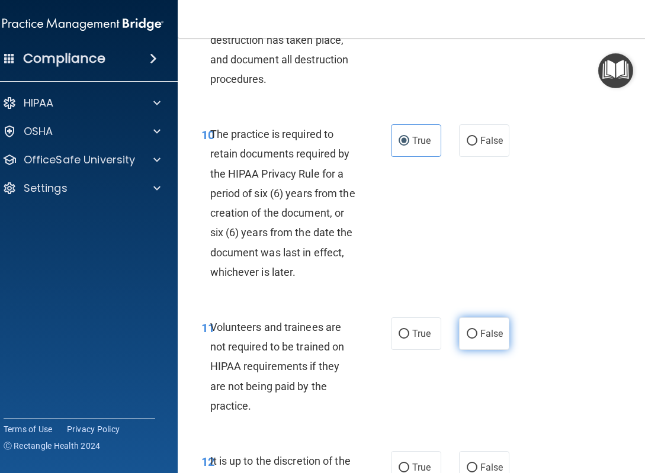
click at [484, 339] on span "False" at bounding box center [491, 333] width 23 height 11
click at [477, 339] on input "False" at bounding box center [472, 334] width 11 height 9
radio input "true"
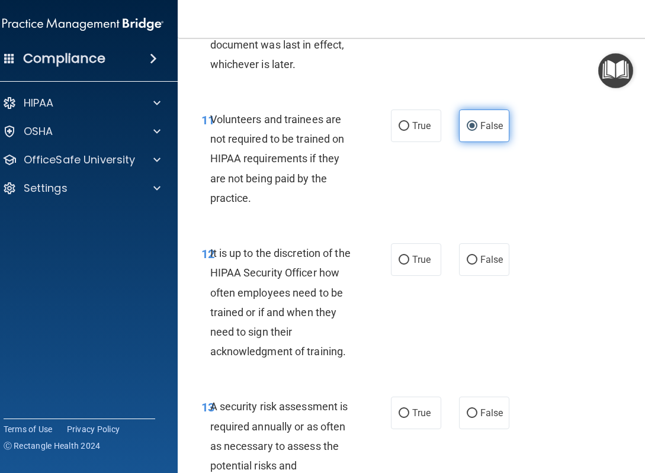
scroll to position [1840, 0]
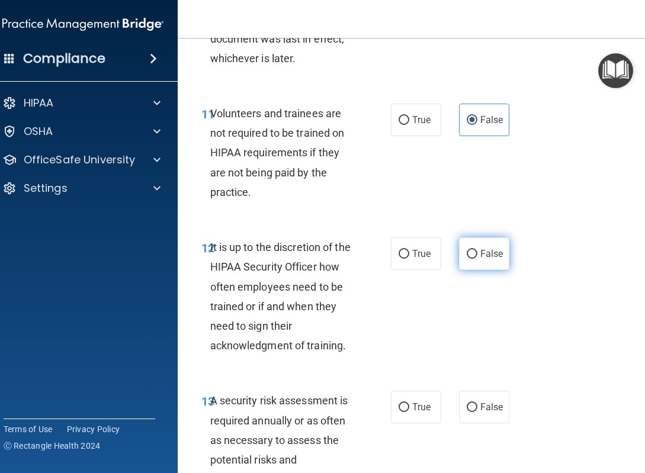
click at [474, 259] on input "False" at bounding box center [472, 254] width 11 height 9
radio input "true"
click at [427, 419] on label "True" at bounding box center [416, 407] width 50 height 33
click at [409, 412] on input "True" at bounding box center [403, 407] width 11 height 9
radio input "true"
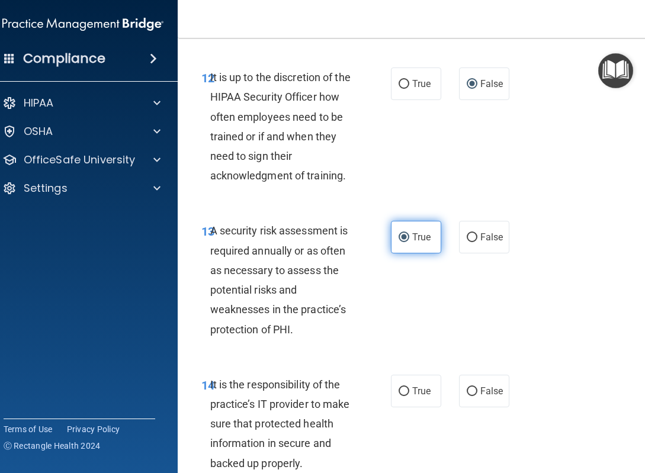
scroll to position [2011, 0]
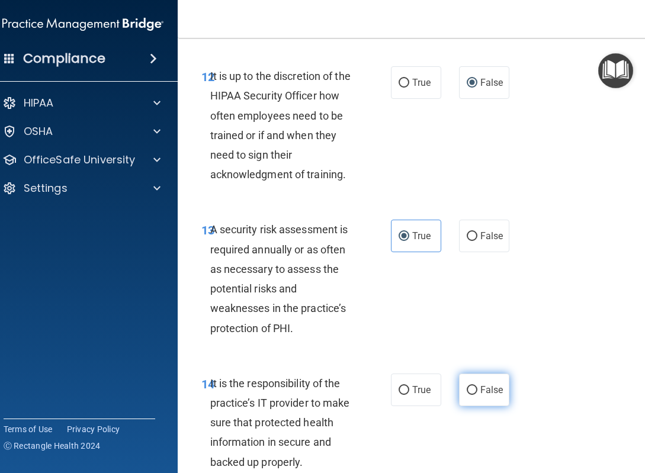
click at [485, 406] on label "False" at bounding box center [484, 390] width 50 height 33
click at [477, 395] on input "False" at bounding box center [472, 390] width 11 height 9
radio input "true"
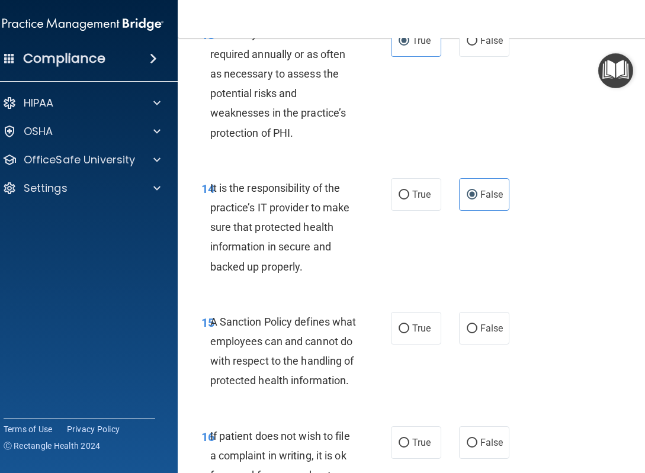
scroll to position [2208, 0]
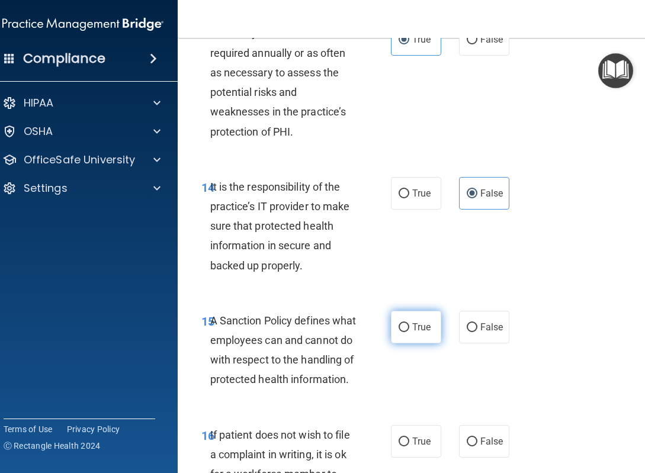
click at [415, 333] on span "True" at bounding box center [421, 326] width 18 height 11
click at [409, 332] on input "True" at bounding box center [403, 327] width 11 height 9
radio input "true"
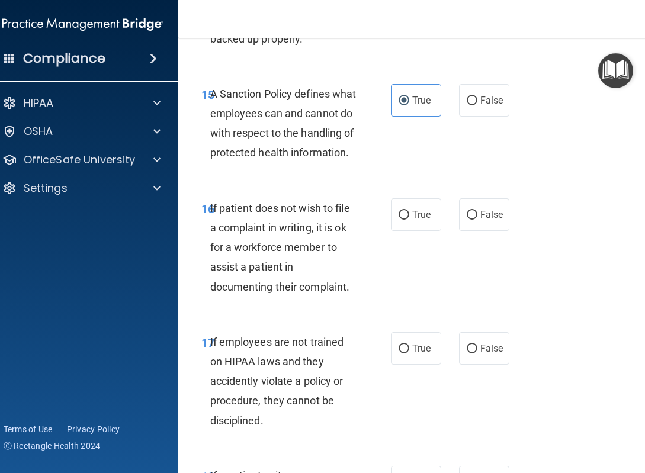
scroll to position [2437, 0]
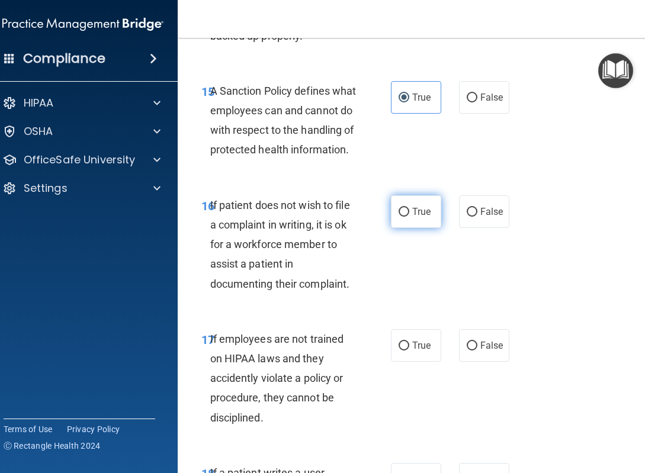
click at [413, 217] on span "True" at bounding box center [421, 211] width 18 height 11
click at [409, 217] on input "True" at bounding box center [403, 212] width 11 height 9
radio input "true"
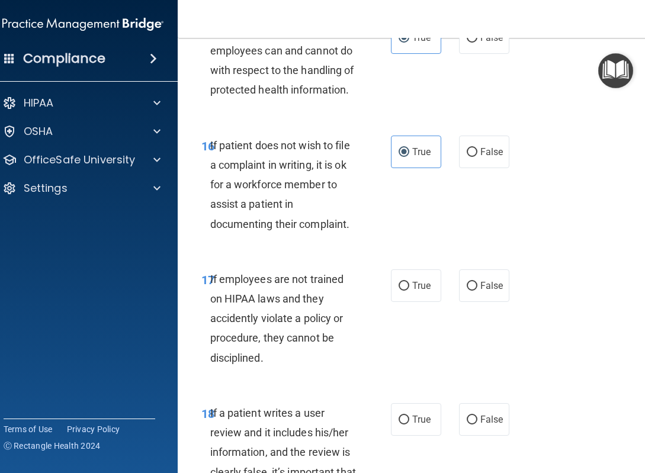
scroll to position [2572, 0]
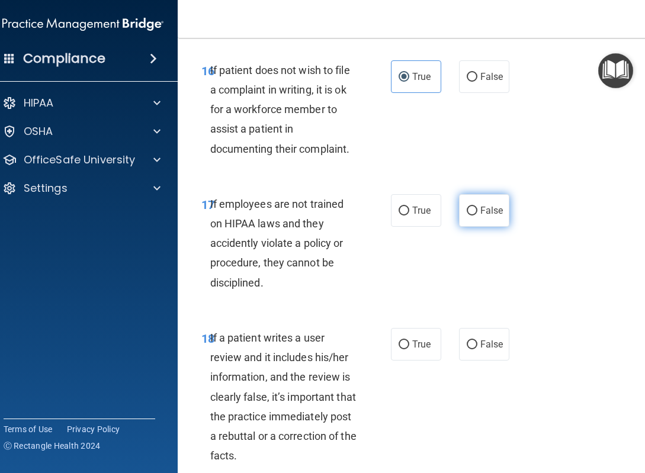
click at [491, 216] on span "False" at bounding box center [491, 210] width 23 height 11
click at [477, 216] on input "False" at bounding box center [472, 211] width 11 height 9
radio input "true"
click at [484, 361] on label "False" at bounding box center [484, 344] width 50 height 33
click at [477, 349] on input "False" at bounding box center [472, 344] width 11 height 9
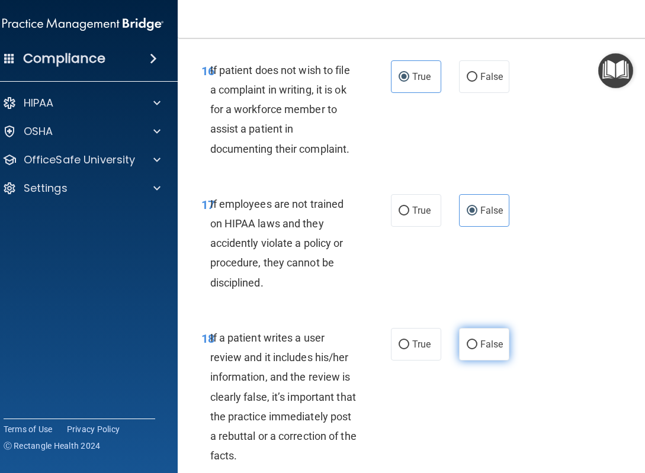
radio input "true"
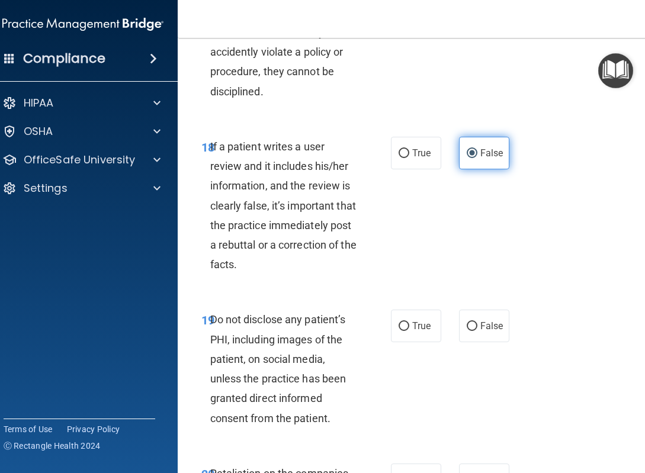
scroll to position [2781, 0]
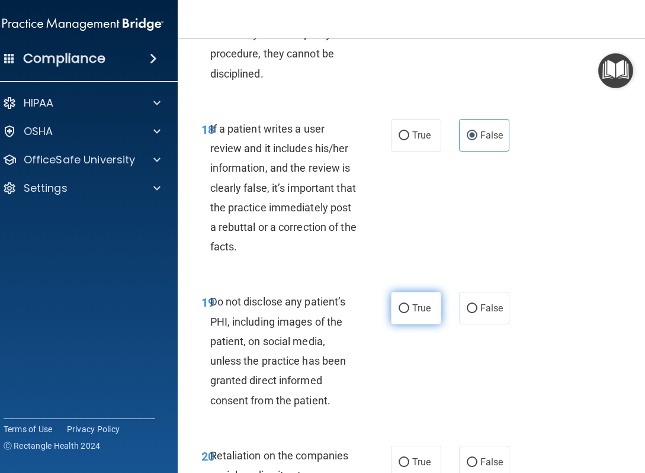
click at [424, 314] on span "True" at bounding box center [421, 308] width 18 height 11
click at [409, 313] on input "True" at bounding box center [403, 308] width 11 height 9
radio input "true"
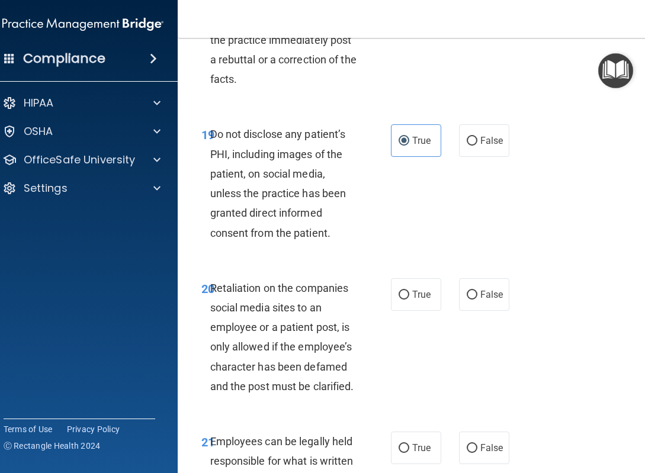
scroll to position [2965, 0]
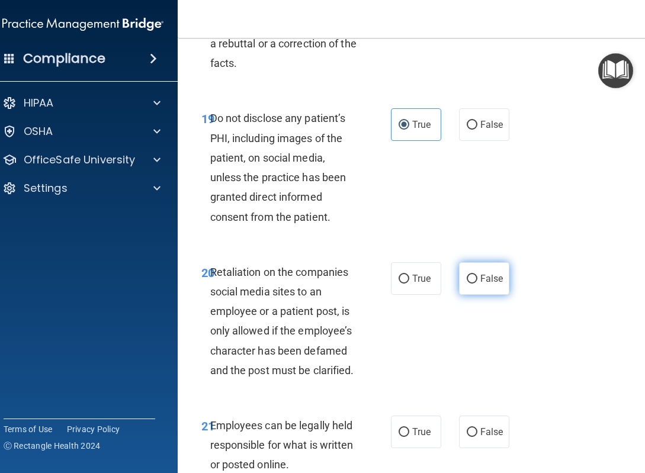
click at [476, 295] on label "False" at bounding box center [484, 278] width 50 height 33
click at [476, 284] on input "False" at bounding box center [472, 279] width 11 height 9
radio input "true"
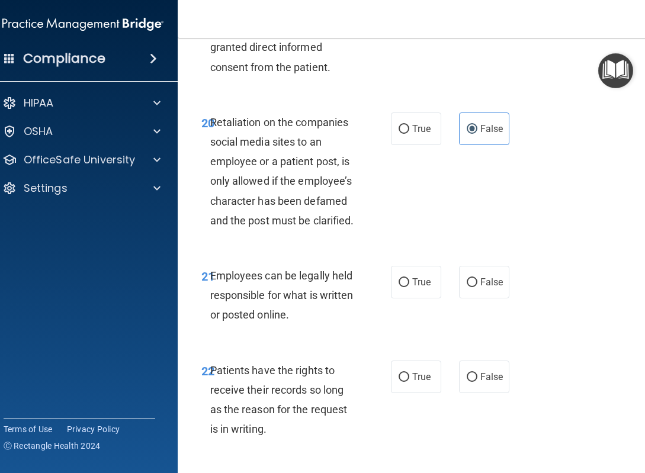
scroll to position [3139, 0]
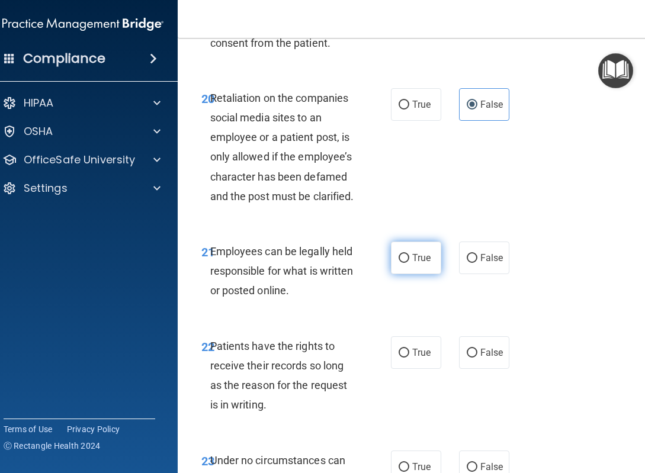
click at [414, 274] on label "True" at bounding box center [416, 258] width 50 height 33
click at [409, 263] on input "True" at bounding box center [403, 258] width 11 height 9
radio input "true"
click at [497, 358] on span "False" at bounding box center [491, 352] width 23 height 11
click at [477, 358] on input "False" at bounding box center [472, 353] width 11 height 9
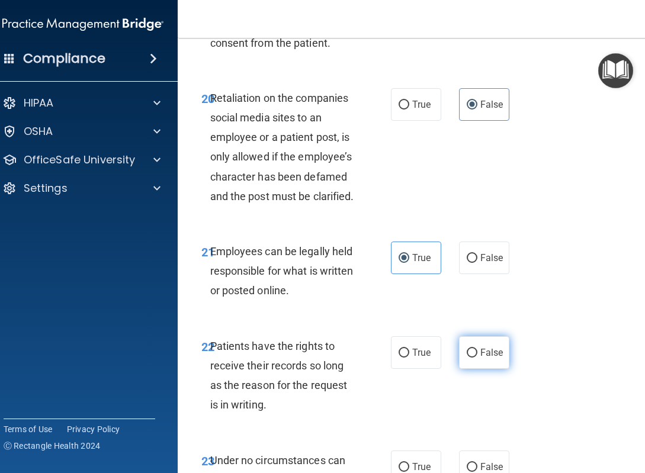
radio input "true"
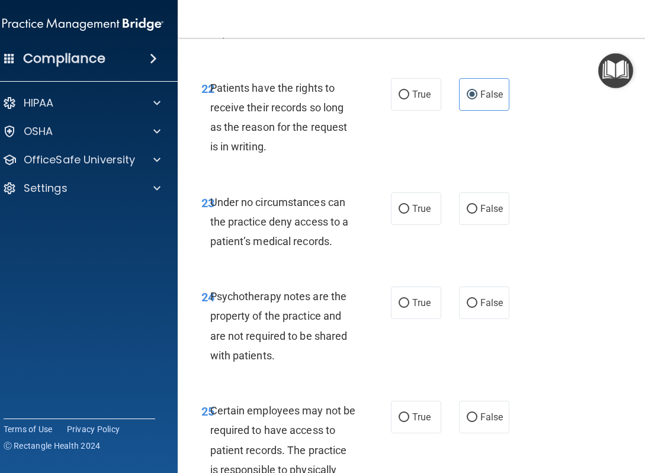
scroll to position [3402, 0]
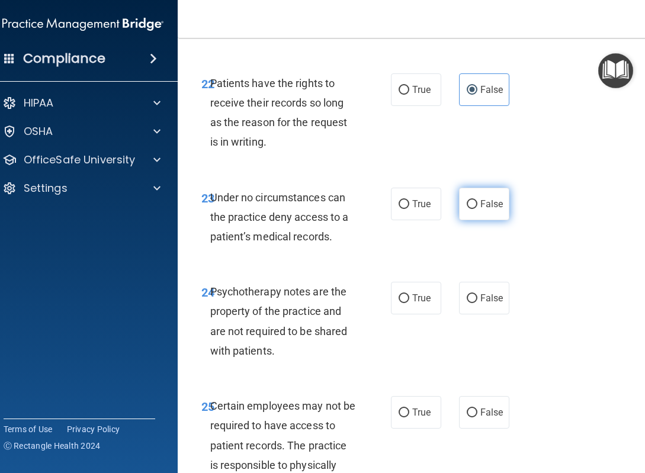
click at [492, 220] on label "False" at bounding box center [484, 204] width 50 height 33
click at [477, 209] on input "False" at bounding box center [472, 204] width 11 height 9
radio input "true"
click at [433, 314] on label "True" at bounding box center [416, 298] width 50 height 33
click at [409, 303] on input "True" at bounding box center [403, 298] width 11 height 9
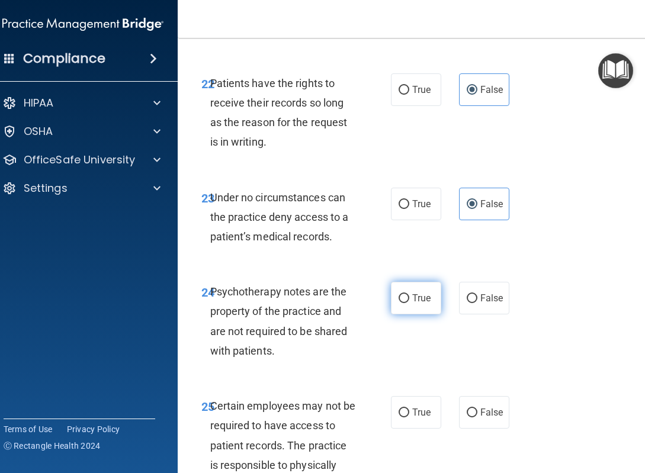
radio input "true"
click at [419, 429] on label "True" at bounding box center [416, 412] width 50 height 33
click at [409, 417] on input "True" at bounding box center [403, 413] width 11 height 9
radio input "true"
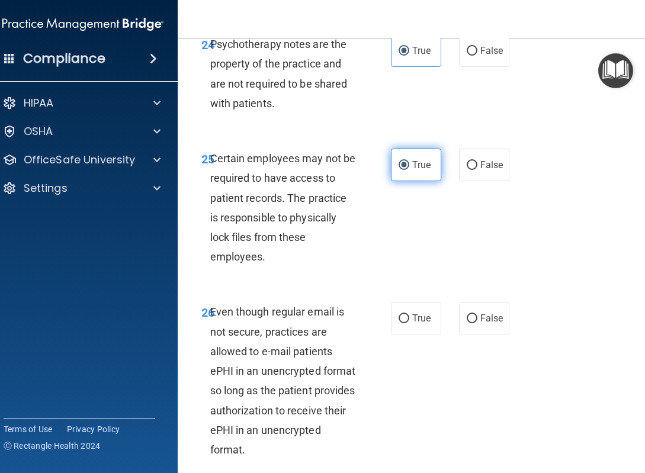
scroll to position [3671, 0]
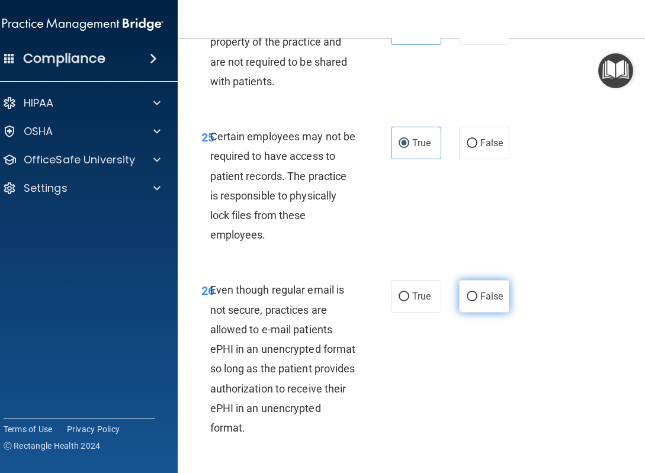
click at [498, 302] on span "False" at bounding box center [491, 296] width 23 height 11
click at [477, 301] on input "False" at bounding box center [472, 296] width 11 height 9
radio input "true"
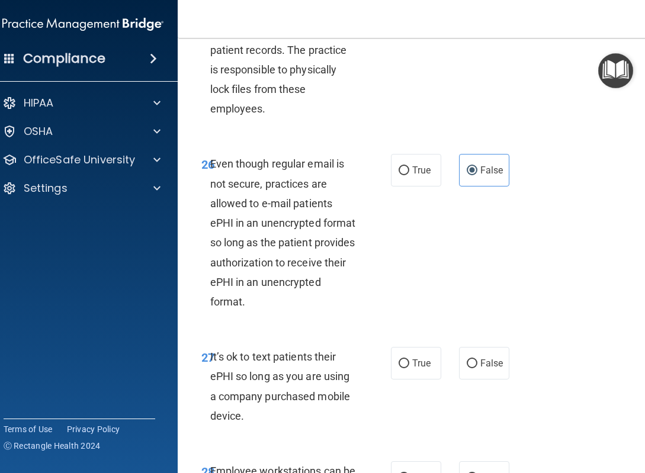
scroll to position [3823, 0]
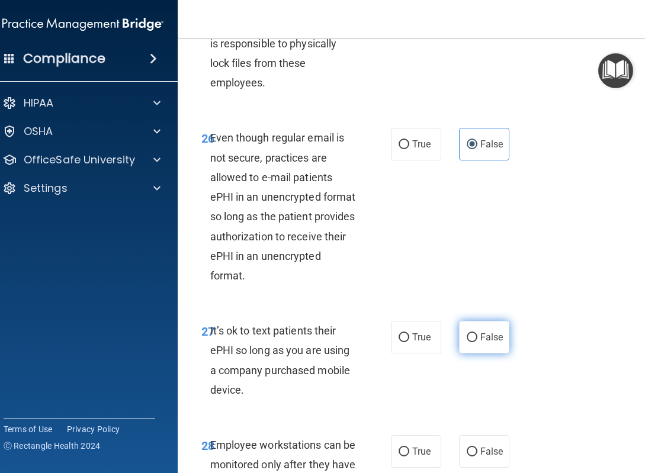
click at [474, 342] on input "False" at bounding box center [472, 337] width 11 height 9
radio input "true"
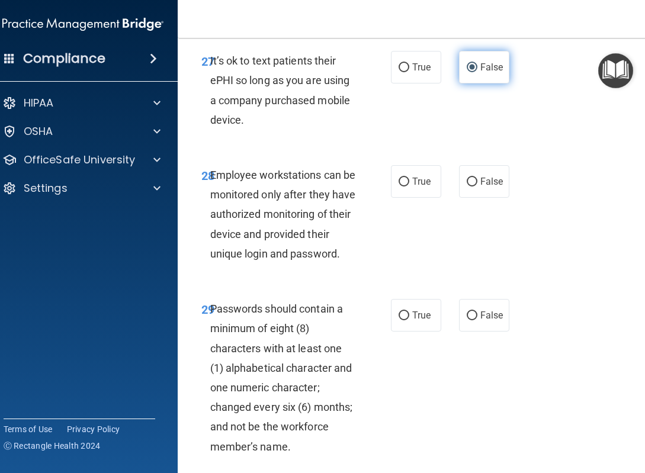
scroll to position [4100, 0]
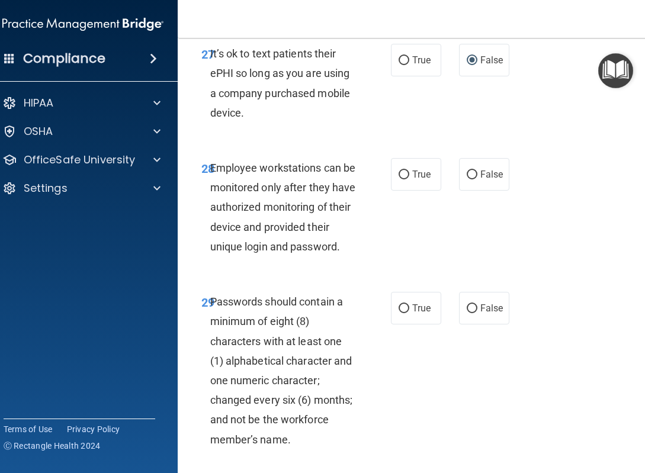
click at [487, 234] on div "28 Employee workstations can be monitored only after they have authorized monit…" at bounding box center [417, 210] width 450 height 134
click at [485, 191] on label "False" at bounding box center [484, 174] width 50 height 33
click at [477, 179] on input "False" at bounding box center [472, 175] width 11 height 9
radio input "true"
click at [424, 314] on span "True" at bounding box center [421, 308] width 18 height 11
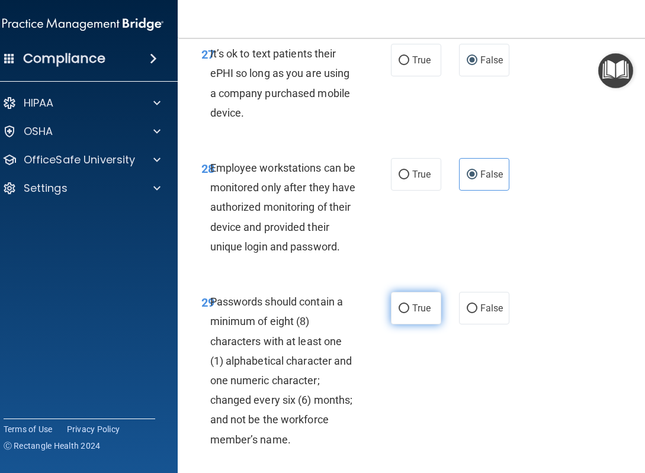
click at [409, 313] on input "True" at bounding box center [403, 308] width 11 height 9
radio input "true"
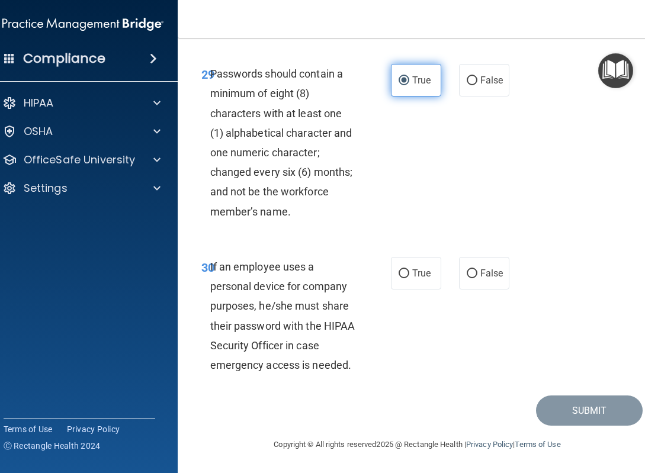
scroll to position [4368, 0]
click at [483, 262] on label "False" at bounding box center [484, 273] width 50 height 33
click at [477, 269] on input "False" at bounding box center [472, 273] width 11 height 9
radio input "true"
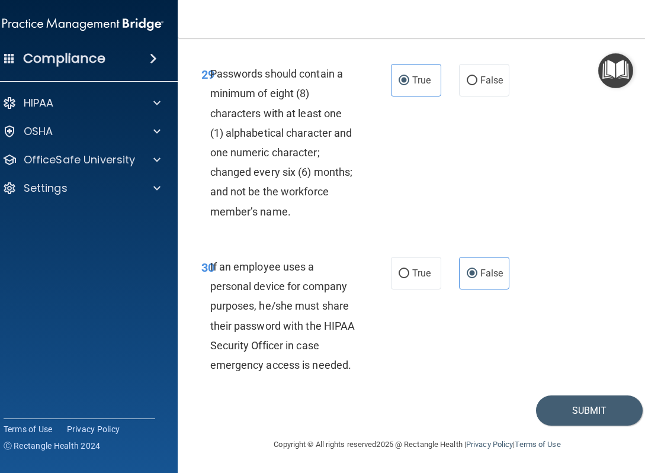
click at [451, 357] on div "30 If an employee uses a personal device for company purposes, he/she must shar…" at bounding box center [417, 318] width 450 height 153
click at [558, 418] on button "Submit" at bounding box center [589, 410] width 107 height 30
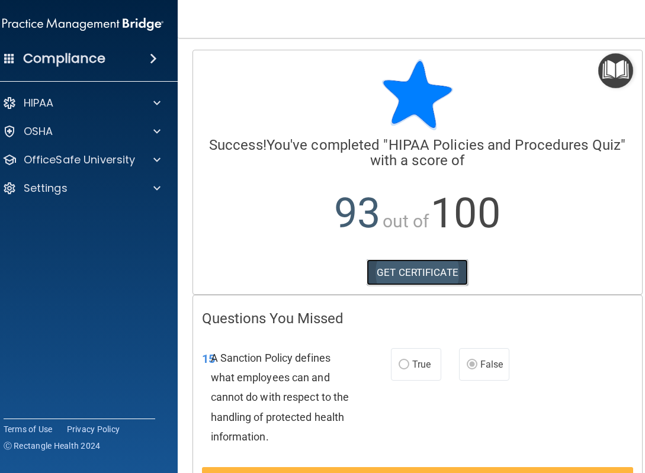
click at [421, 275] on link "GET CERTIFICATE" at bounding box center [416, 272] width 101 height 26
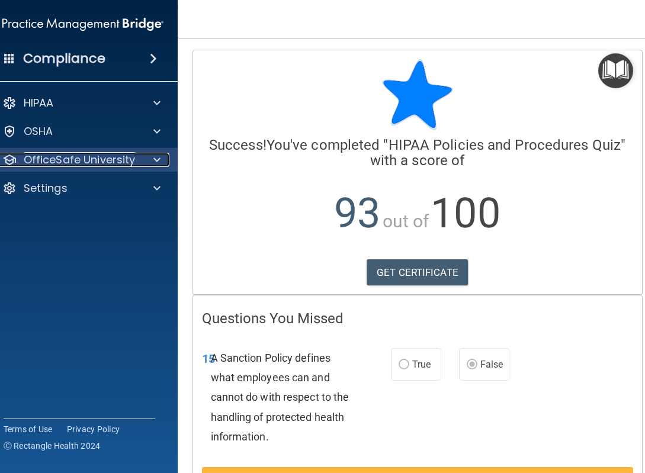
click at [92, 160] on p "OfficeSafe University" at bounding box center [80, 160] width 112 height 14
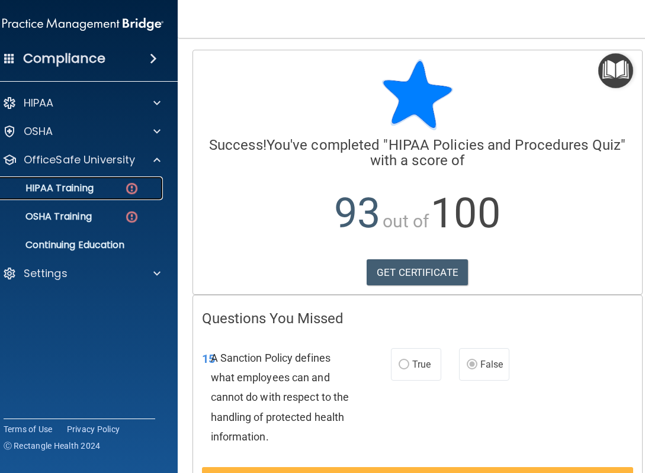
click at [80, 194] on p "HIPAA Training" at bounding box center [45, 188] width 98 height 12
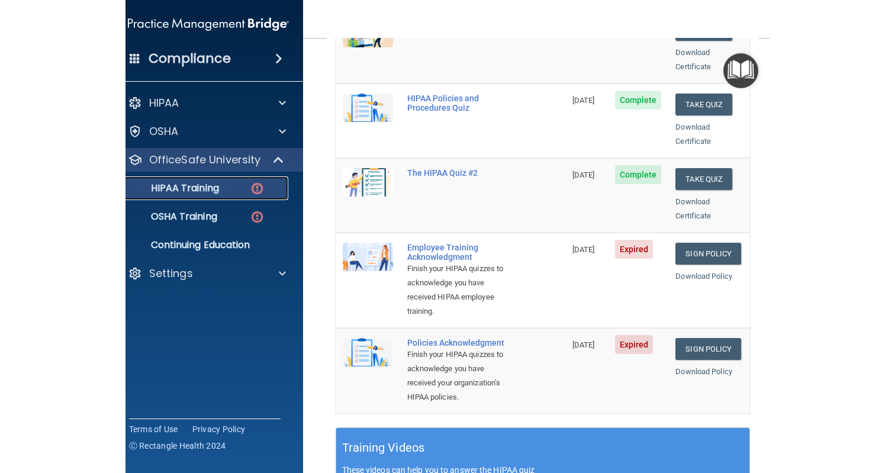
scroll to position [218, 0]
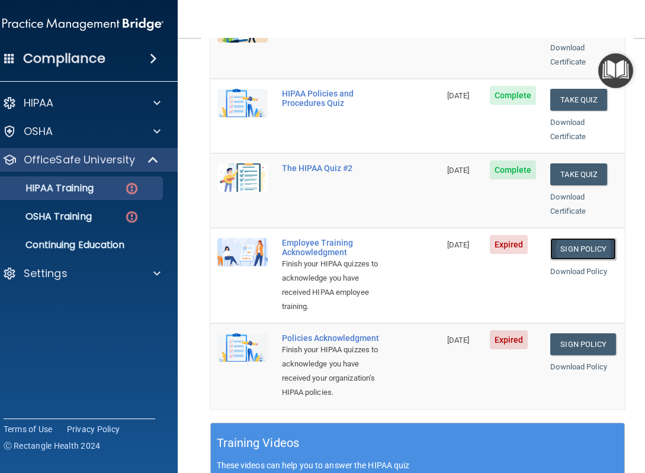
click at [578, 241] on link "Sign Policy" at bounding box center [583, 249] width 66 height 22
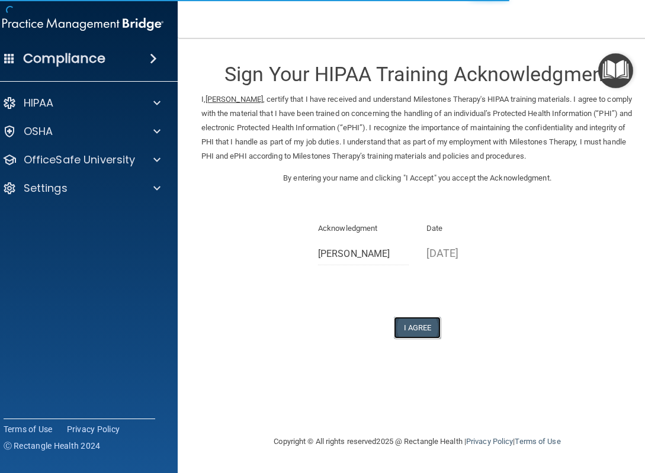
click at [422, 335] on button "I Agree" at bounding box center [417, 328] width 47 height 22
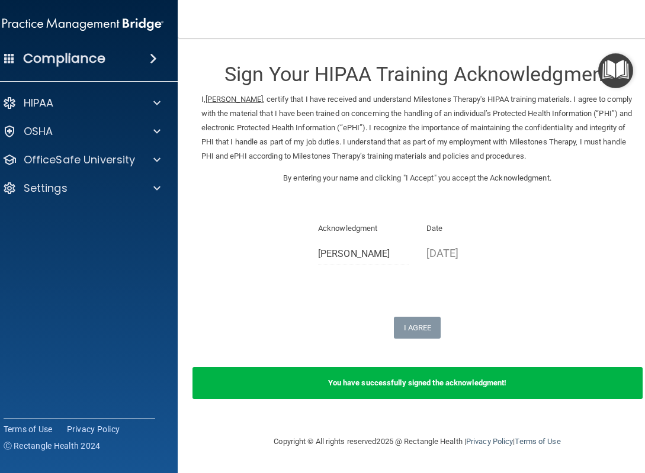
click at [429, 385] on b "You have successfully signed the acknowledgment!" at bounding box center [417, 382] width 179 height 9
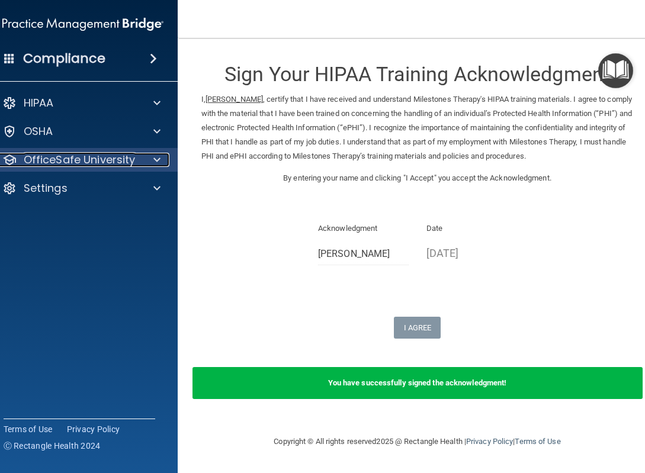
click at [103, 166] on p "OfficeSafe University" at bounding box center [80, 160] width 112 height 14
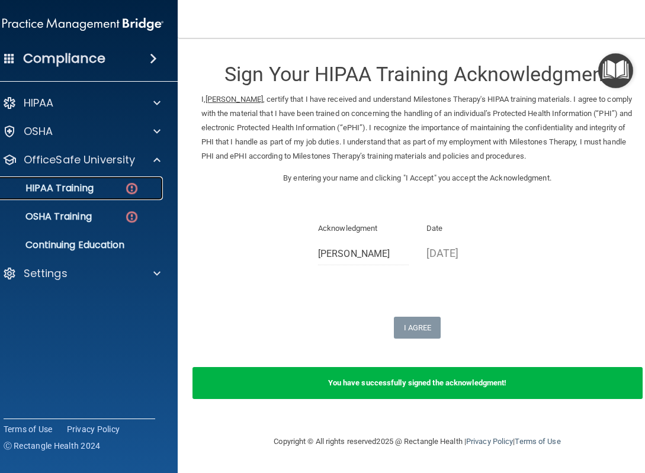
click at [102, 195] on link "HIPAA Training" at bounding box center [69, 188] width 186 height 24
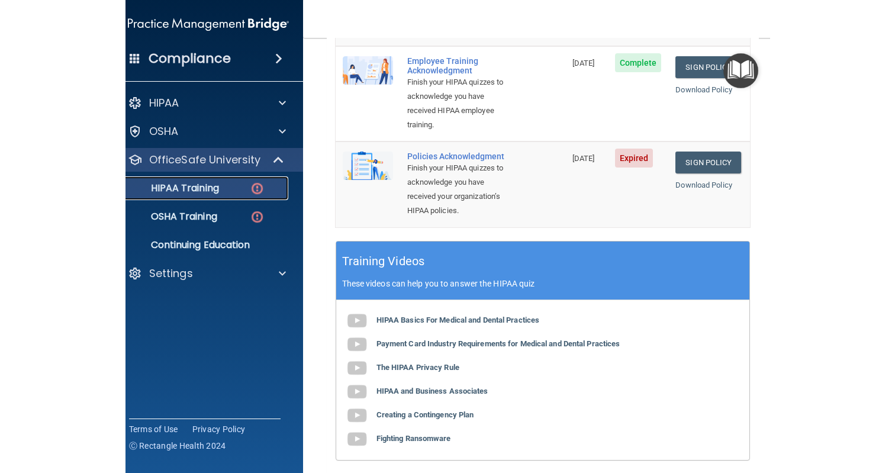
scroll to position [372, 0]
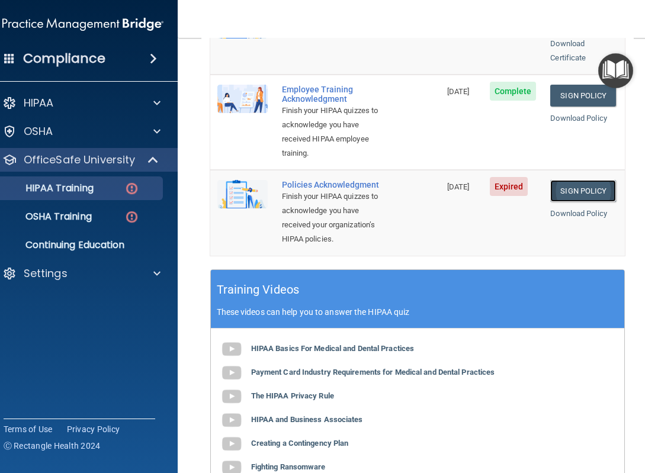
click at [566, 185] on link "Sign Policy" at bounding box center [583, 191] width 66 height 22
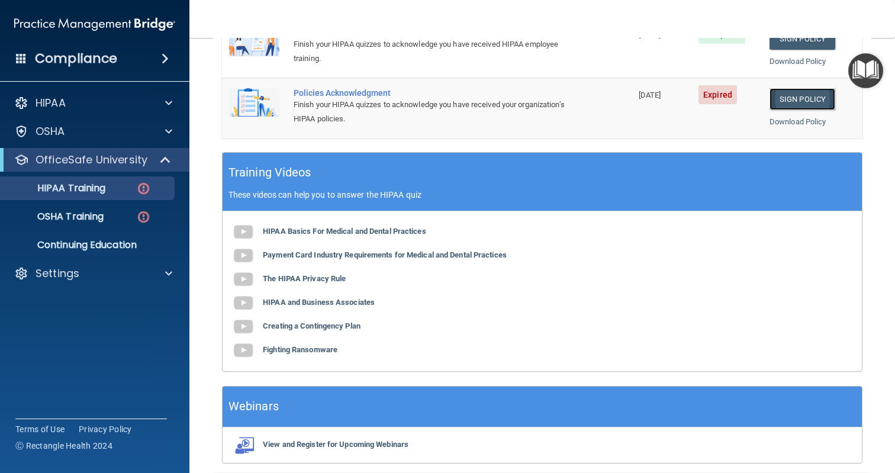
scroll to position [343, 0]
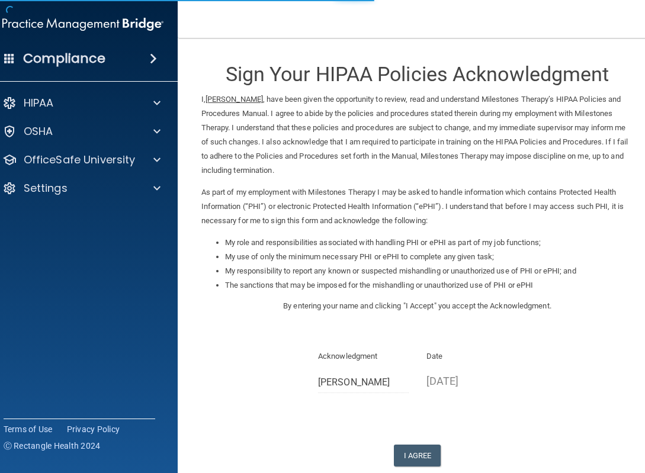
scroll to position [69, 0]
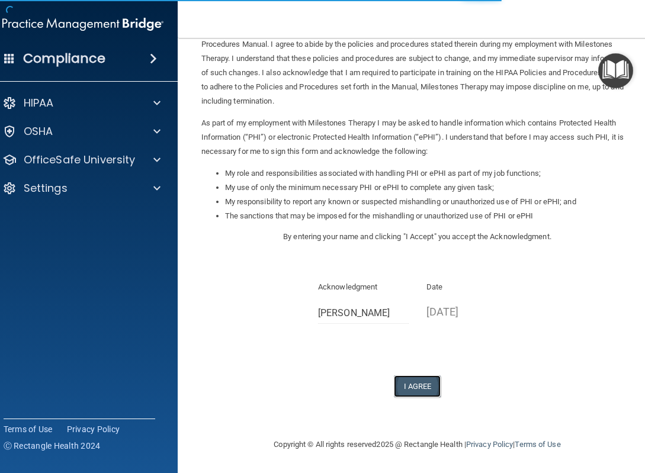
click at [422, 387] on button "I Agree" at bounding box center [417, 386] width 47 height 22
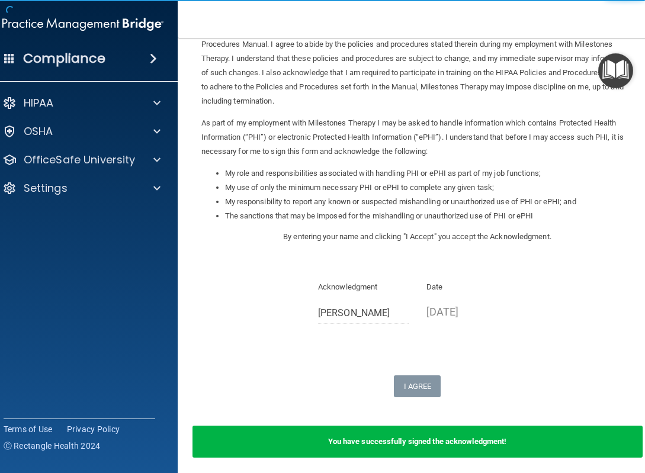
scroll to position [115, 0]
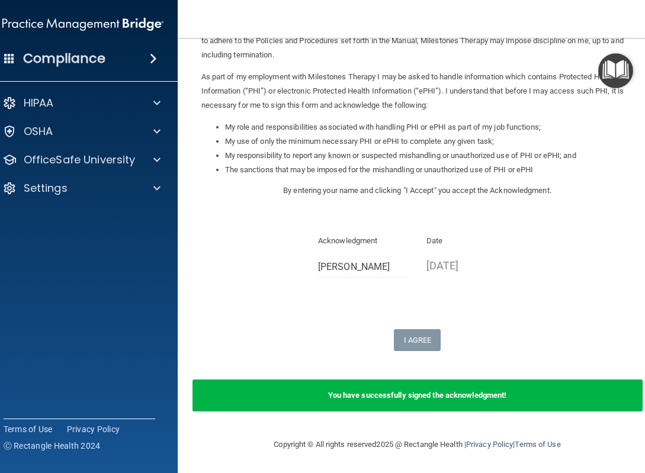
click at [427, 388] on div "You have successfully signed the acknowledgment!" at bounding box center [417, 395] width 450 height 32
click at [470, 329] on div "Sign Your HIPAA Policies Acknowledgment I, Rachel Gowin , have been given the o…" at bounding box center [417, 142] width 432 height 417
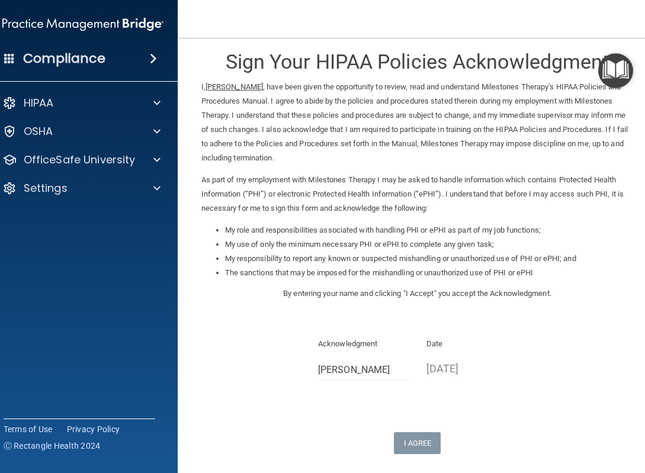
scroll to position [0, 0]
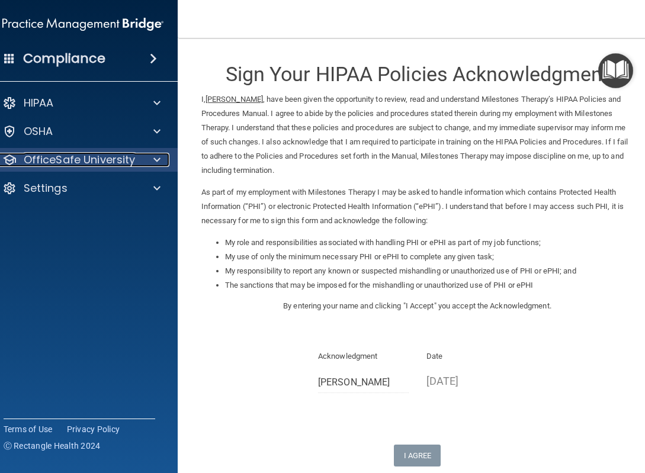
click at [145, 160] on div at bounding box center [155, 160] width 30 height 14
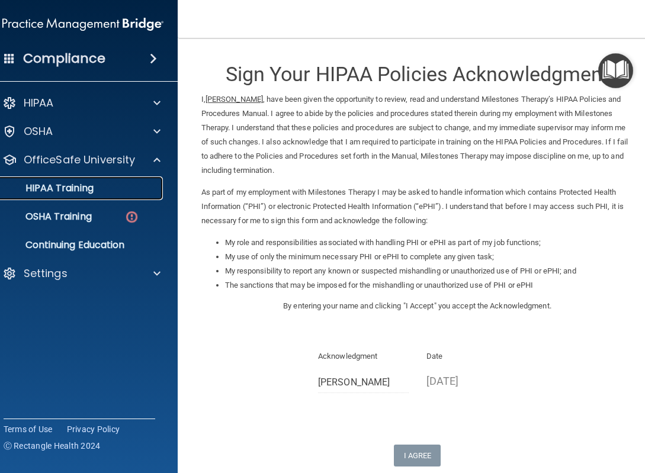
click at [126, 194] on div "HIPAA Training" at bounding box center [77, 188] width 162 height 12
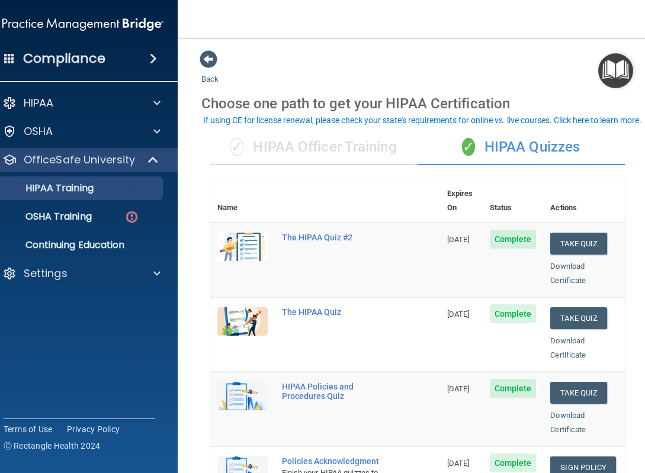
click at [372, 147] on div "✓ HIPAA Officer Training" at bounding box center [313, 148] width 207 height 36
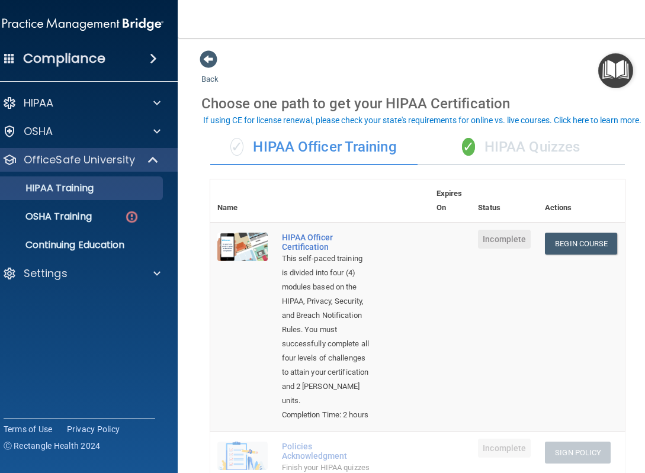
click at [510, 159] on div "✓ HIPAA Quizzes" at bounding box center [520, 148] width 207 height 36
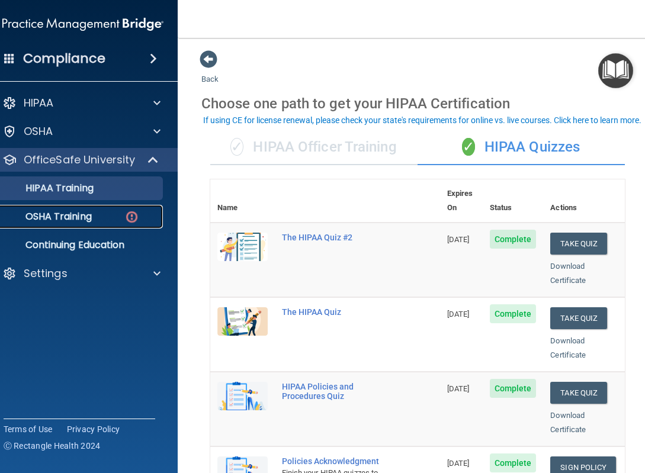
click at [115, 208] on link "OSHA Training" at bounding box center [69, 217] width 186 height 24
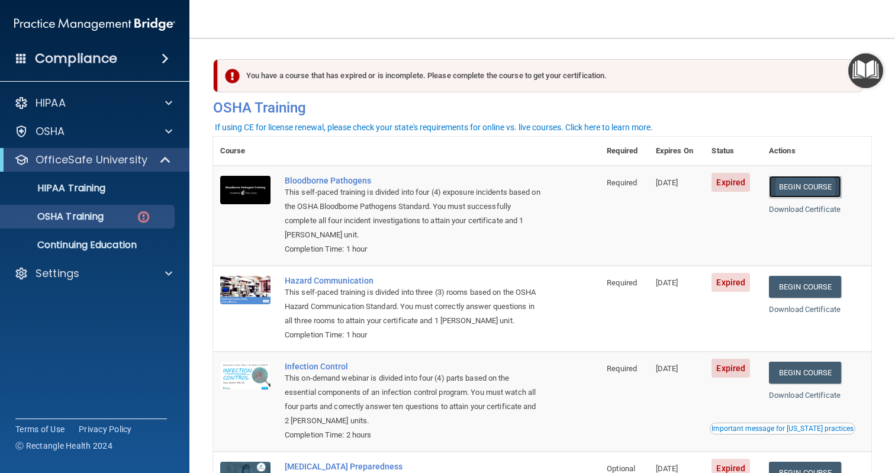
click at [644, 186] on link "Begin Course" at bounding box center [805, 187] width 72 height 22
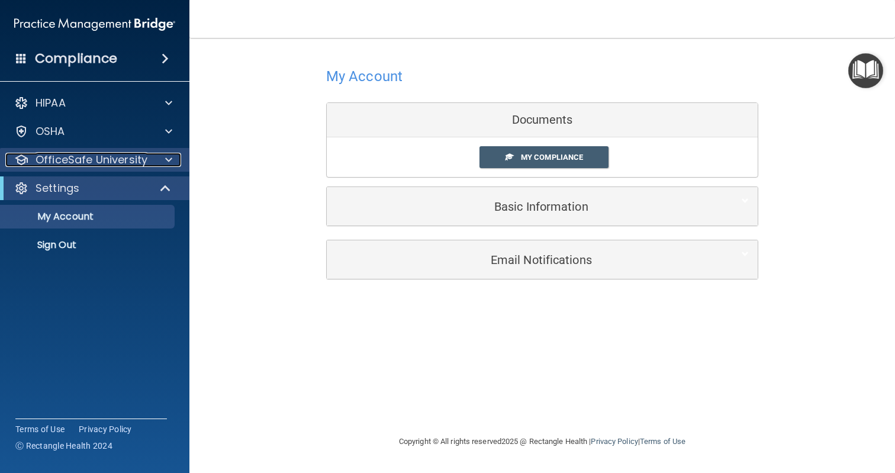
click at [148, 161] on div "OfficeSafe University" at bounding box center [78, 160] width 147 height 14
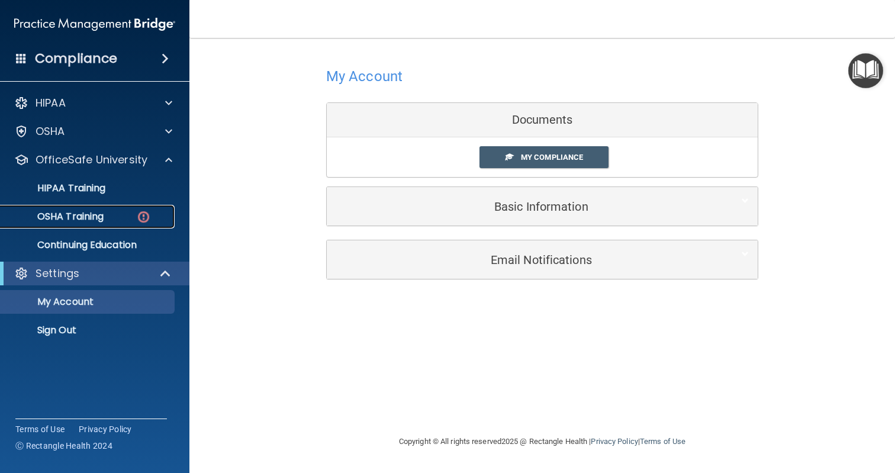
click at [124, 226] on link "OSHA Training" at bounding box center [81, 217] width 186 height 24
